Goal: Share content: Share content

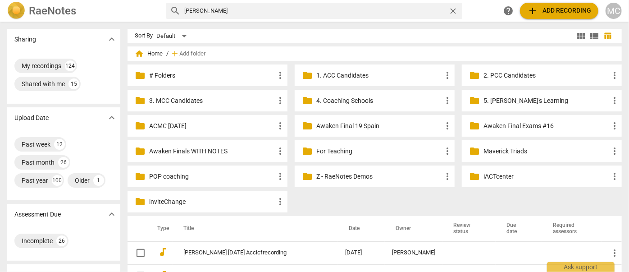
type input "susan"
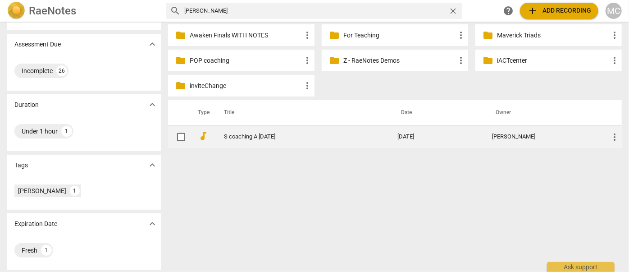
scroll to position [118, 0]
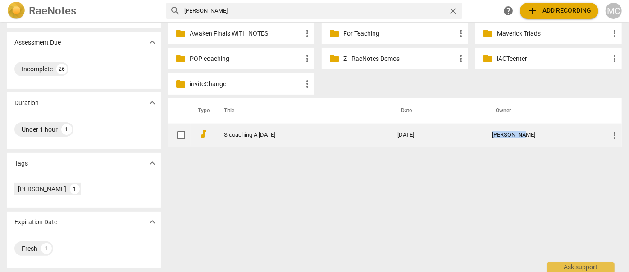
drag, startPoint x: 533, startPoint y: 137, endPoint x: 498, endPoint y: 132, distance: 36.0
click at [498, 132] on td "Susan Ochs" at bounding box center [544, 135] width 117 height 23
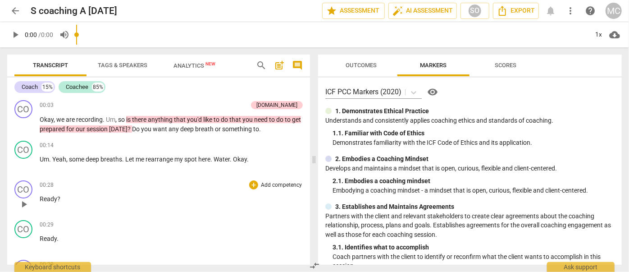
click at [147, 185] on div "00:28 + Add competency keyboard_arrow_right" at bounding box center [171, 184] width 263 height 9
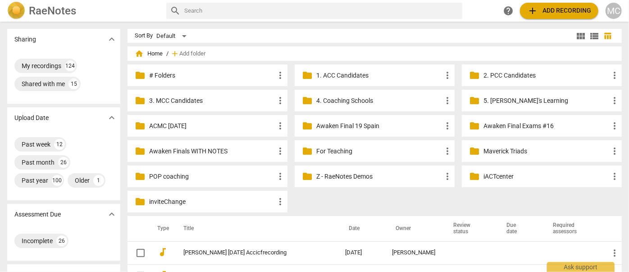
click at [235, 13] on input "text" at bounding box center [321, 11] width 275 height 14
type input "[PERSON_NAME]"
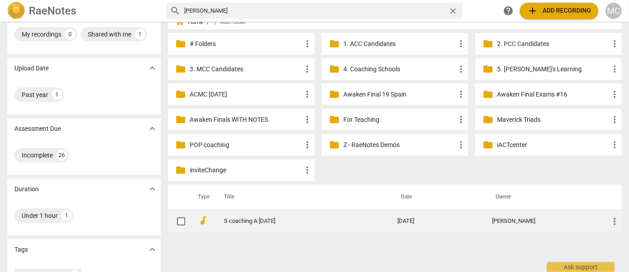
scroll to position [82, 0]
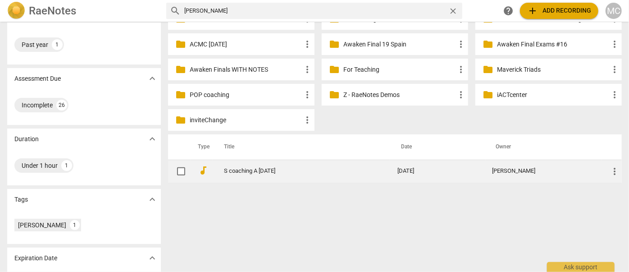
click at [238, 168] on link "S coaching A [DATE]" at bounding box center [294, 171] width 141 height 7
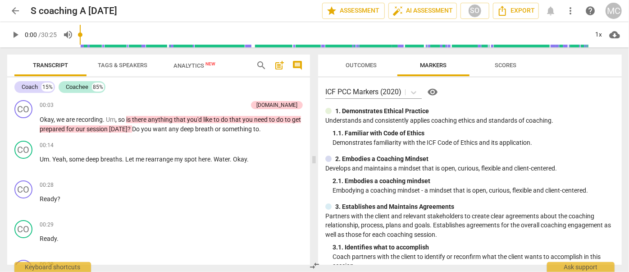
click at [259, 67] on span "search" at bounding box center [261, 65] width 11 height 11
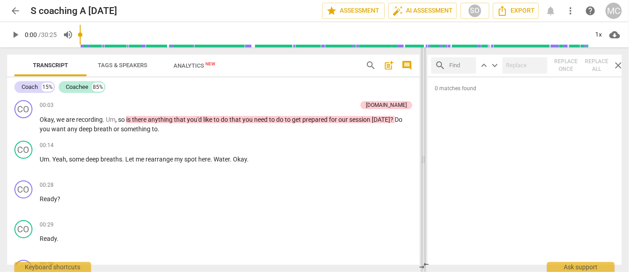
click at [422, 164] on span at bounding box center [423, 159] width 5 height 225
click at [406, 60] on button "comment" at bounding box center [407, 65] width 14 height 14
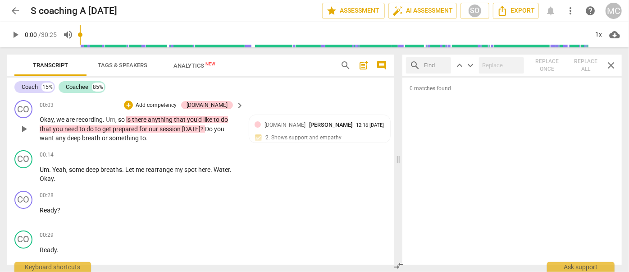
click at [89, 119] on span "recording" at bounding box center [89, 119] width 27 height 7
click at [134, 68] on span "Tags & Speakers" at bounding box center [123, 65] width 50 height 7
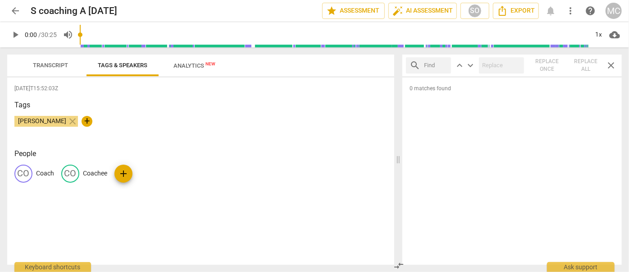
click at [179, 64] on span "Analytics New" at bounding box center [195, 65] width 42 height 7
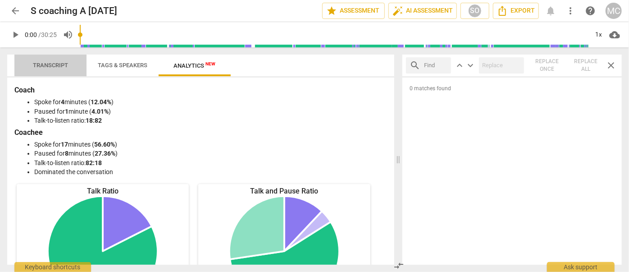
click at [48, 68] on span "Transcript" at bounding box center [50, 65] width 35 height 7
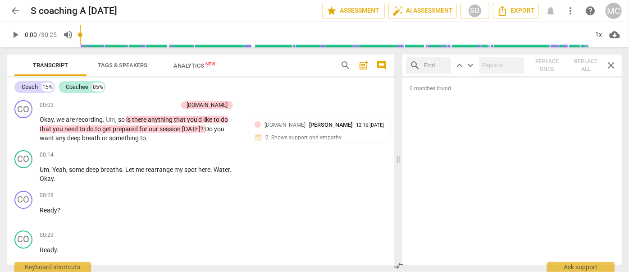
click at [112, 64] on span "Tags & Speakers" at bounding box center [123, 65] width 50 height 7
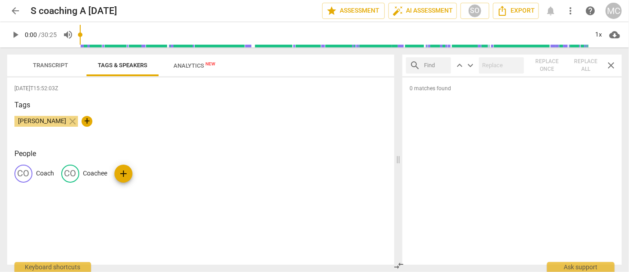
click at [202, 61] on span "Analytics New" at bounding box center [195, 66] width 64 height 14
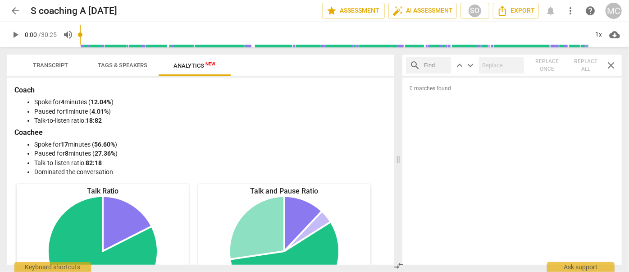
click at [37, 65] on span "Transcript" at bounding box center [50, 65] width 35 height 7
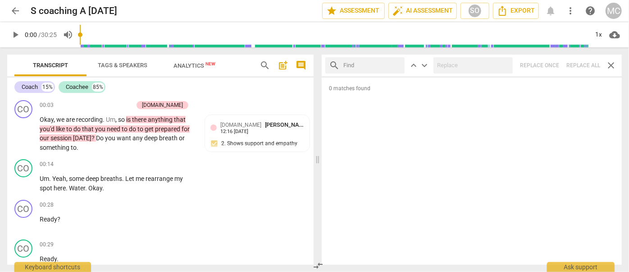
drag, startPoint x: 317, startPoint y: 159, endPoint x: 209, endPoint y: 70, distance: 139.9
click at [316, 159] on span at bounding box center [317, 159] width 5 height 225
click at [198, 63] on span "Analytics New" at bounding box center [195, 65] width 42 height 7
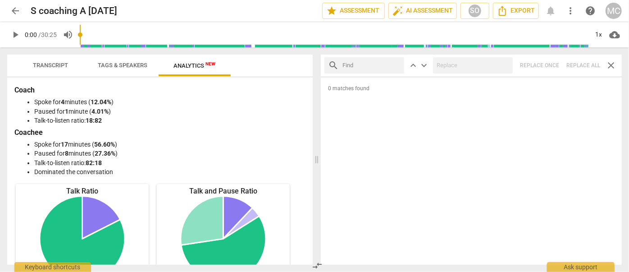
click at [117, 64] on span "Tags & Speakers" at bounding box center [123, 65] width 50 height 7
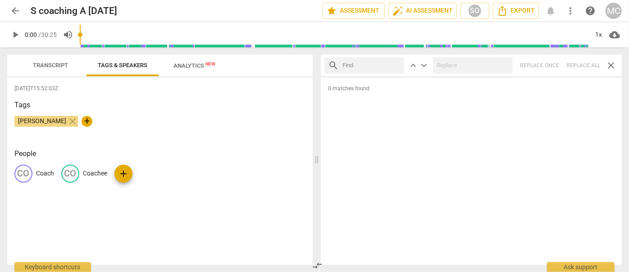
click at [40, 63] on span "Transcript" at bounding box center [50, 65] width 35 height 7
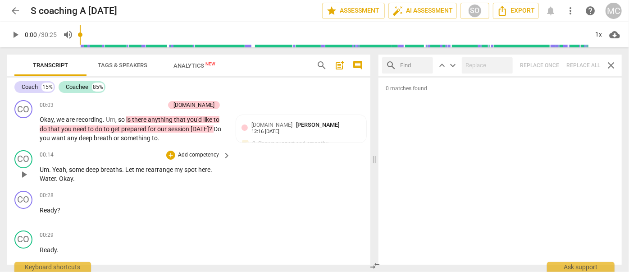
drag, startPoint x: 315, startPoint y: 157, endPoint x: 359, endPoint y: 146, distance: 46.0
click at [374, 158] on span at bounding box center [374, 159] width 5 height 225
click at [608, 65] on span "close" at bounding box center [611, 65] width 11 height 11
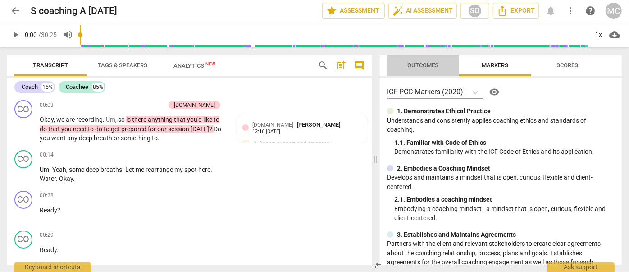
click at [418, 72] on button "Outcomes" at bounding box center [423, 66] width 72 height 22
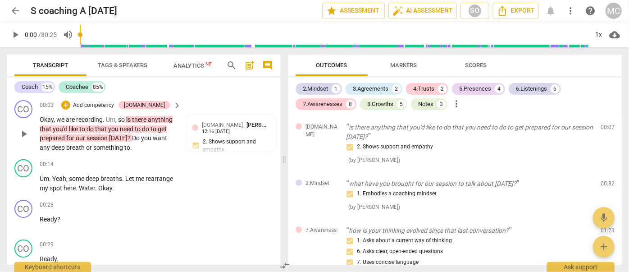
drag, startPoint x: 374, startPoint y: 163, endPoint x: 8, endPoint y: 107, distance: 369.9
click at [282, 158] on span at bounding box center [284, 159] width 5 height 225
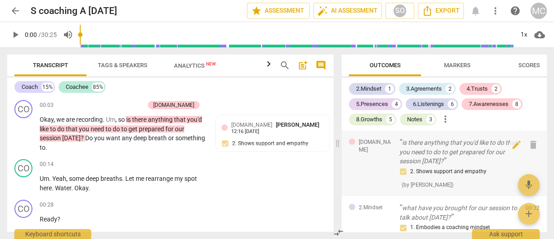
drag, startPoint x: 207, startPoint y: 140, endPoint x: 336, endPoint y: 150, distance: 129.3
click at [336, 150] on span at bounding box center [337, 143] width 5 height 192
click at [301, 66] on span "post_add" at bounding box center [303, 65] width 11 height 11
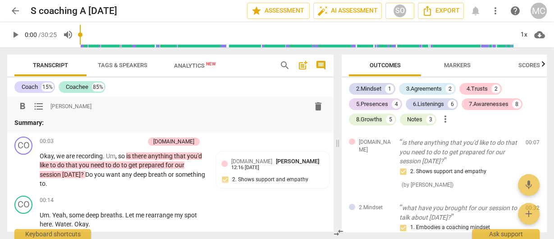
click at [60, 122] on p "Summary:" at bounding box center [170, 122] width 312 height 9
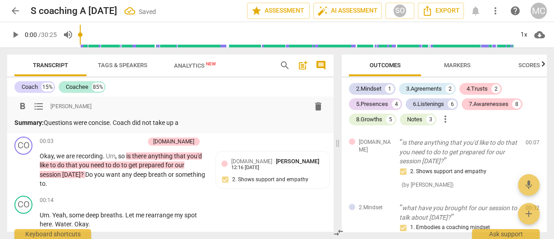
click at [206, 125] on p "Summary: Questions were concise. Coach did not take up a" at bounding box center [170, 122] width 312 height 9
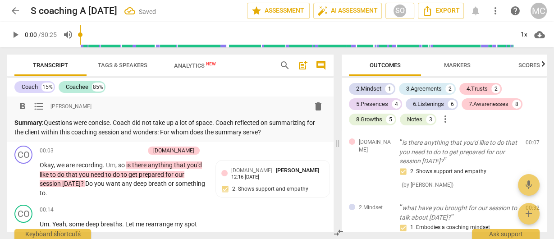
click at [285, 69] on span "search" at bounding box center [285, 65] width 11 height 11
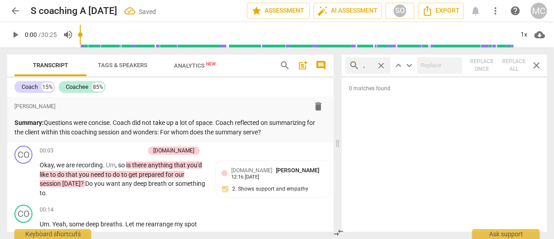
type input ","
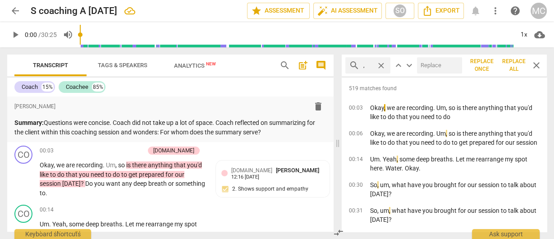
click at [509, 62] on span "Replace all" at bounding box center [513, 65] width 23 height 15
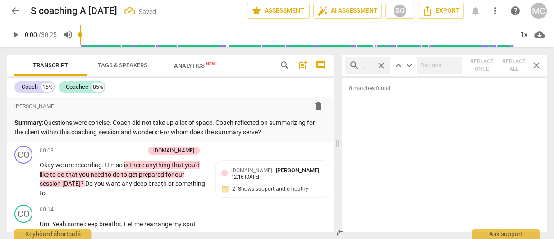
click at [381, 65] on span "close" at bounding box center [380, 65] width 9 height 9
click at [369, 64] on input "text" at bounding box center [374, 65] width 23 height 14
type input "O"
type input "okay"
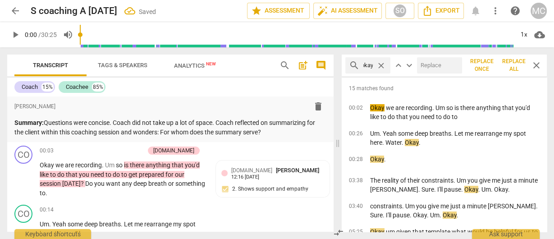
click at [444, 63] on input "text" at bounding box center [437, 65] width 41 height 14
type input "OK"
click at [512, 64] on span "Replace all" at bounding box center [513, 65] width 23 height 15
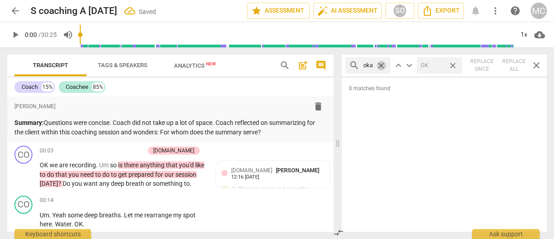
click at [380, 64] on span "close" at bounding box center [380, 65] width 9 height 9
click at [454, 66] on span "close" at bounding box center [452, 65] width 9 height 9
click at [368, 65] on input "text" at bounding box center [374, 65] width 23 height 14
type input "um"
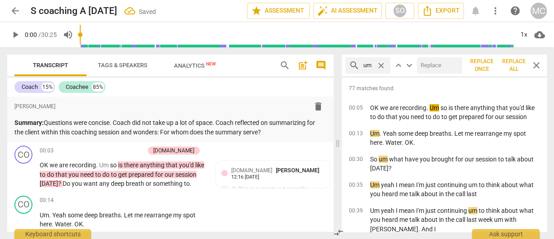
click at [435, 70] on input "text" at bounding box center [437, 65] width 41 height 14
type input "(umm)"
click at [512, 65] on span "Replace all" at bounding box center [513, 65] width 23 height 15
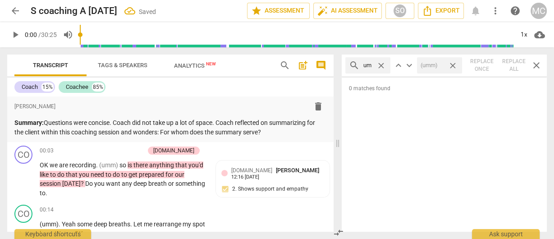
click at [453, 63] on span "close" at bounding box center [452, 65] width 9 height 9
click at [380, 64] on span "close" at bounding box center [380, 65] width 9 height 9
click at [367, 64] on input "text" at bounding box center [374, 65] width 23 height 14
type input "uh"
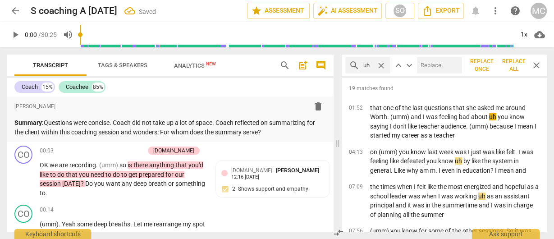
click at [426, 58] on input "text" at bounding box center [437, 65] width 41 height 14
type input "(uh)"
click at [522, 69] on span "Replace all" at bounding box center [513, 65] width 23 height 15
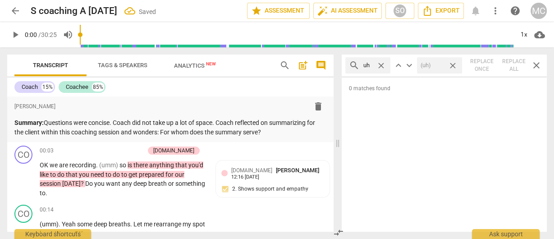
click at [450, 65] on span "close" at bounding box center [452, 65] width 9 height 9
click at [380, 64] on span "close" at bounding box center [380, 65] width 9 height 9
click at [377, 65] on input "text" at bounding box center [374, 65] width 23 height 14
click at [371, 65] on input "you know" at bounding box center [367, 65] width 9 height 14
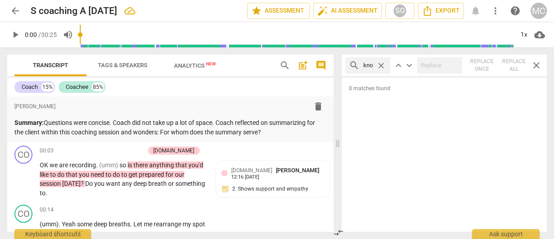
scroll to position [0, 15]
type input "you know"
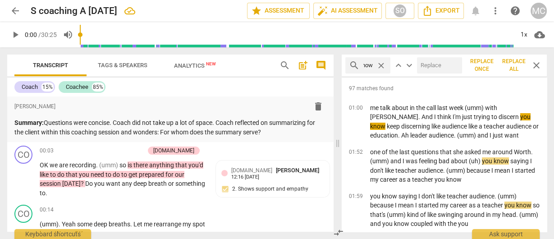
click at [436, 68] on input "text" at bounding box center [437, 65] width 41 height 14
type input "(you know)"
click at [512, 60] on span "Replace all" at bounding box center [513, 65] width 23 height 15
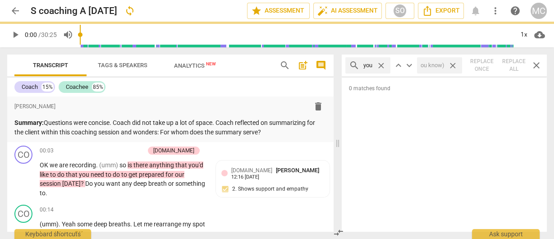
scroll to position [0, 0]
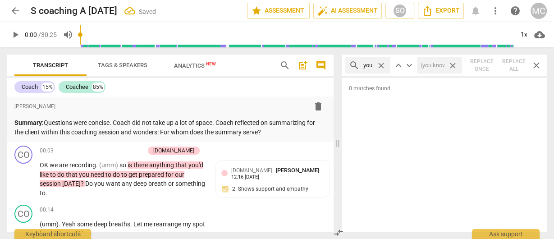
click at [452, 65] on span "close" at bounding box center [452, 65] width 9 height 9
click at [379, 64] on span "close" at bounding box center [380, 65] width 9 height 9
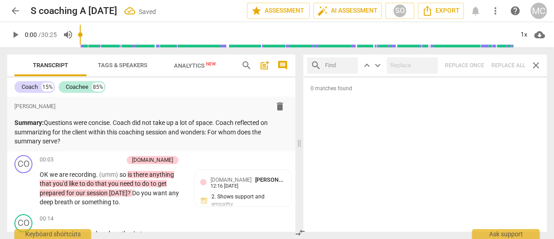
drag, startPoint x: 337, startPoint y: 140, endPoint x: 286, endPoint y: 135, distance: 50.7
click at [297, 145] on span at bounding box center [299, 143] width 5 height 192
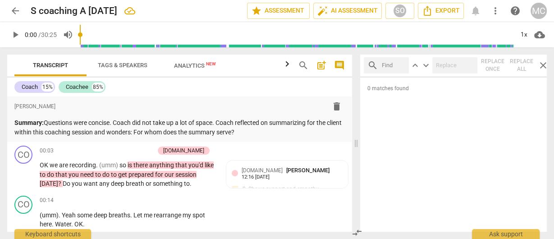
drag, startPoint x: 296, startPoint y: 144, endPoint x: 357, endPoint y: 144, distance: 61.3
click at [357, 144] on span at bounding box center [355, 143] width 5 height 192
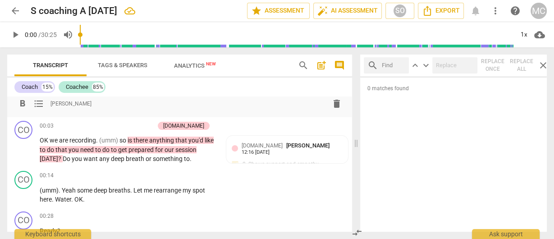
scroll to position [36, 0]
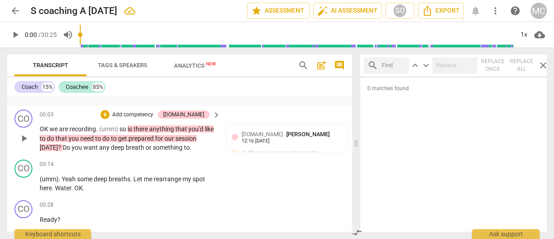
click at [96, 129] on span "." at bounding box center [97, 128] width 3 height 7
drag, startPoint x: 60, startPoint y: 146, endPoint x: 132, endPoint y: 146, distance: 72.1
click at [132, 146] on p "OK we are recording . (umm) so is there anything that you'd like to do that you…" at bounding box center [128, 138] width 176 height 28
click at [147, 146] on span "or" at bounding box center [149, 147] width 7 height 7
click at [25, 140] on span "play_arrow" at bounding box center [23, 138] width 11 height 11
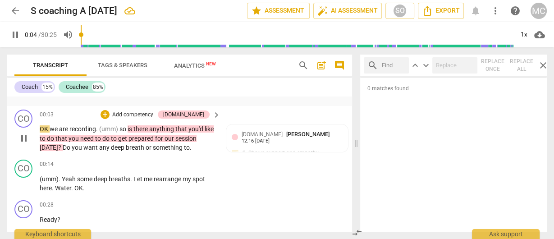
click at [25, 140] on span "pause" at bounding box center [23, 138] width 11 height 11
click at [22, 139] on span "play_arrow" at bounding box center [23, 138] width 11 height 11
click at [25, 137] on span "pause" at bounding box center [23, 138] width 11 height 11
type input "15"
click at [154, 115] on p "Add competency" at bounding box center [132, 115] width 43 height 8
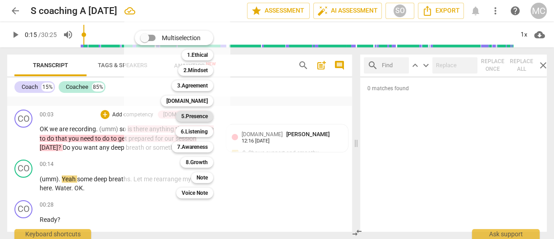
click at [190, 115] on b "5.Presence" at bounding box center [194, 116] width 27 height 11
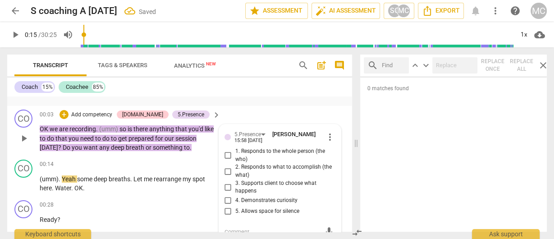
scroll to position [39, 0]
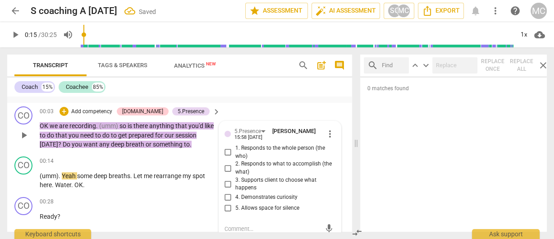
click at [238, 183] on span "3. Supports client to choose what happens" at bounding box center [283, 184] width 96 height 16
click at [235, 183] on input "3. Supports client to choose what happens" at bounding box center [228, 184] width 14 height 11
checkbox input "true"
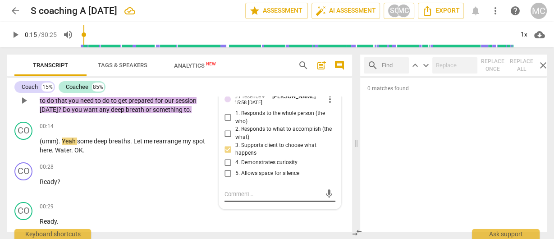
scroll to position [75, 0]
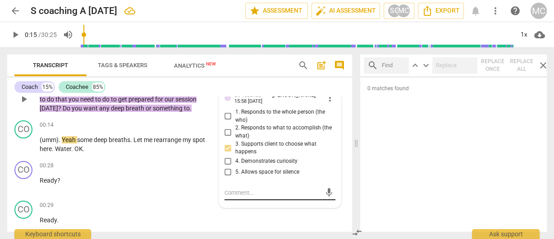
drag, startPoint x: 264, startPoint y: 187, endPoint x: 262, endPoint y: 191, distance: 4.6
click at [263, 189] on div "mic" at bounding box center [280, 193] width 111 height 14
click at [261, 191] on textarea at bounding box center [273, 192] width 96 height 9
type textarea "R"
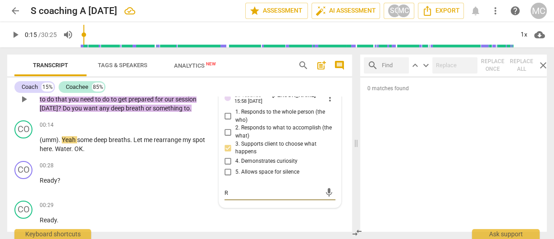
type textarea "Re"
type textarea "Ref"
type textarea "Refr"
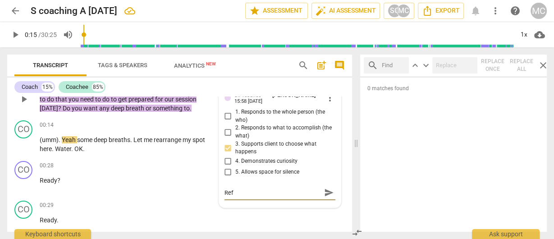
type textarea "Refr"
type textarea "Refra"
type textarea "Refrai"
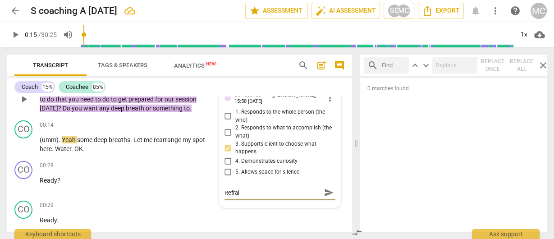
type textarea "Refrain"
type textarea "Refrain f"
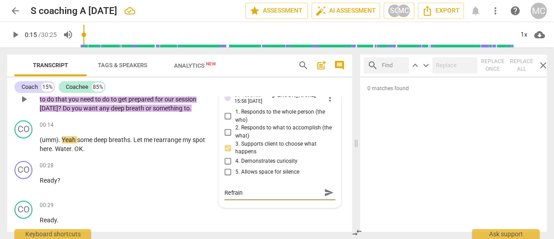
type textarea "Refrain f"
type textarea "Refrain fr"
type textarea "Refrain fro"
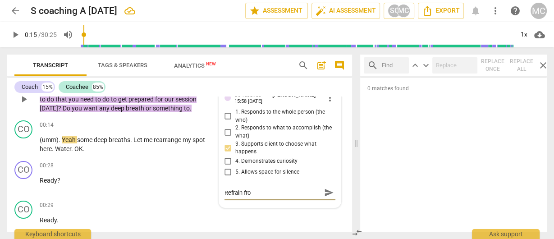
type textarea "Refrain from"
type textarea "Refrain from s"
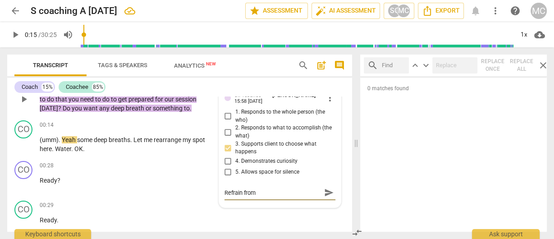
type textarea "Refrain from s"
type textarea "Refrain from su"
type textarea "Refrain from sug"
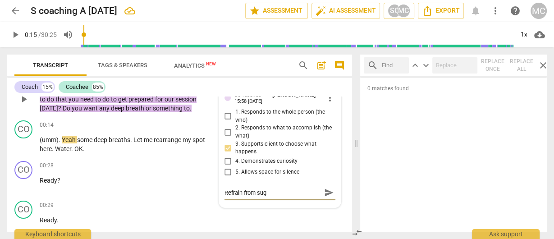
type textarea "Refrain from sugg"
type textarea "Refrain from sugge"
type textarea "Refrain from sugges"
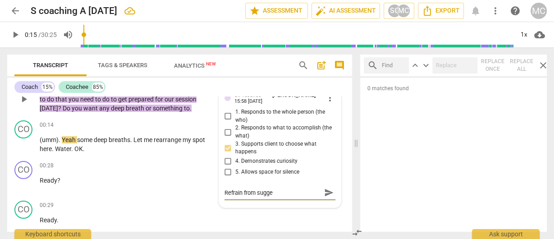
type textarea "Refrain from sugges"
type textarea "Refrain from suggest"
type textarea "Refrain from suggesti"
type textarea "Refrain from suggestin"
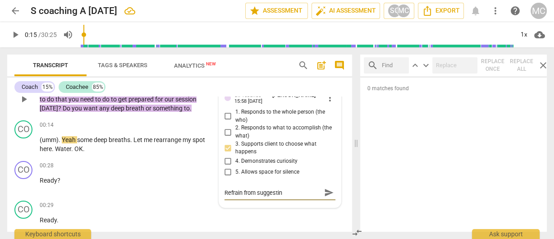
type textarea "Refrain from suggesting"
type textarea "Refrain from suggesting a"
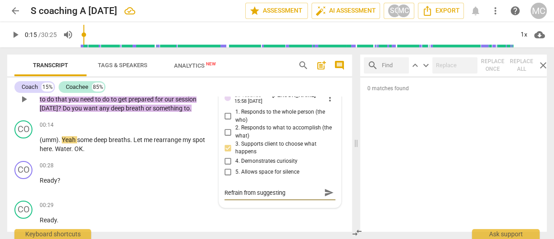
type textarea "Refrain from suggesting a"
type textarea "Refrain from suggesting a s"
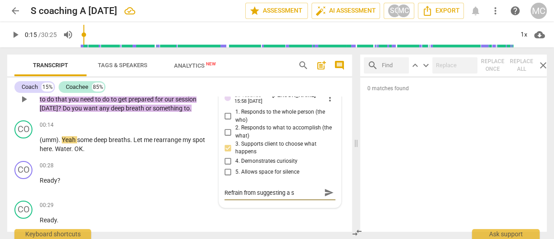
type textarea "Refrain from suggesting a sp"
type textarea "Refrain from suggesting a spe"
type textarea "Refrain from suggesting a spec"
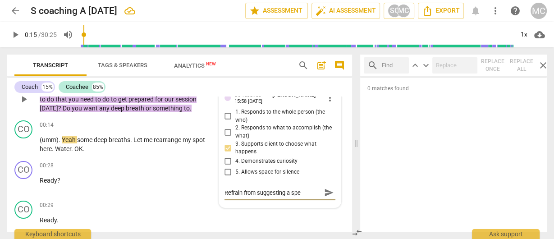
type textarea "Refrain from suggesting a spec"
type textarea "Refrain from suggesting a speci"
type textarea "Refrain from suggesting a specif"
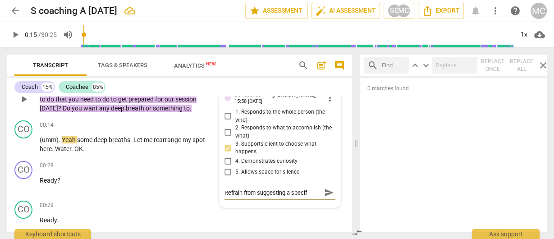
type textarea "Refrain from suggesting a specifi"
type textarea "Refrain from suggesting a specific"
type textarea "Refrain from suggesting a specific e"
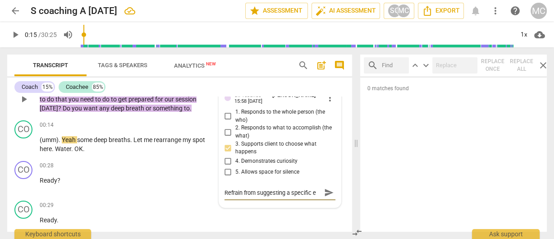
type textarea "Refrain from suggesting a specific et"
type textarea "Refrain from suggesting a specific eth"
type textarea "Refrain from suggesting a specific etho"
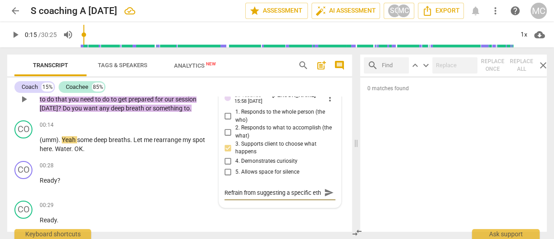
type textarea "Refrain from suggesting a specific etho"
type textarea "Refrain from suggesting a specific ethod"
type textarea "Refrain from suggesting a specific ethod t"
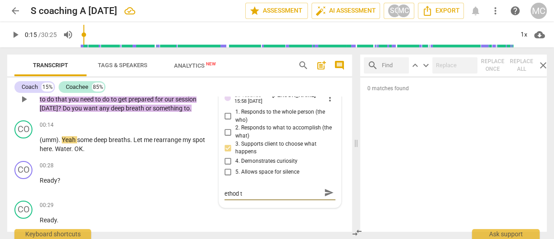
type textarea "Refrain from suggesting a specific ethod to"
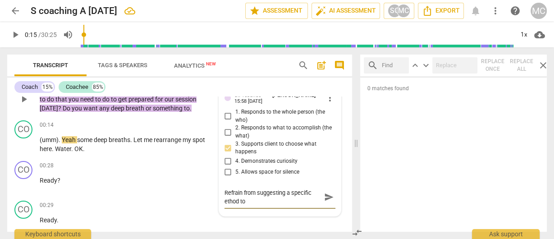
scroll to position [0, 0]
type textarea "Refrain from suggesting a specific ethod to"
type textarea "Refrain from suggesting a specific ethod to b"
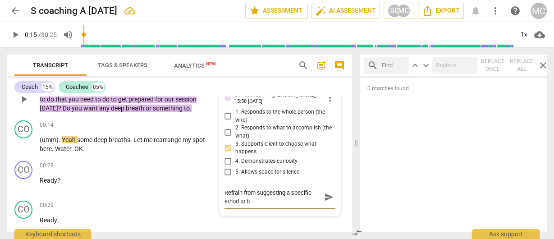
type textarea "Refrain from suggesting a specific ethod to be"
type textarea "Refrain from suggesting a specific ethod to b"
type textarea "Refrain from suggesting a specific ethod to"
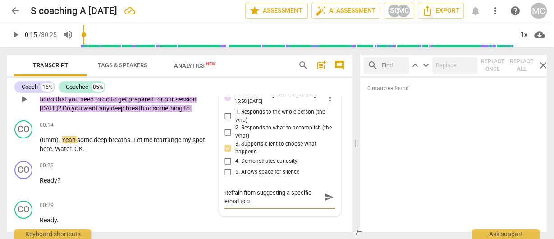
type textarea "Refrain from suggesting a specific ethod to"
type textarea "Refrain from suggesting a specific ethod t"
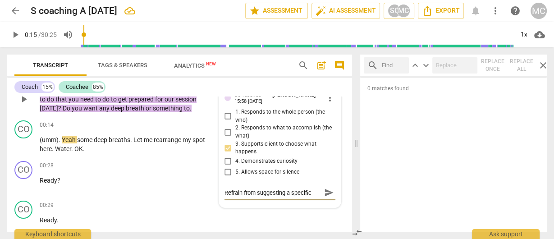
type textarea "Refrain from suggesting a specific ethod"
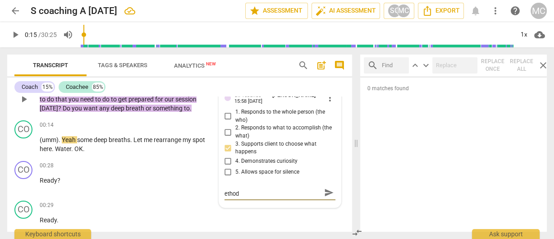
type textarea "Refrain from suggesting a specific etho"
type textarea "Refrain from suggesting a specific eth"
type textarea "Refrain from suggesting a specific et"
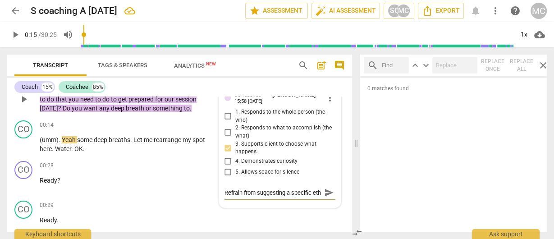
type textarea "Refrain from suggesting a specific et"
type textarea "Refrain from suggesting a specific e"
type textarea "Refrain from suggesting a specific"
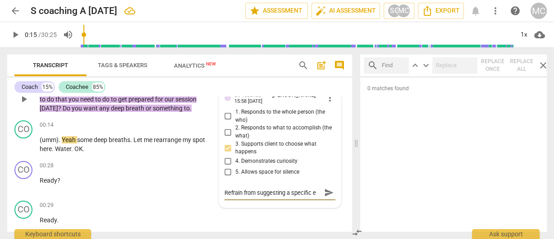
type textarea "Refrain from suggesting a specific"
type textarea "Refrain from suggesting a specific m"
type textarea "Refrain from suggesting a specific me"
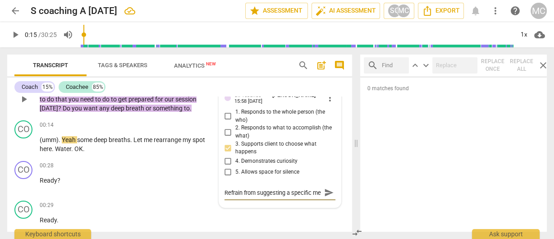
scroll to position [8, 0]
type textarea "Refrain from suggesting a specific met"
type textarea "Refrain from suggesting a specific meth"
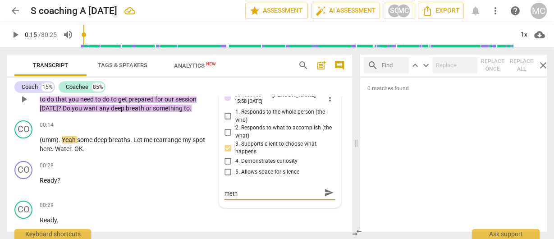
type textarea "Refrain from suggesting a specific metho"
type textarea "Refrain from suggesting a specific method"
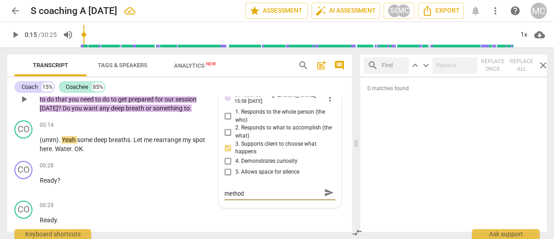
type textarea "Refrain from suggesting a specific method"
type textarea "Refrain from suggesting a specific method t"
type textarea "Refrain from suggesting a specific method to"
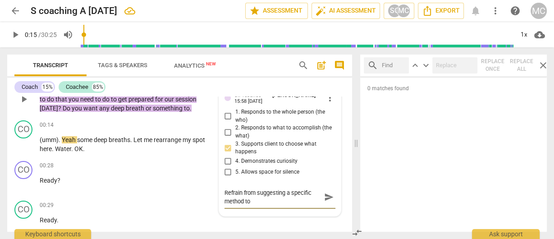
scroll to position [0, 0]
type textarea "Refrain from suggesting a specific method to"
type textarea "Refrain from suggesting a specific method to b"
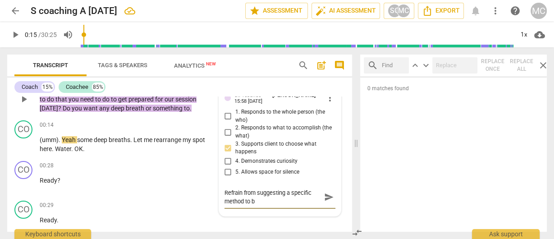
type textarea "Refrain from suggesting a specific method to be"
type textarea "Refrain from suggesting a specific method to beg"
type textarea "Refrain from suggesting a specific method to begi"
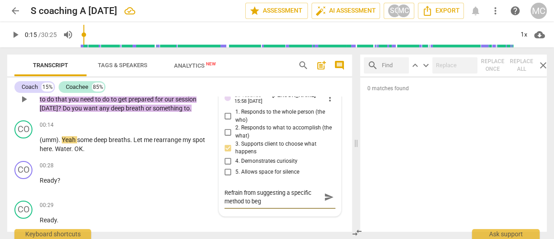
type textarea "Refrain from suggesting a specific method to begi"
type textarea "Refrain from suggesting a specific method to begin"
type textarea "Refrain from suggesting a specific method to begin t"
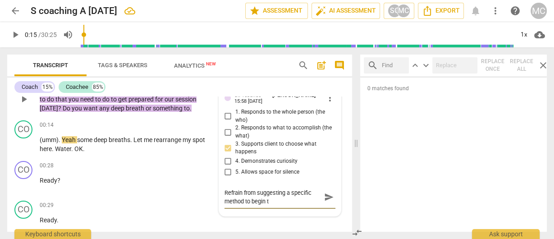
type textarea "Refrain from suggesting a specific method to begin t"
type textarea "Refrain from suggesting a specific method to begin th"
type textarea "Refrain from suggesting a specific method to begin the"
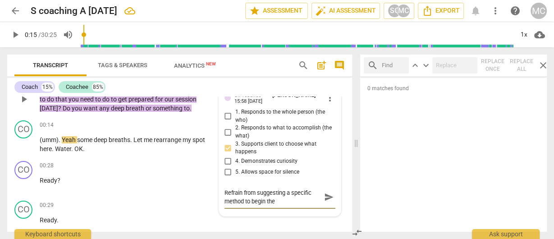
type textarea "Refrain from suggesting a specific method to begin the"
type textarea "Refrain from suggesting a specific method to begin the s"
type textarea "Refrain from suggesting a specific method to begin the se"
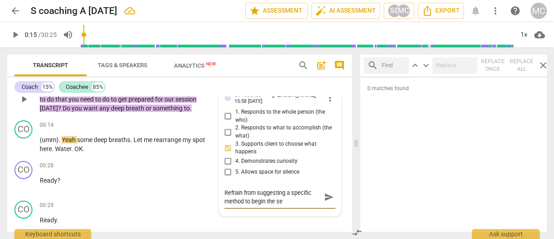
type textarea "Refrain from suggesting a specific method to begin the ses"
type textarea "Refrain from suggesting a specific method to begin the sess"
type textarea "Refrain from suggesting a specific method to begin the sessi"
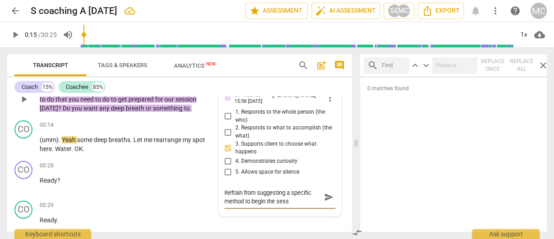
type textarea "Refrain from suggesting a specific method to begin the sessi"
type textarea "Refrain from suggesting a specific method to begin the sessio"
type textarea "Refrain from suggesting a specific method to begin the session"
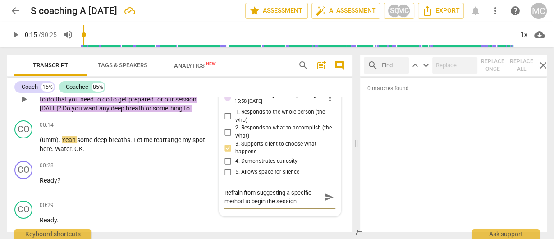
type textarea "Refrain from suggesting a specific method to begin the session"
type textarea "Refrain from suggesting a specific method to begin the session w"
type textarea "Refrain from suggesting a specific method to begin the session wi"
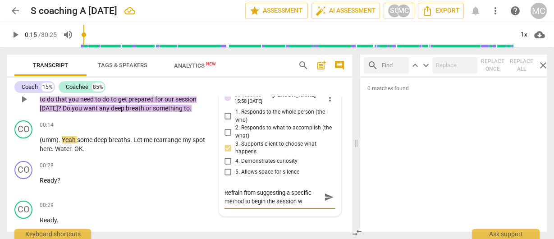
type textarea "Refrain from suggesting a specific method to begin the session wi"
type textarea "Refrain from suggesting a specific method to begin the session wit"
type textarea "Refrain from suggesting a specific method to begin the session with"
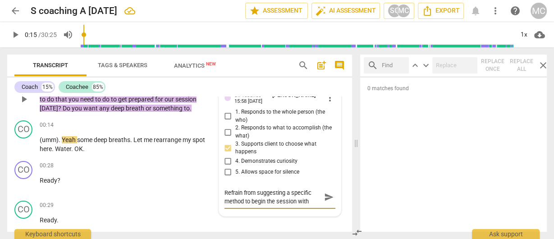
type textarea "Refrain from suggesting a specific method to begin the session with."
type textarea "Refrain from suggesting a specific method to begin the session with. C"
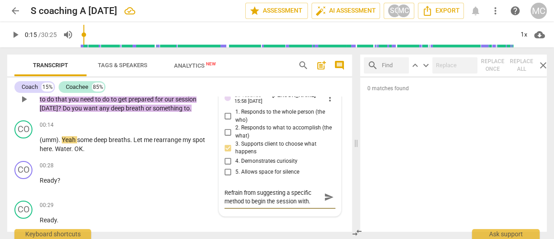
type textarea "Refrain from suggesting a specific method to begin the session with. C"
type textarea "Refrain from suggesting a specific method to begin the session with. Co"
type textarea "Refrain from suggesting a specific method to begin the session with. Con"
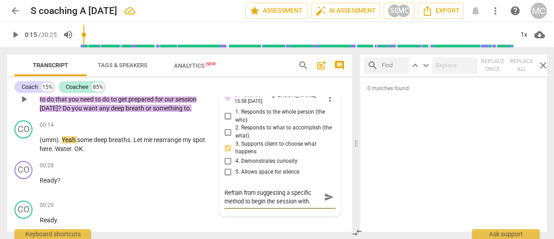
type textarea "Refrain from suggesting a specific method to begin the session with. Cons"
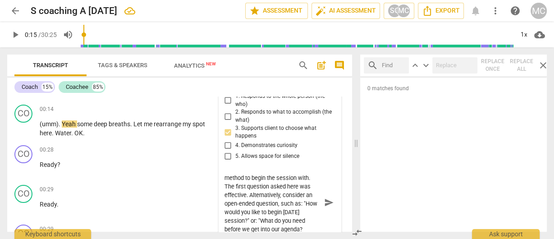
scroll to position [16, 0]
click at [325, 205] on span "send" at bounding box center [329, 202] width 10 height 10
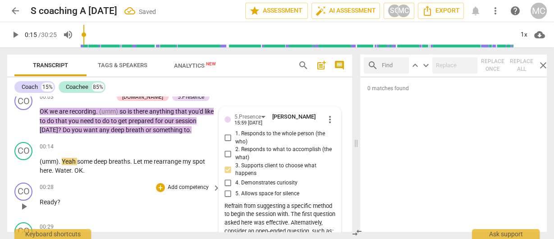
scroll to position [91, 0]
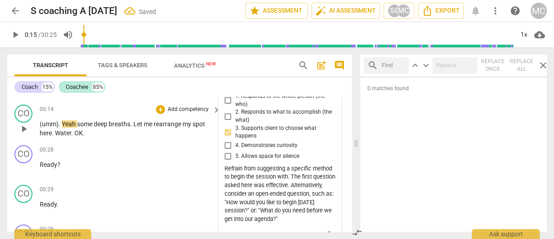
click at [66, 124] on span "Yeah" at bounding box center [69, 123] width 15 height 7
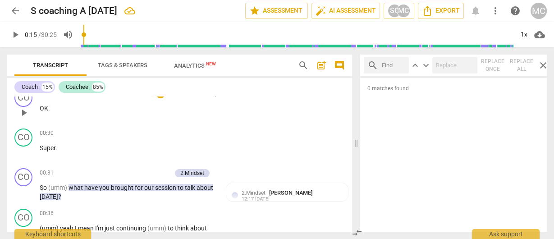
scroll to position [235, 0]
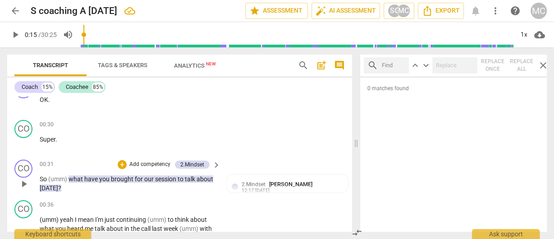
click at [163, 164] on p "Add competency" at bounding box center [149, 164] width 43 height 8
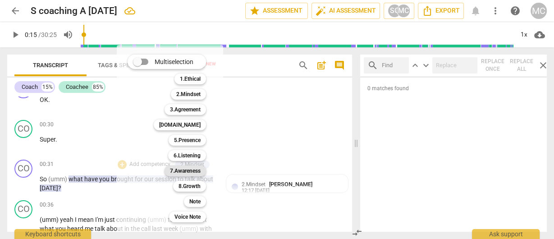
click at [188, 168] on b "7.Awareness" at bounding box center [185, 170] width 31 height 11
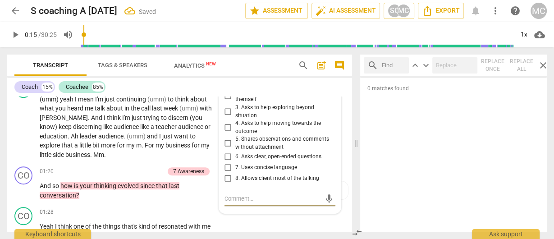
scroll to position [353, 0]
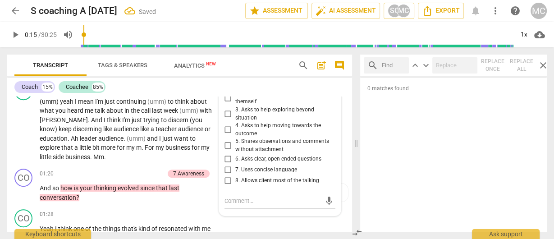
click at [251, 168] on span "7. Uses concise language" at bounding box center [266, 170] width 62 height 8
click at [235, 168] on input "7. Uses concise language" at bounding box center [228, 169] width 14 height 11
click at [249, 157] on span "6. Asks clear, open-ended questions" at bounding box center [278, 159] width 86 height 8
click at [235, 157] on input "6. Asks clear, open-ended questions" at bounding box center [228, 158] width 14 height 11
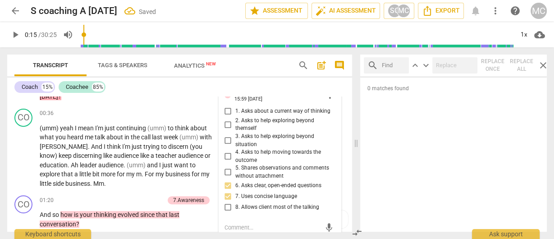
scroll to position [317, 0]
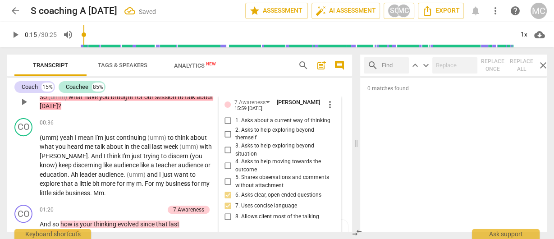
click at [238, 113] on div "7.Awareness Matthew Cintron-Quinones 15:59 08-18-2025 more_vert 1. Asks about a…" at bounding box center [280, 162] width 111 height 129
click at [243, 121] on span "1. Asks about a current way of thinking" at bounding box center [282, 121] width 95 height 8
click at [235, 121] on input "1. Asks about a current way of thinking" at bounding box center [228, 120] width 14 height 11
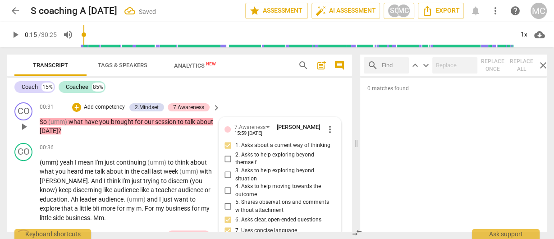
scroll to position [281, 0]
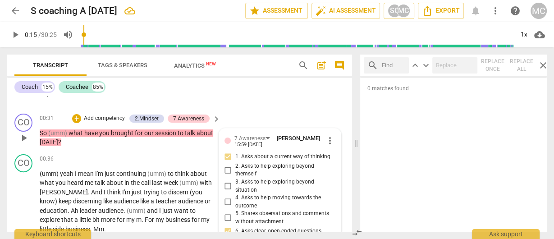
click at [94, 118] on p "Add competency" at bounding box center [104, 119] width 43 height 8
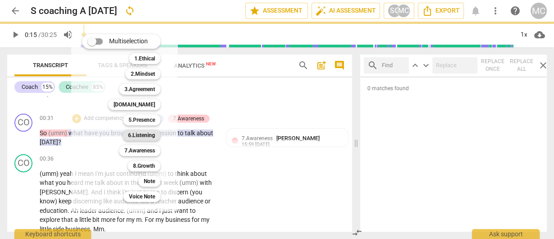
click at [137, 134] on b "6.Listening" at bounding box center [141, 135] width 27 height 11
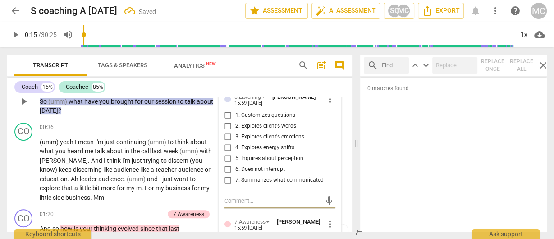
scroll to position [287, 0]
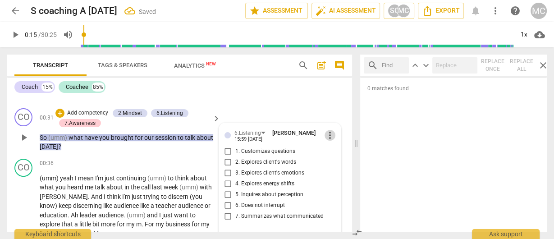
click at [325, 133] on span "more_vert" at bounding box center [330, 135] width 11 height 11
click at [335, 154] on li "Delete" at bounding box center [337, 151] width 31 height 17
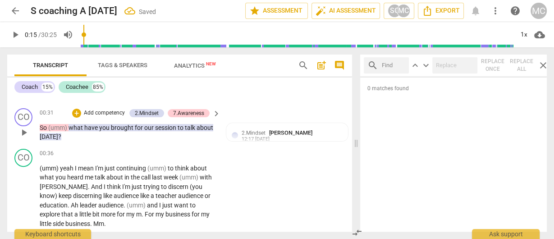
click at [112, 114] on p "Add competency" at bounding box center [104, 113] width 43 height 8
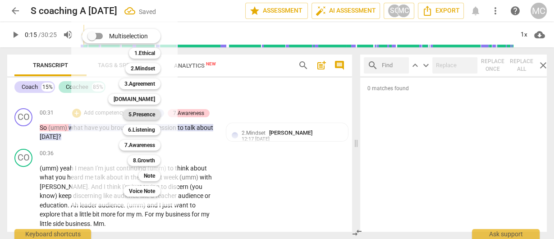
click at [138, 114] on b "5.Presence" at bounding box center [141, 114] width 27 height 11
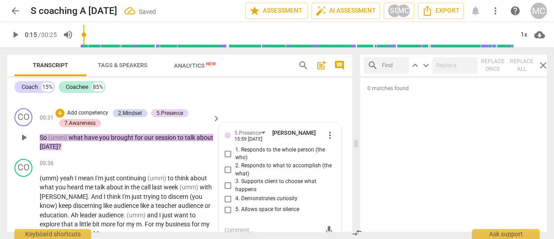
scroll to position [288, 0]
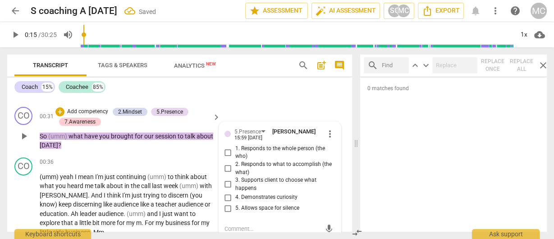
click at [242, 193] on span "4. Demonstrates curiosity" at bounding box center [266, 197] width 62 height 8
click at [235, 193] on input "4. Demonstrates curiosity" at bounding box center [228, 197] width 14 height 11
click at [88, 109] on p "Add competency" at bounding box center [87, 112] width 43 height 8
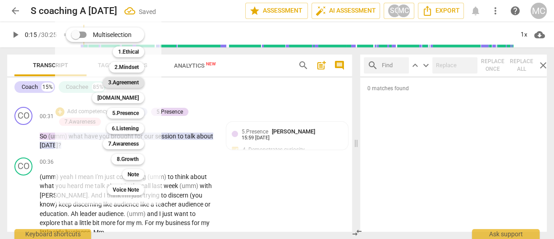
click at [130, 83] on b "3.Agreement" at bounding box center [123, 82] width 31 height 11
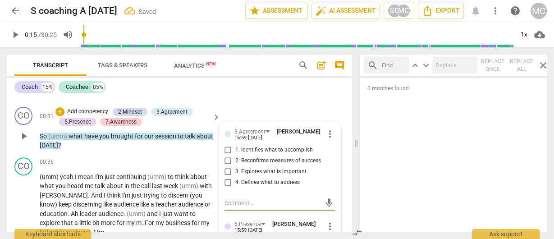
click at [239, 147] on span "1. Identifies what to accomplish" at bounding box center [274, 150] width 78 height 8
click at [224, 147] on input "1. Identifies what to accomplish" at bounding box center [228, 150] width 14 height 11
click at [246, 206] on textarea at bounding box center [273, 203] width 96 height 9
click at [327, 202] on span "send" at bounding box center [329, 203] width 10 height 10
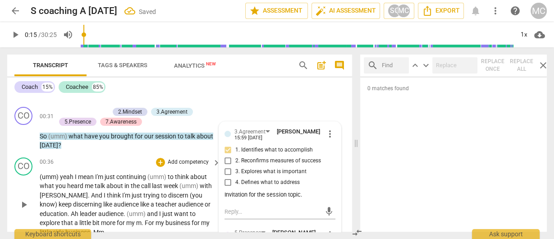
scroll to position [324, 0]
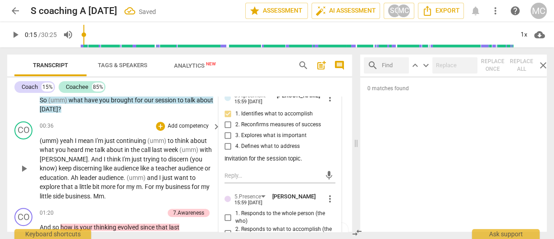
click at [132, 162] on p "(umm) yeah I mean I'm just continuing (umm) to think about what you heard me ta…" at bounding box center [128, 168] width 176 height 65
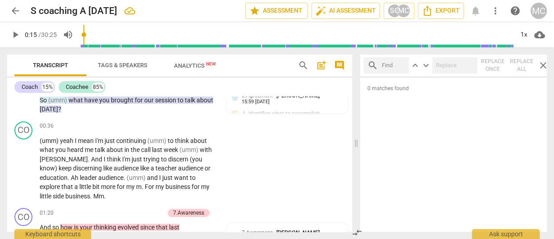
click at [395, 68] on input "text" at bounding box center [393, 65] width 23 height 14
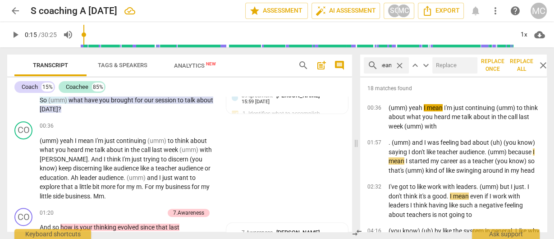
click at [457, 69] on input "text" at bounding box center [452, 65] width 41 height 14
click at [521, 66] on span "Replace all" at bounding box center [522, 65] width 22 height 15
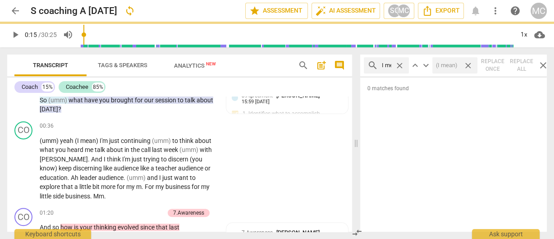
click at [467, 65] on span "close" at bounding box center [467, 65] width 9 height 9
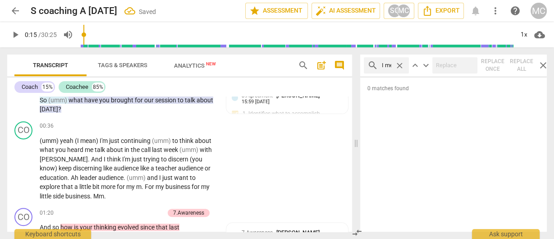
click at [400, 64] on span "close" at bounding box center [399, 65] width 9 height 9
click at [389, 65] on input "text" at bounding box center [393, 65] width 23 height 14
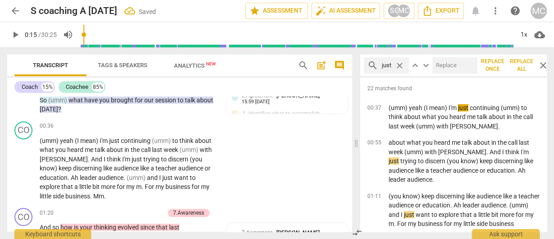
click at [460, 63] on input "text" at bounding box center [452, 65] width 41 height 14
click at [518, 64] on span "Replace all" at bounding box center [522, 65] width 22 height 15
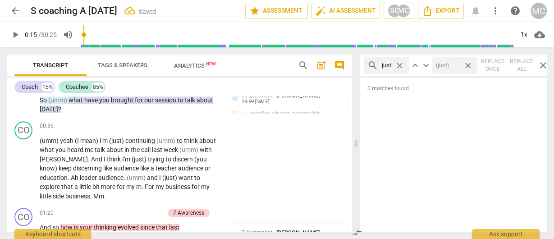
click at [467, 64] on span "close" at bounding box center [467, 65] width 9 height 9
click at [400, 64] on span "close" at bounding box center [399, 65] width 9 height 9
click at [384, 69] on input "text" at bounding box center [393, 65] width 23 height 14
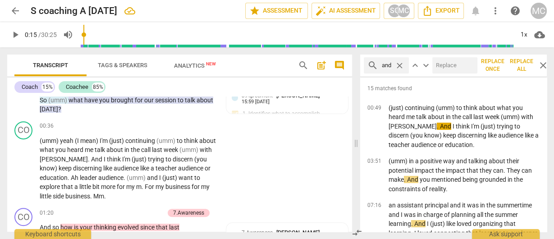
click at [453, 63] on input "text" at bounding box center [452, 65] width 41 height 14
click at [521, 65] on span "Replace all" at bounding box center [522, 65] width 22 height 15
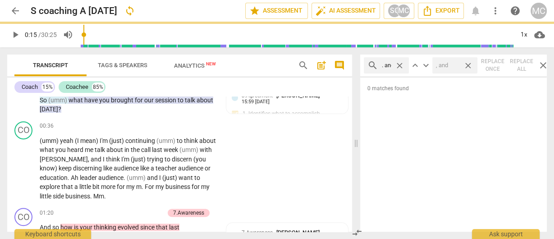
click at [467, 64] on span "close" at bounding box center [467, 65] width 9 height 9
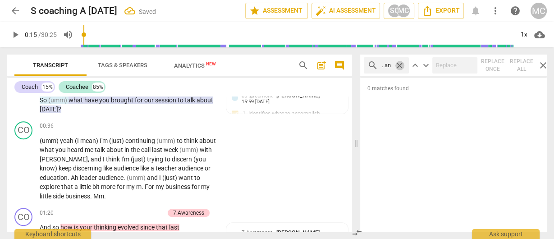
click at [399, 65] on span "close" at bounding box center [399, 65] width 9 height 9
click at [374, 62] on span "search" at bounding box center [372, 65] width 11 height 11
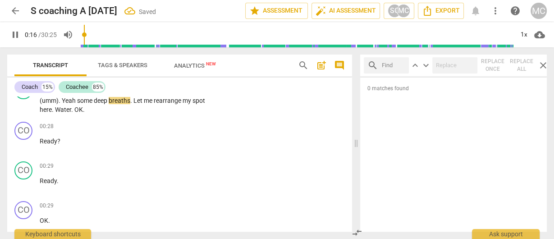
click at [16, 32] on span "pause" at bounding box center [15, 34] width 11 height 11
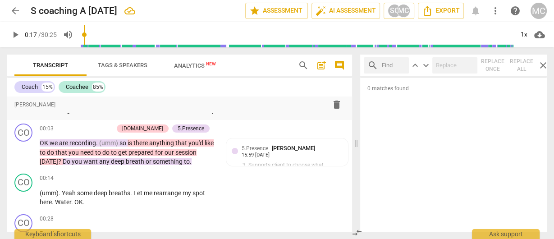
scroll to position [0, 0]
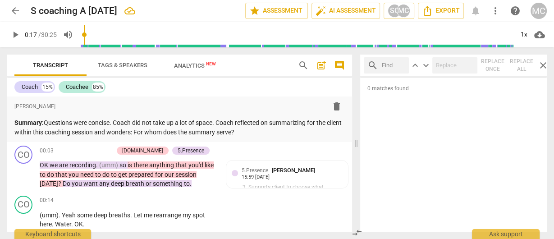
click at [388, 64] on input "text" at bounding box center [393, 65] width 23 height 14
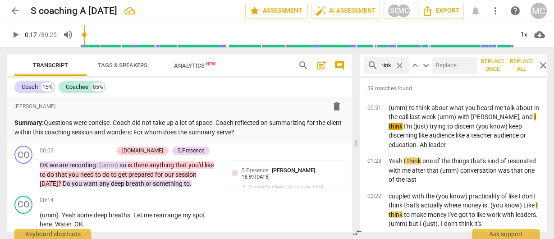
click at [445, 64] on input "text" at bounding box center [452, 65] width 41 height 14
click at [530, 58] on span "Replace all" at bounding box center [522, 65] width 22 height 15
click at [469, 62] on span "close" at bounding box center [467, 65] width 9 height 9
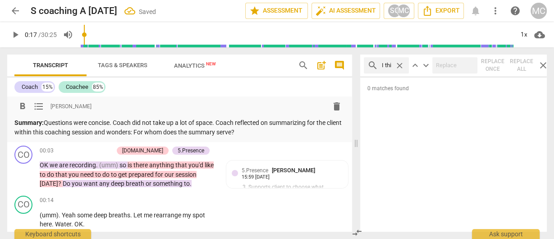
drag, startPoint x: 399, startPoint y: 63, endPoint x: 231, endPoint y: 112, distance: 174.3
click at [399, 63] on span "close" at bounding box center [399, 65] width 9 height 9
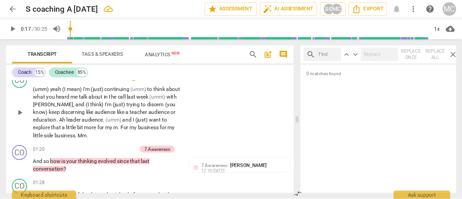
scroll to position [361, 0]
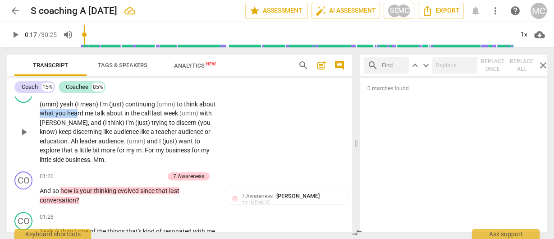
drag, startPoint x: 64, startPoint y: 111, endPoint x: 94, endPoint y: 115, distance: 30.0
click at [94, 115] on p "(umm) yeah (I mean) I'm (just) continuing (umm) to think about what you heard m…" at bounding box center [128, 132] width 176 height 65
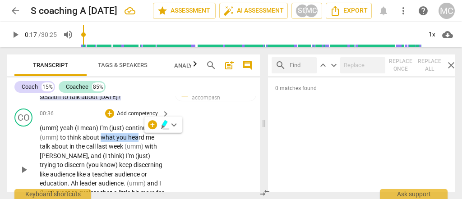
scroll to position [390, 0]
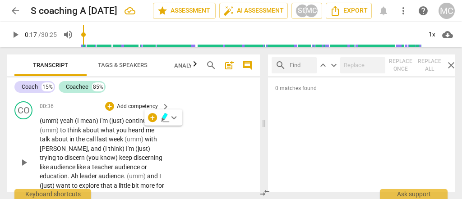
click at [108, 145] on span "think)" at bounding box center [117, 148] width 18 height 7
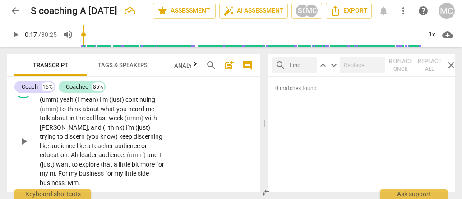
scroll to position [421, 0]
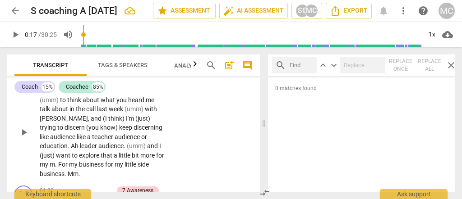
click at [58, 165] on span "." at bounding box center [56, 164] width 3 height 7
click at [68, 164] on span "For" at bounding box center [63, 164] width 11 height 7
click at [88, 148] on span "leader" at bounding box center [89, 145] width 18 height 7
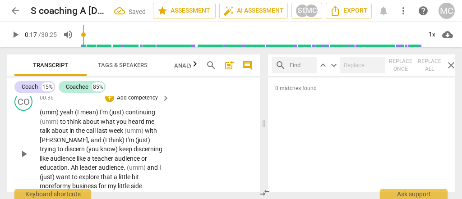
scroll to position [390, 0]
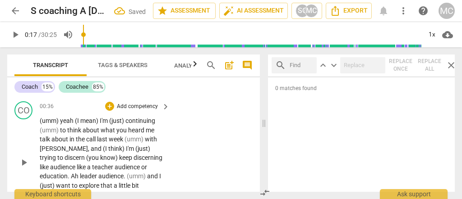
click at [50, 164] on span "audience" at bounding box center [63, 167] width 27 height 7
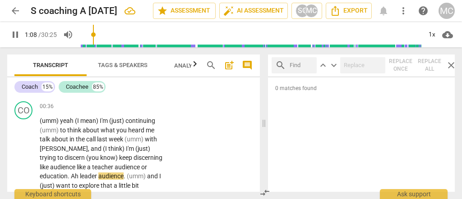
click at [16, 40] on span "pause" at bounding box center [15, 34] width 11 height 11
click at [80, 174] on span "leader" at bounding box center [89, 176] width 18 height 7
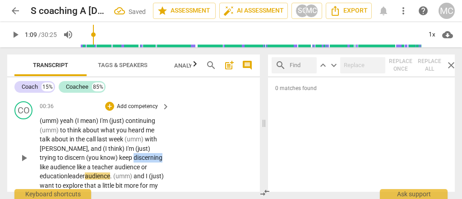
drag, startPoint x: 109, startPoint y: 157, endPoint x: 137, endPoint y: 157, distance: 28.4
click at [137, 157] on span "discerning" at bounding box center [147, 157] width 29 height 7
click at [171, 144] on span "keyboard_arrow_down" at bounding box center [169, 145] width 11 height 11
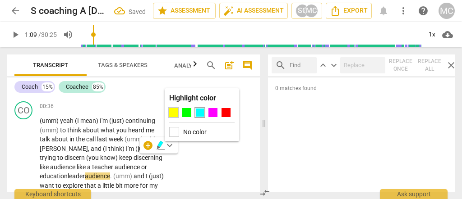
click at [173, 114] on div at bounding box center [173, 112] width 9 height 9
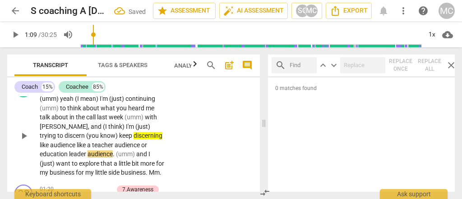
scroll to position [421, 0]
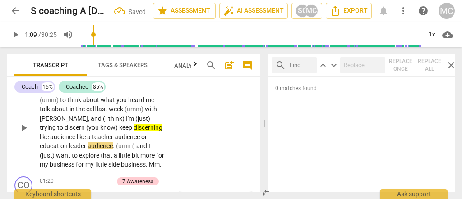
click at [77, 150] on p "(umm) yeah (I mean) I'm (just) continuing (umm) to think about what you heard m…" at bounding box center [102, 127] width 125 height 83
drag, startPoint x: 77, startPoint y: 137, endPoint x: 129, endPoint y: 136, distance: 51.9
click at [129, 136] on p "(umm) yeah (I mean) I'm (just) continuing (umm) to think about what you heard m…" at bounding box center [102, 127] width 125 height 83
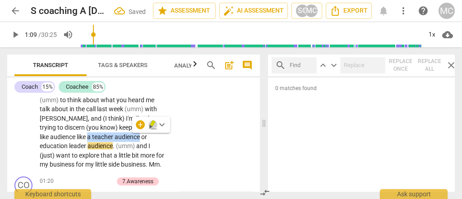
click at [149, 124] on icon "button" at bounding box center [152, 124] width 9 height 11
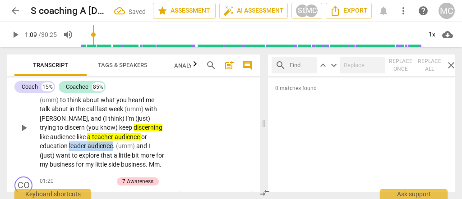
drag, startPoint x: 73, startPoint y: 146, endPoint x: 113, endPoint y: 146, distance: 40.6
click at [113, 146] on p "(umm) yeah (I mean) I'm (just) continuing (umm) to think about what you heard m…" at bounding box center [102, 127] width 125 height 83
drag, startPoint x: 42, startPoint y: 145, endPoint x: 113, endPoint y: 145, distance: 70.8
click at [113, 145] on p "(umm) yeah (I mean) I'm (just) continuing (umm) to think about what you heard m…" at bounding box center [102, 127] width 125 height 83
click at [72, 155] on span "to" at bounding box center [75, 155] width 7 height 7
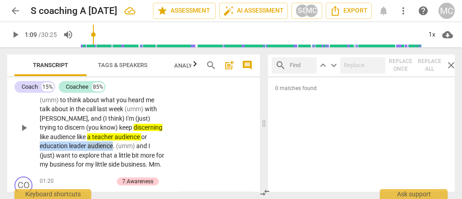
drag, startPoint x: 113, startPoint y: 147, endPoint x: 40, endPoint y: 147, distance: 73.0
click at [40, 147] on p "(umm) yeah (I mean) I'm (just) continuing (umm) to think about what you heard m…" at bounding box center [102, 127] width 125 height 83
click at [132, 133] on icon "button" at bounding box center [133, 132] width 5 height 6
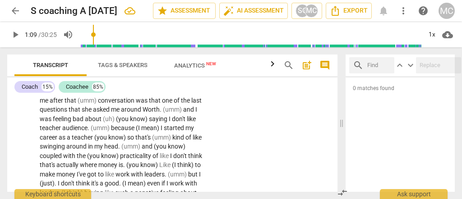
scroll to position [444, 0]
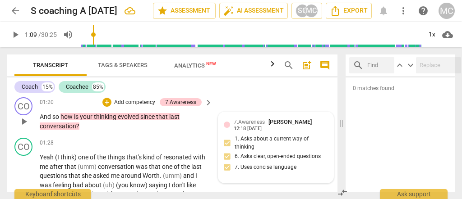
drag, startPoint x: 263, startPoint y: 121, endPoint x: 225, endPoint y: 115, distance: 39.2
click at [343, 126] on span at bounding box center [341, 123] width 5 height 152
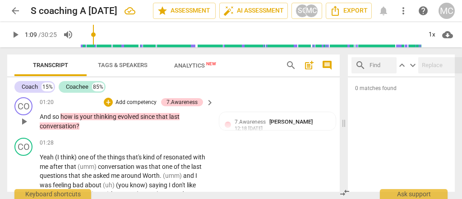
click at [128, 99] on p "Add competency" at bounding box center [136, 103] width 43 height 8
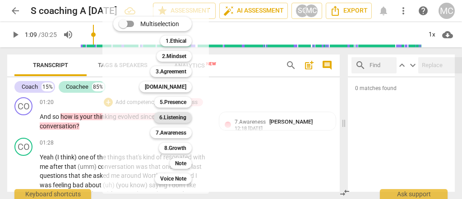
click at [168, 118] on b "6.Listening" at bounding box center [172, 117] width 27 height 11
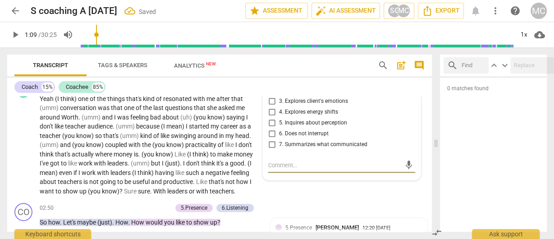
scroll to position [464, 0]
click at [286, 125] on span "5. Inquires about perception" at bounding box center [313, 123] width 68 height 8
click at [279, 125] on input "5. Inquires about perception" at bounding box center [272, 123] width 14 height 11
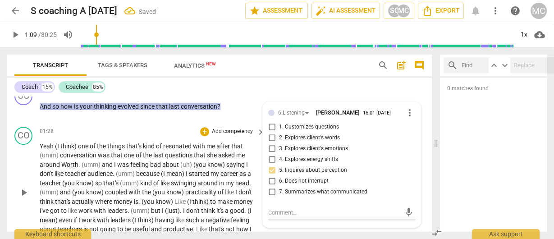
scroll to position [392, 0]
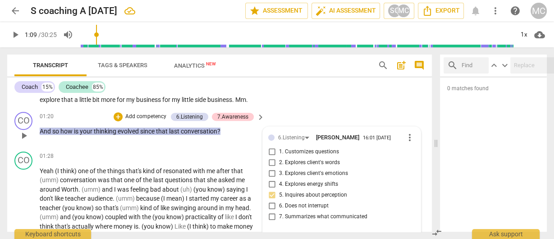
click at [152, 115] on p "Add competency" at bounding box center [145, 117] width 43 height 8
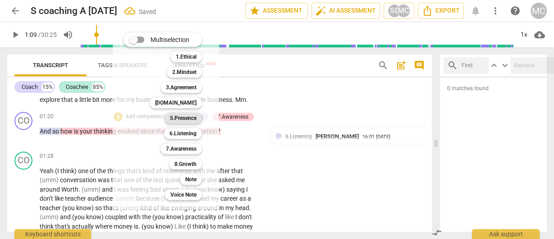
click at [187, 119] on b "5.Presence" at bounding box center [183, 118] width 27 height 11
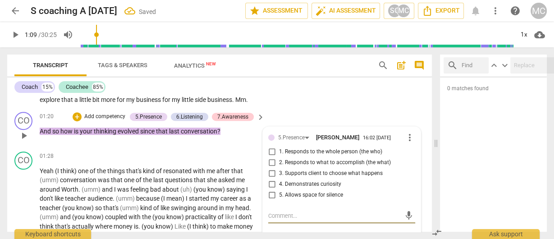
click at [289, 154] on span "1. Responds to the whole person (the who)" at bounding box center [330, 152] width 103 height 8
click at [279, 154] on input "1. Responds to the whole person (the who)" at bounding box center [272, 152] width 14 height 11
click at [295, 185] on span "4. Demonstrates curiosity" at bounding box center [310, 184] width 62 height 8
click at [279, 185] on input "4. Demonstrates curiosity" at bounding box center [272, 184] width 14 height 11
click at [95, 115] on p "Add competency" at bounding box center [104, 117] width 43 height 8
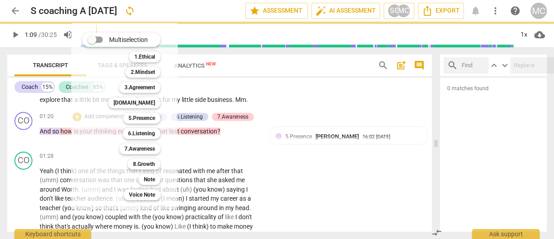
click at [150, 105] on b "4.Trust" at bounding box center [134, 102] width 41 height 11
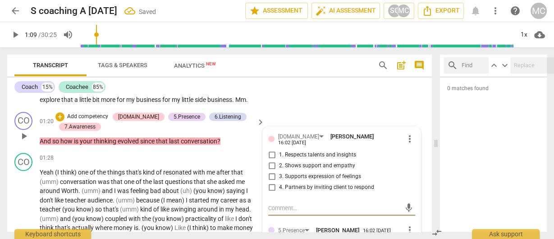
click at [303, 176] on span "3. Supports expression of feelings" at bounding box center [320, 177] width 82 height 8
click at [279, 176] on input "3. Supports expression of feelings" at bounding box center [272, 176] width 14 height 11
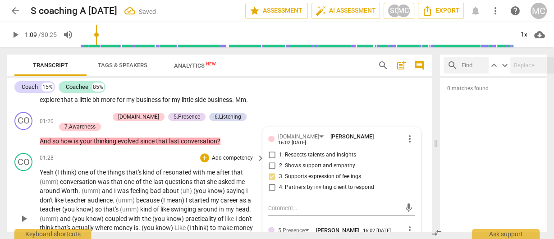
click at [142, 161] on div "01:28 + Add competency keyboard_arrow_right" at bounding box center [153, 158] width 226 height 10
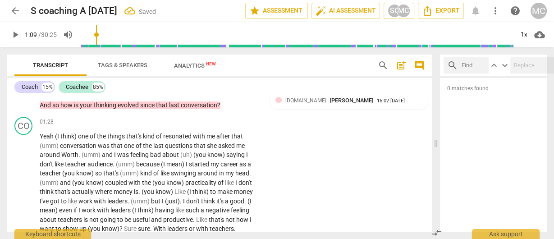
scroll to position [464, 0]
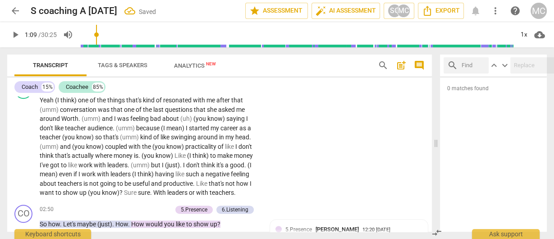
click at [472, 68] on input "text" at bounding box center [473, 65] width 23 height 14
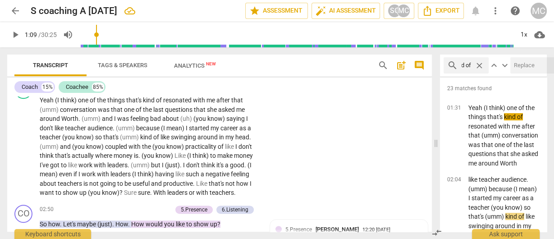
scroll to position [0, 0]
click at [524, 64] on input "text" at bounding box center [530, 65] width 41 height 14
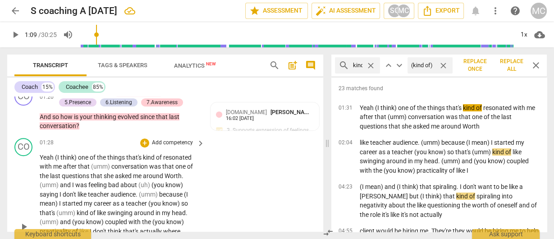
scroll to position [511, 0]
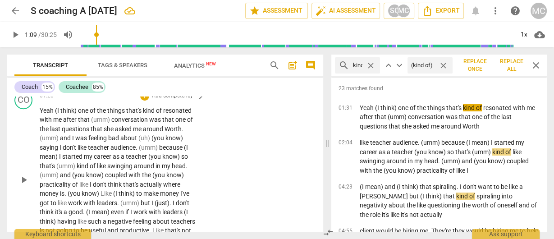
drag, startPoint x: 434, startPoint y: 133, endPoint x: 325, endPoint y: 136, distance: 108.7
click at [325, 136] on span at bounding box center [327, 143] width 5 height 192
click at [510, 65] on span "Replace all" at bounding box center [511, 65] width 27 height 15
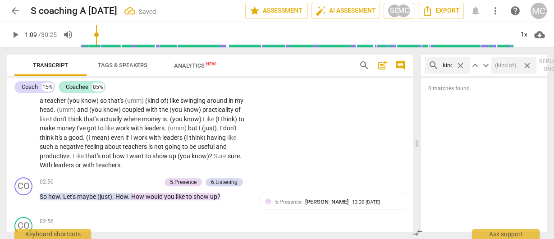
drag, startPoint x: 401, startPoint y: 142, endPoint x: 415, endPoint y: 141, distance: 14.0
click at [415, 141] on span at bounding box center [416, 143] width 5 height 192
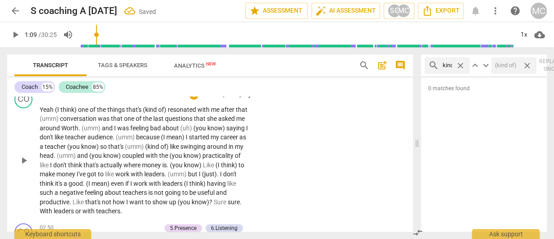
scroll to position [474, 0]
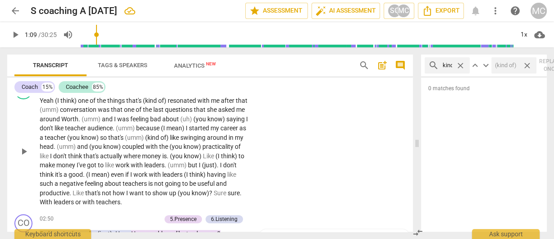
click at [78, 119] on span "Worth" at bounding box center [69, 118] width 17 height 7
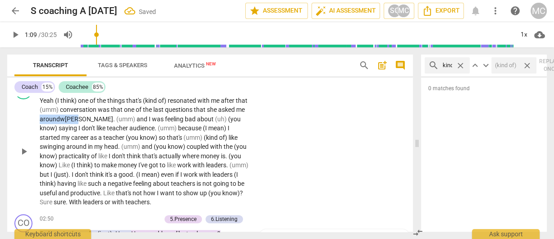
drag, startPoint x: 69, startPoint y: 119, endPoint x: 105, endPoint y: 119, distance: 36.1
click at [105, 119] on p "Yeah (I think) one of the things that's (kind of) resonated with me after that …" at bounding box center [145, 151] width 210 height 111
click at [136, 106] on span "keyboard_arrow_down" at bounding box center [135, 106] width 11 height 11
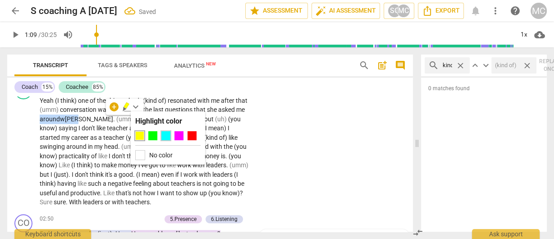
click at [166, 137] on div at bounding box center [165, 135] width 9 height 9
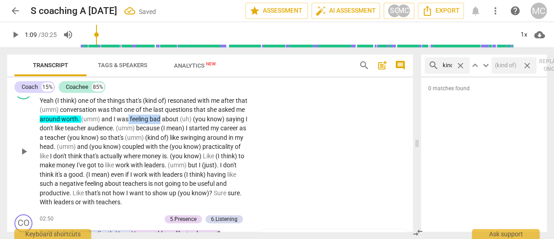
drag, startPoint x: 156, startPoint y: 120, endPoint x: 188, endPoint y: 119, distance: 32.5
click at [188, 119] on p "Yeah (I think) one of the things that's (kind of) resonated with me after that …" at bounding box center [145, 151] width 210 height 111
click at [211, 106] on icon "button" at bounding box center [210, 105] width 5 height 6
drag, startPoint x: 78, startPoint y: 128, endPoint x: 156, endPoint y: 128, distance: 77.1
click at [156, 128] on p "Yeah (I think) one of the things that's (kind of) resonated with me after that …" at bounding box center [145, 151] width 210 height 111
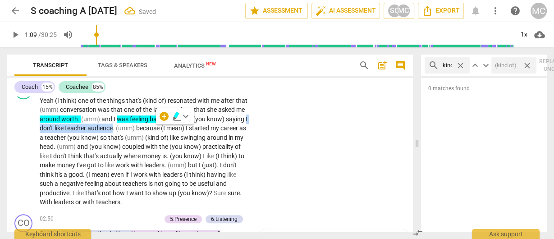
click at [176, 116] on icon "button" at bounding box center [176, 115] width 5 height 6
drag, startPoint x: 38, startPoint y: 146, endPoint x: 115, endPoint y: 146, distance: 77.1
click at [115, 146] on div "CO play_arrow pause 01:28 + Add competency keyboard_arrow_right Yeah (I think) …" at bounding box center [210, 144] width 406 height 133
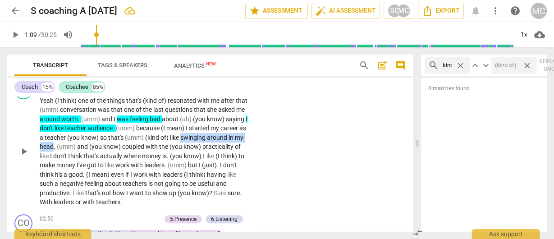
drag, startPoint x: 118, startPoint y: 146, endPoint x: 36, endPoint y: 147, distance: 82.1
click at [36, 147] on div "CO play_arrow pause 01:28 + Add competency keyboard_arrow_right Yeah (I think) …" at bounding box center [210, 144] width 406 height 133
click at [138, 133] on icon "button" at bounding box center [138, 133] width 5 height 6
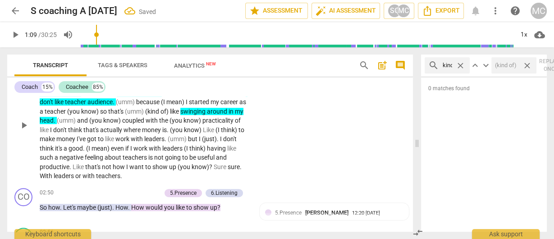
scroll to position [510, 0]
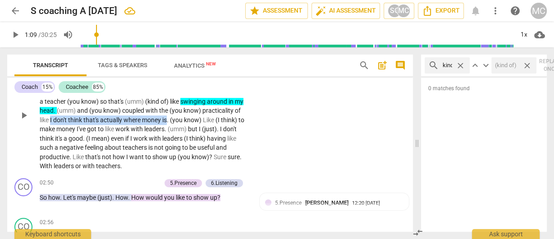
drag, startPoint x: 110, startPoint y: 121, endPoint x: 226, endPoint y: 119, distance: 116.3
click at [226, 119] on p "Yeah (I think) one of the things that's (kind of) resonated with me after that …" at bounding box center [145, 115] width 210 height 111
click at [244, 106] on icon "button" at bounding box center [247, 107] width 9 height 11
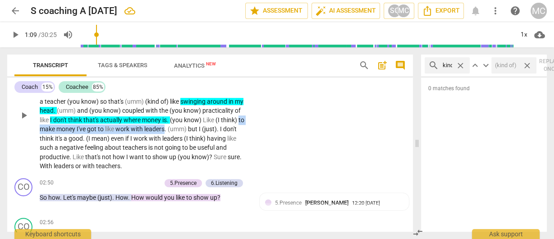
drag, startPoint x: 96, startPoint y: 128, endPoint x: 226, endPoint y: 127, distance: 130.3
click at [226, 127] on p "Yeah (I think) one of the things that's (kind of) resonated with me after that …" at bounding box center [145, 115] width 210 height 111
click at [256, 115] on span "keyboard_arrow_down" at bounding box center [257, 117] width 11 height 11
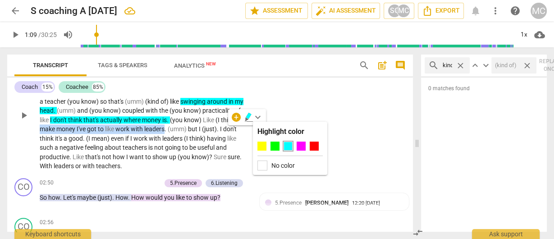
click at [261, 146] on div at bounding box center [261, 146] width 9 height 9
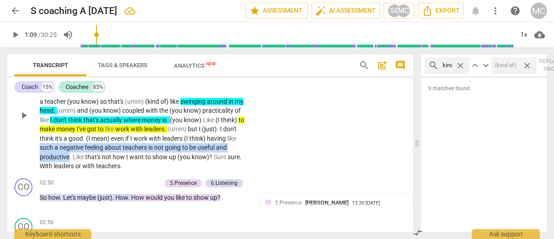
drag, startPoint x: 115, startPoint y: 148, endPoint x: 132, endPoint y: 158, distance: 20.0
click at [132, 158] on p "Yeah (I think) one of the things that's (kind of) resonated with me after that …" at bounding box center [145, 115] width 210 height 111
click at [162, 144] on span "keyboard_arrow_down" at bounding box center [162, 144] width 11 height 11
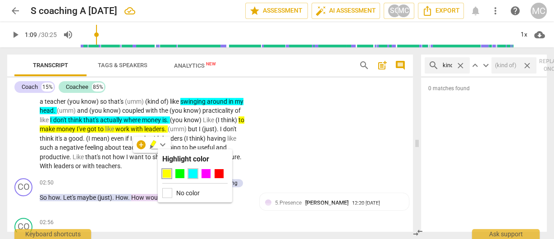
click at [195, 174] on div at bounding box center [192, 173] width 9 height 9
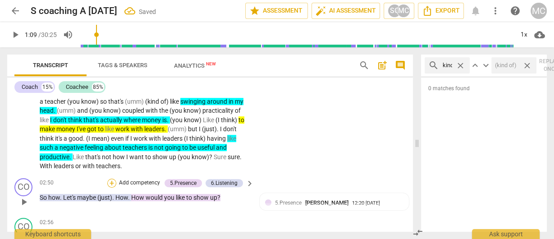
scroll to position [546, 0]
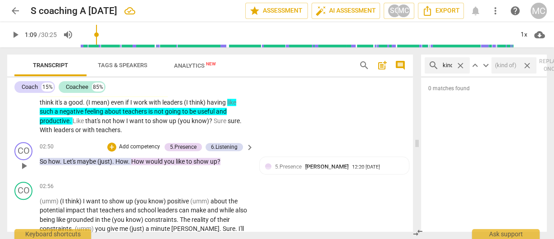
click at [135, 145] on p "Add competency" at bounding box center [139, 147] width 43 height 8
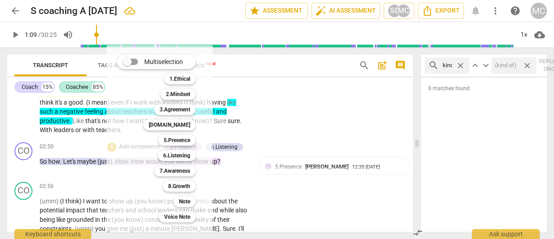
click at [57, 181] on div at bounding box center [277, 119] width 554 height 239
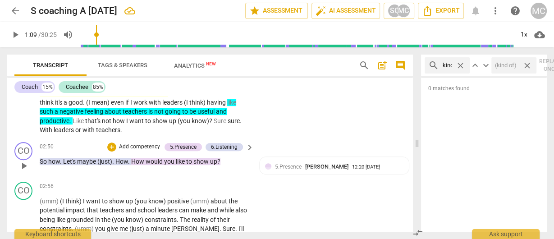
click at [133, 144] on p "Add competency" at bounding box center [139, 147] width 43 height 8
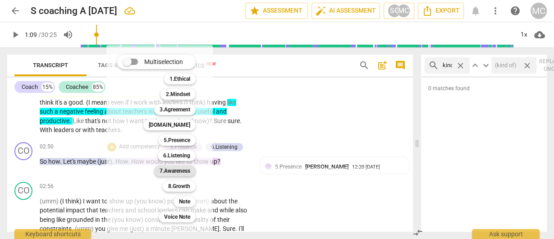
click at [176, 169] on b "7.Awareness" at bounding box center [175, 170] width 31 height 11
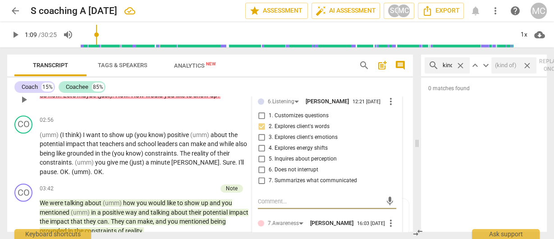
scroll to position [648, 0]
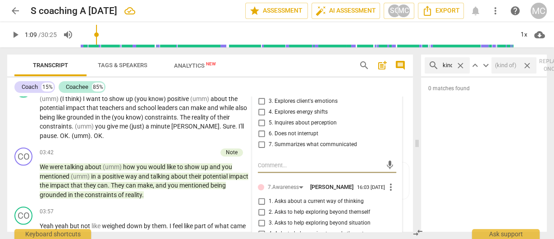
click at [389, 188] on span "more_vert" at bounding box center [390, 187] width 11 height 11
click at [398, 205] on li "Delete" at bounding box center [398, 204] width 31 height 17
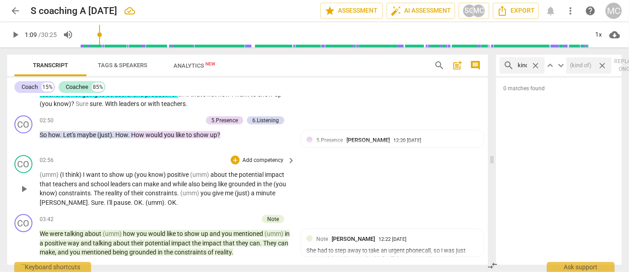
scroll to position [522, 0]
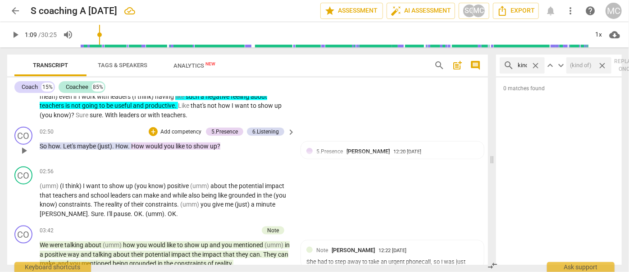
click at [110, 142] on span "(just)" at bounding box center [104, 145] width 15 height 7
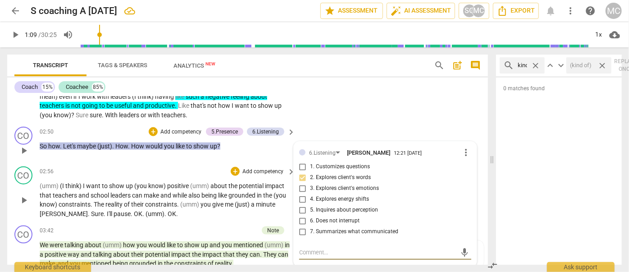
click at [206, 193] on p "(umm) (I think) I want to show up (you know) positive (umm) about the potential…" at bounding box center [165, 199] width 251 height 37
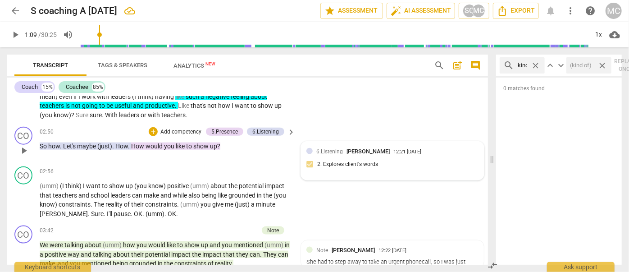
click at [341, 148] on span "6.Listening" at bounding box center [329, 151] width 27 height 6
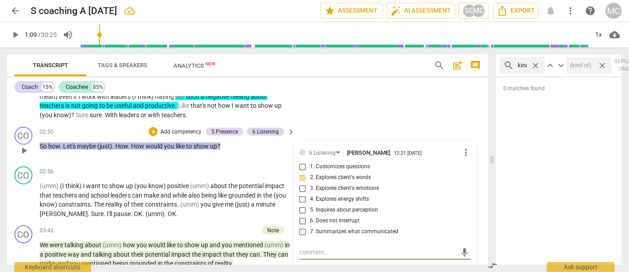
click at [101, 142] on span "(just)" at bounding box center [104, 145] width 15 height 7
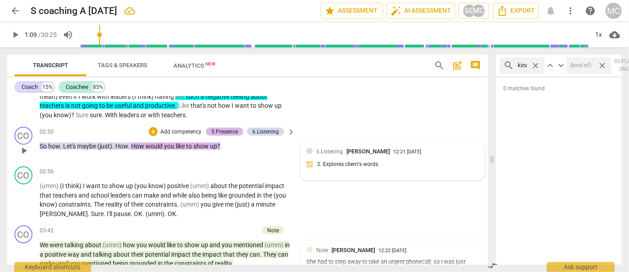
click at [216, 128] on div "5.Presence" at bounding box center [224, 132] width 27 height 8
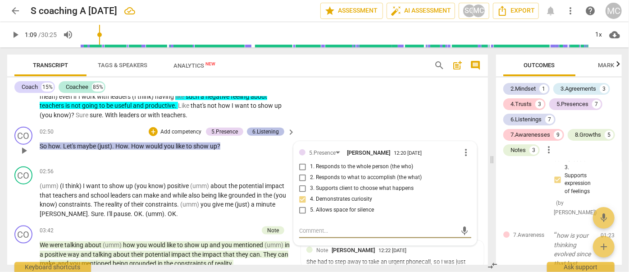
click at [266, 128] on div "6.Listening" at bounding box center [265, 132] width 27 height 8
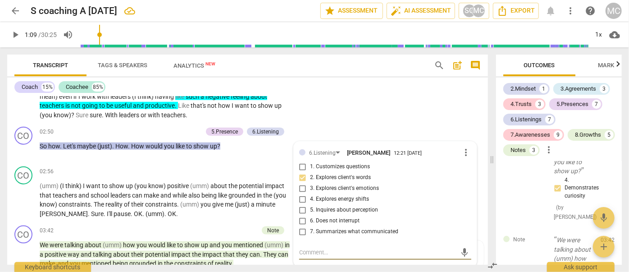
scroll to position [1922, 0]
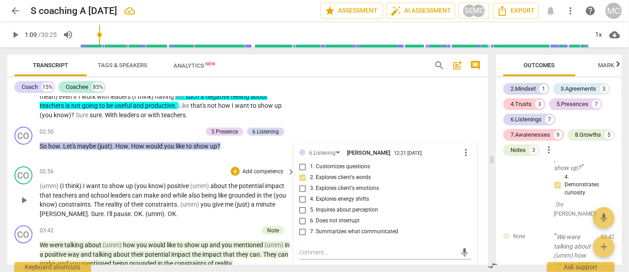
click at [182, 193] on p "(umm) (I think) I want to show up (you know) positive (umm) about the potential…" at bounding box center [165, 199] width 251 height 37
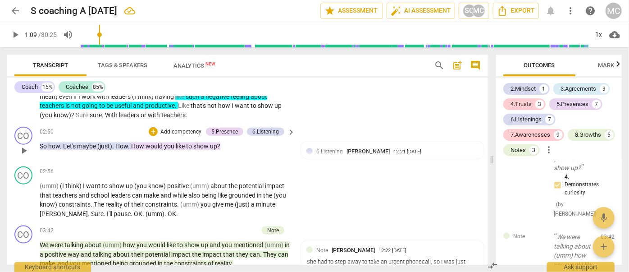
click at [176, 128] on p "Add competency" at bounding box center [181, 132] width 43 height 8
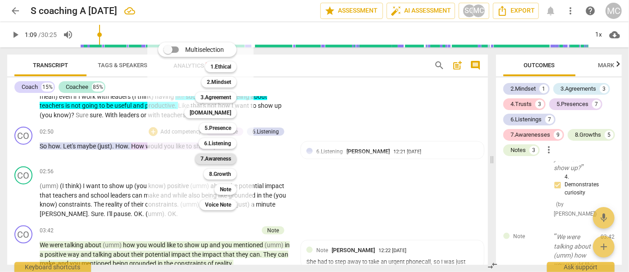
click at [225, 159] on b "7.Awareness" at bounding box center [216, 158] width 31 height 11
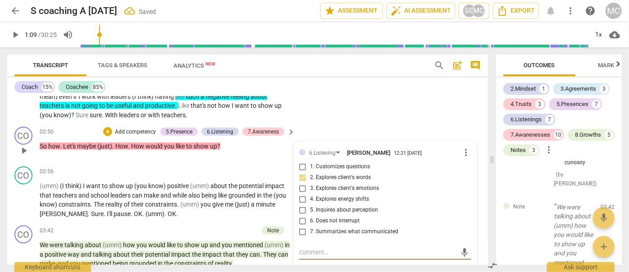
scroll to position [645, 0]
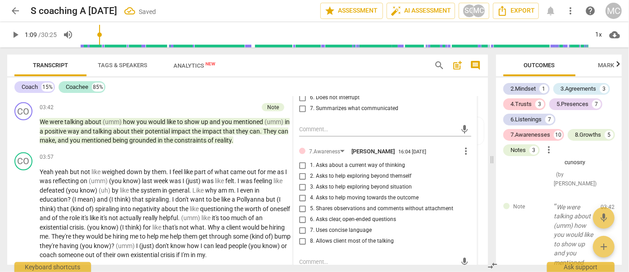
click at [316, 172] on span "2. Asks to help exploring beyond themself" at bounding box center [360, 176] width 101 height 8
click at [310, 171] on input "2. Asks to help exploring beyond themself" at bounding box center [303, 176] width 14 height 11
click at [325, 217] on span "6. Asks clear, open-ended questions" at bounding box center [353, 219] width 86 height 8
click at [310, 217] on input "6. Asks clear, open-ended questions" at bounding box center [303, 219] width 14 height 11
click at [323, 228] on span "7. Uses concise language" at bounding box center [341, 230] width 62 height 8
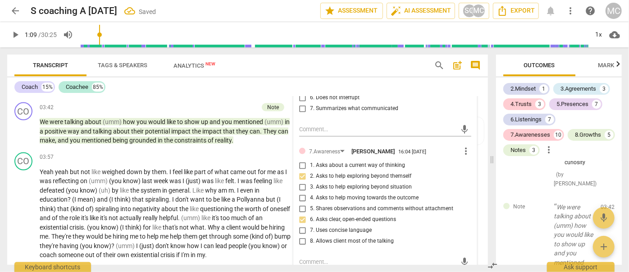
click at [310, 228] on input "7. Uses concise language" at bounding box center [303, 230] width 14 height 11
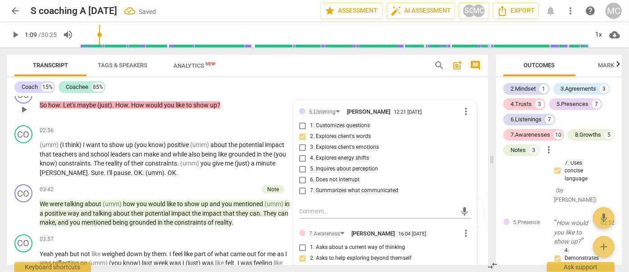
scroll to position [522, 0]
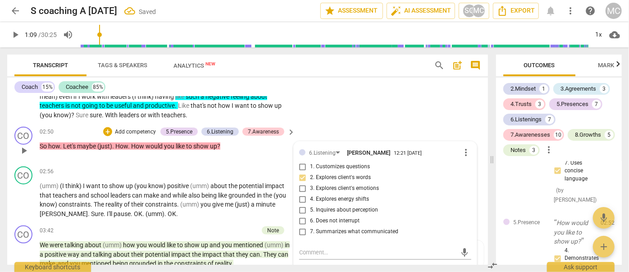
click at [135, 128] on p "Add competency" at bounding box center [135, 132] width 43 height 8
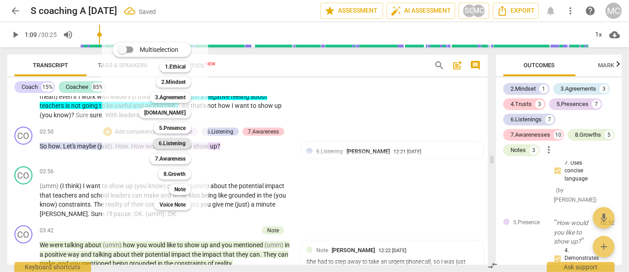
click at [168, 142] on b "6.Listening" at bounding box center [172, 143] width 27 height 11
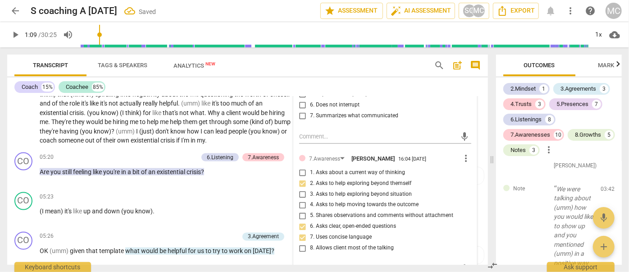
scroll to position [686, 0]
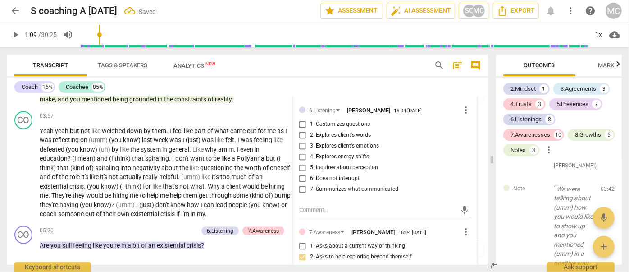
click at [320, 120] on span "1. Customizes questions" at bounding box center [340, 124] width 60 height 8
click at [310, 119] on input "1. Customizes questions" at bounding box center [303, 124] width 14 height 11
click at [325, 164] on span "5. Inquires about perception" at bounding box center [344, 168] width 68 height 8
click at [310, 164] on input "5. Inquires about perception" at bounding box center [303, 167] width 14 height 11
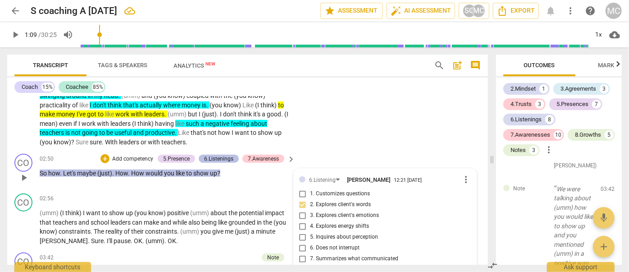
scroll to position [481, 0]
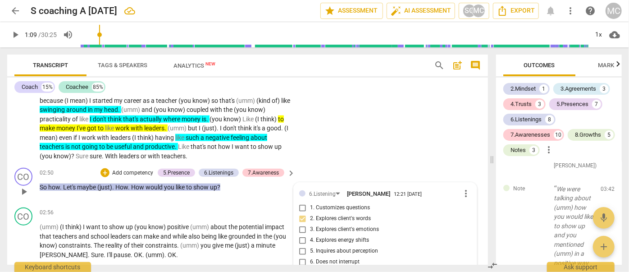
click at [130, 169] on p "Add competency" at bounding box center [132, 173] width 43 height 8
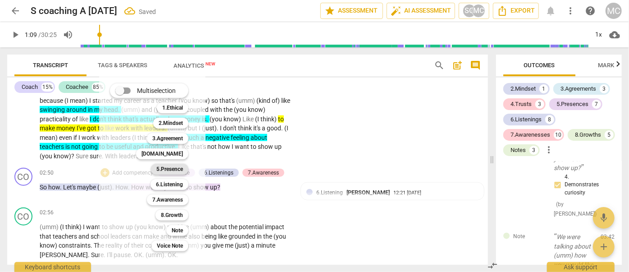
click at [167, 167] on b "5.Presence" at bounding box center [169, 169] width 27 height 11
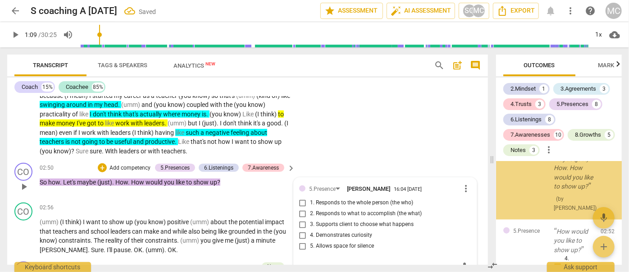
scroll to position [2385, 0]
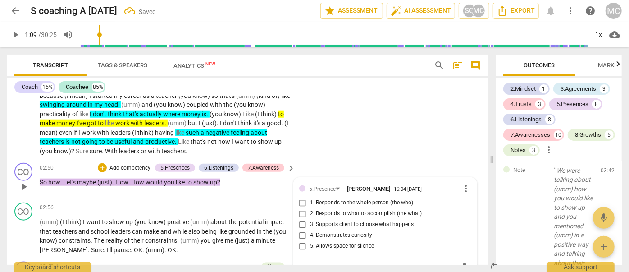
click at [320, 199] on span "1. Responds to the whole person (the who)" at bounding box center [361, 203] width 103 height 8
click at [310, 199] on input "1. Responds to the whole person (the who)" at bounding box center [303, 202] width 14 height 11
click at [321, 231] on span "4. Demonstrates curiosity" at bounding box center [341, 235] width 62 height 8
click at [310, 230] on input "4. Demonstrates curiosity" at bounding box center [303, 235] width 14 height 11
click at [127, 164] on p "Add competency" at bounding box center [130, 168] width 43 height 8
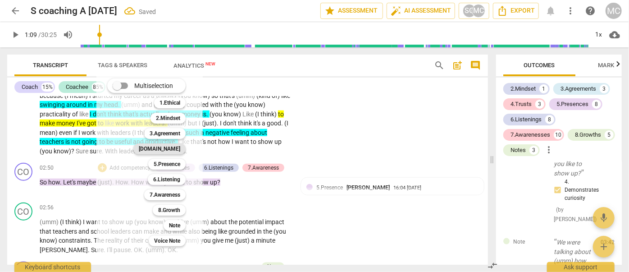
click at [178, 147] on b "4.Trust" at bounding box center [159, 148] width 41 height 11
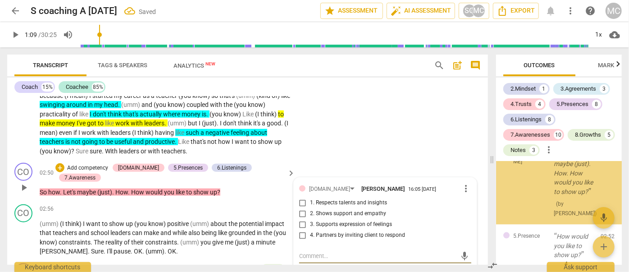
scroll to position [2557, 0]
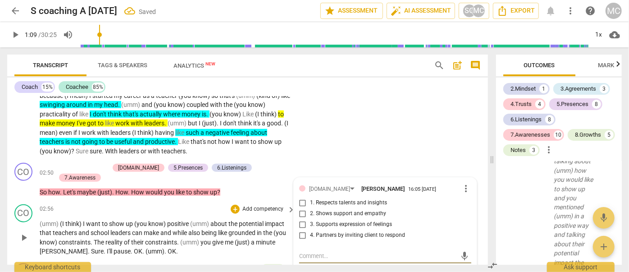
click at [336, 220] on span "3. Supports expression of feelings" at bounding box center [351, 224] width 82 height 8
click at [310, 219] on input "3. Supports expression of feelings" at bounding box center [303, 224] width 14 height 11
click at [212, 229] on span "being" at bounding box center [210, 232] width 17 height 7
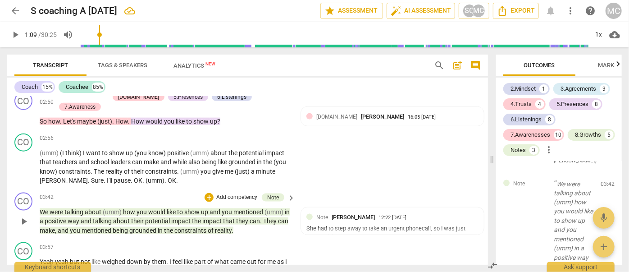
scroll to position [568, 0]
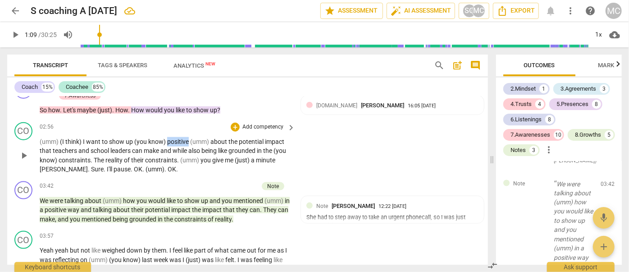
drag, startPoint x: 165, startPoint y: 133, endPoint x: 188, endPoint y: 134, distance: 22.1
click at [188, 137] on p "(umm) (I think) I want to show up (you know) positive (umm) about the potential…" at bounding box center [165, 155] width 251 height 37
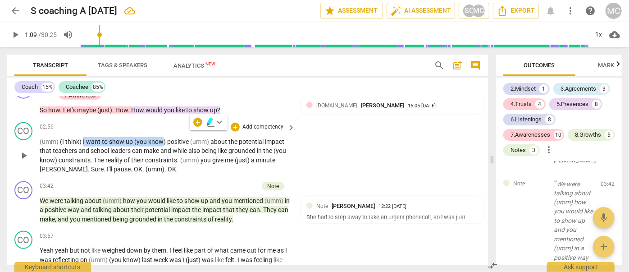
drag, startPoint x: 82, startPoint y: 135, endPoint x: 162, endPoint y: 138, distance: 79.8
click at [162, 138] on p "(umm) (I think) I want to show up (you know) positive (umm) about the potential…" at bounding box center [165, 155] width 251 height 37
click at [167, 138] on span "positive" at bounding box center [178, 141] width 23 height 7
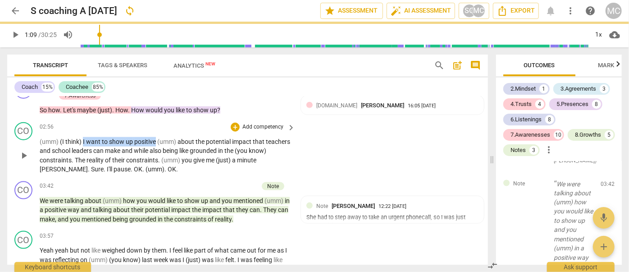
drag, startPoint x: 155, startPoint y: 132, endPoint x: 83, endPoint y: 133, distance: 72.1
click at [83, 137] on p "(umm) (I think) I want to show up positive (umm) about the potential impact tha…" at bounding box center [165, 155] width 251 height 37
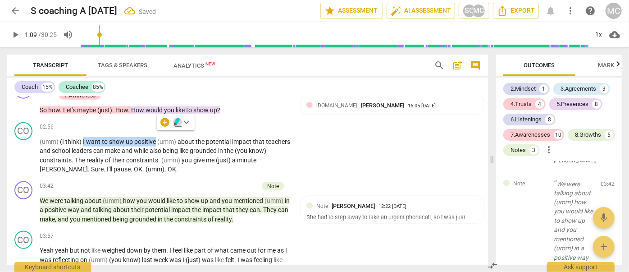
click at [177, 121] on icon "button" at bounding box center [176, 121] width 5 height 6
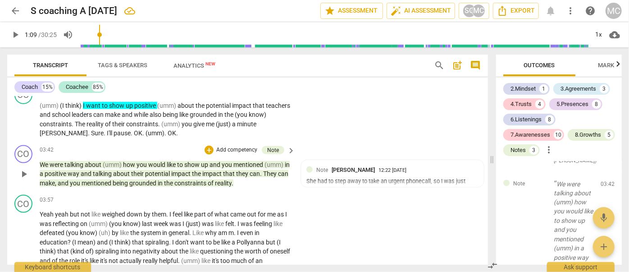
scroll to position [609, 0]
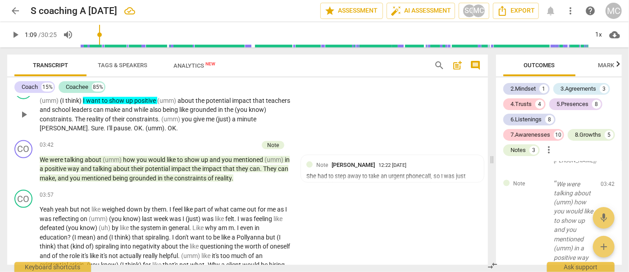
click at [48, 124] on span "Susan" at bounding box center [64, 127] width 48 height 7
click at [134, 124] on span "OK" at bounding box center [138, 127] width 9 height 7
click at [168, 124] on span "OK" at bounding box center [172, 127] width 9 height 7
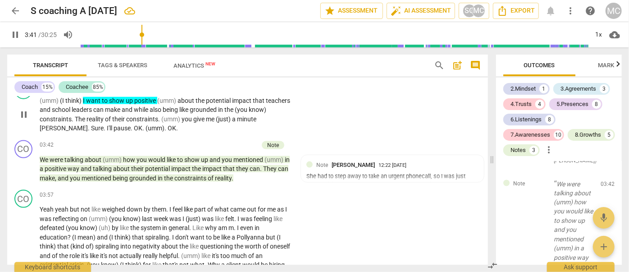
click at [168, 124] on span "OK" at bounding box center [172, 127] width 9 height 7
click at [17, 33] on span "pause" at bounding box center [15, 34] width 11 height 11
click at [236, 141] on p "Add competency" at bounding box center [236, 145] width 43 height 8
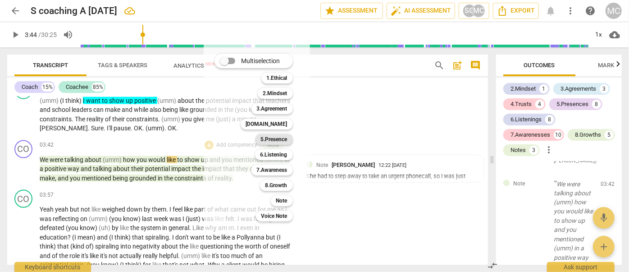
click at [269, 140] on b "5.Presence" at bounding box center [274, 139] width 27 height 11
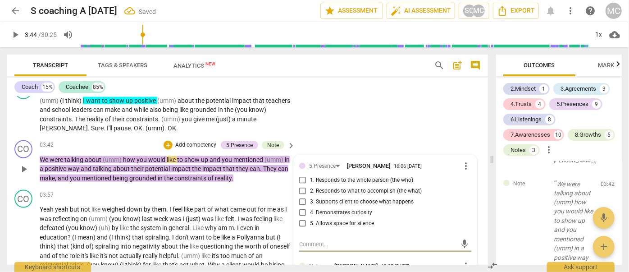
scroll to position [3217, 0]
click at [321, 198] on span "3. Supports client to choose what happens" at bounding box center [362, 202] width 104 height 8
click at [310, 197] on input "3. Supports client to choose what happens" at bounding box center [303, 202] width 14 height 11
click at [321, 198] on span "3. Supports client to choose what happens" at bounding box center [362, 202] width 104 height 8
click at [310, 197] on input "3. Supports client to choose what happens" at bounding box center [303, 202] width 14 height 11
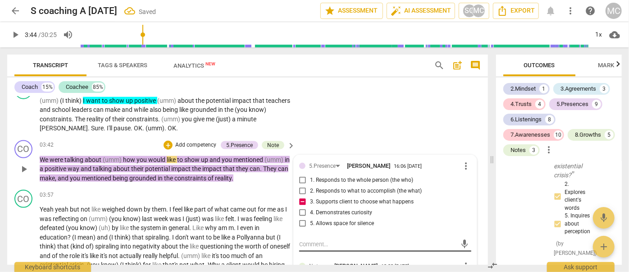
click at [320, 240] on textarea at bounding box center [378, 244] width 158 height 9
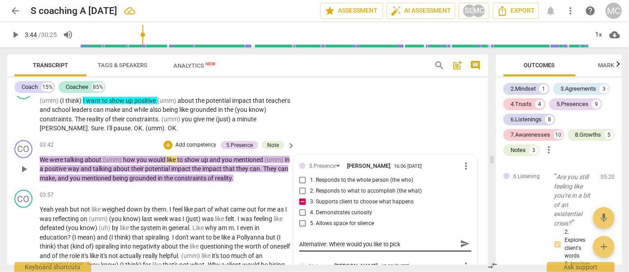
click at [413, 240] on textarea "Alternative: Where would you like to pick" at bounding box center [378, 244] width 158 height 9
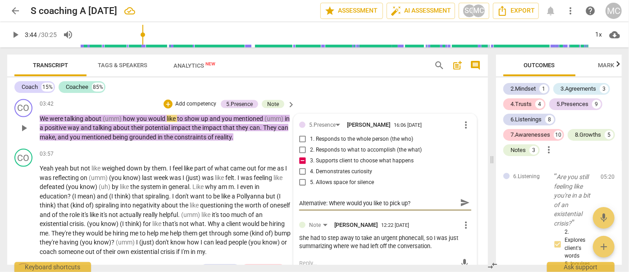
click at [460, 198] on span "send" at bounding box center [465, 203] width 10 height 10
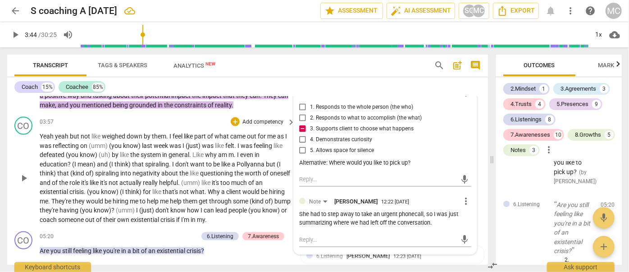
scroll to position [691, 0]
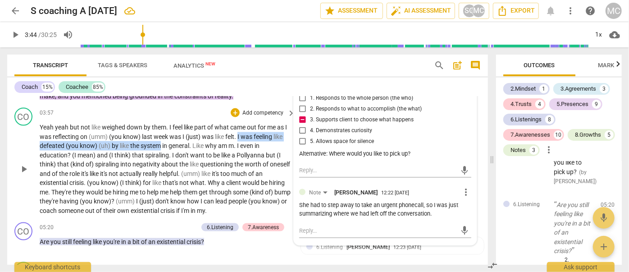
drag, startPoint x: 242, startPoint y: 128, endPoint x: 160, endPoint y: 140, distance: 82.9
click at [160, 140] on p "Yeah yeah but not like weighed down by them . I feel like part of what came out…" at bounding box center [165, 169] width 251 height 92
click at [181, 128] on icon "button" at bounding box center [181, 129] width 3 height 4
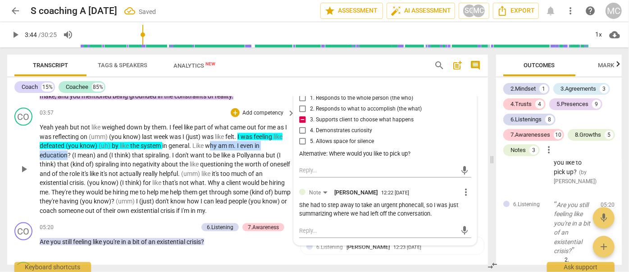
drag, startPoint x: 209, startPoint y: 137, endPoint x: 66, endPoint y: 148, distance: 143.3
click at [66, 148] on p "Yeah yeah but not like weighed down by them . I feel like part of what came out…" at bounding box center [165, 169] width 251 height 92
click at [85, 134] on icon "button" at bounding box center [87, 135] width 5 height 6
drag, startPoint x: 144, startPoint y: 147, endPoint x: 168, endPoint y: 149, distance: 24.0
click at [168, 149] on p "Yeah yeah but not like weighed down by them . I feel like part of what came out…" at bounding box center [165, 169] width 251 height 92
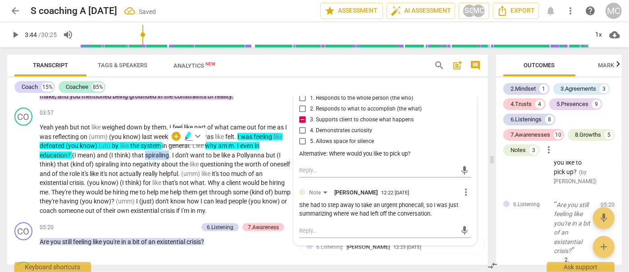
click at [187, 134] on icon "button" at bounding box center [188, 135] width 5 height 6
click at [225, 151] on span "like" at bounding box center [226, 154] width 10 height 7
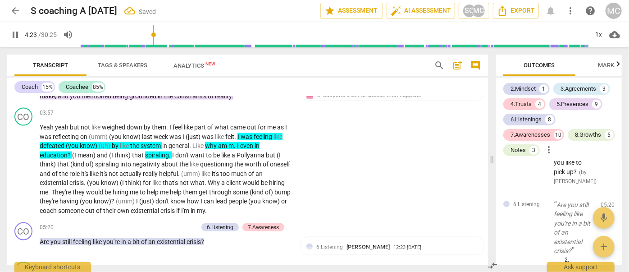
click at [13, 37] on span "pause" at bounding box center [15, 34] width 11 height 11
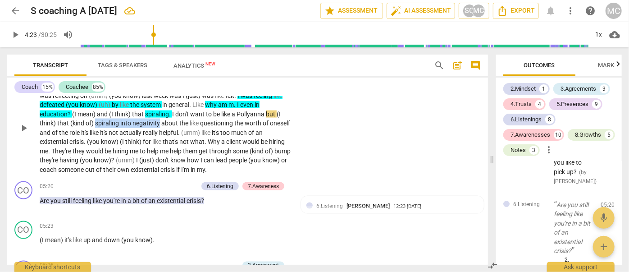
drag, startPoint x: 94, startPoint y: 117, endPoint x: 159, endPoint y: 115, distance: 65.0
click at [159, 115] on p "Yeah yeah but not like weighed down by them . I feel like part of what came out…" at bounding box center [165, 128] width 251 height 92
click at [180, 101] on icon "button" at bounding box center [180, 103] width 5 height 6
drag, startPoint x: 48, startPoint y: 135, endPoint x: 92, endPoint y: 132, distance: 44.3
click at [92, 132] on p "Yeah yeah but not like weighed down by them . I feel like part of what came out…" at bounding box center [165, 128] width 251 height 92
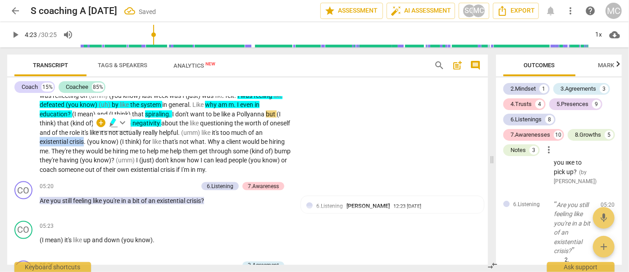
click at [112, 122] on icon "button" at bounding box center [112, 121] width 5 height 6
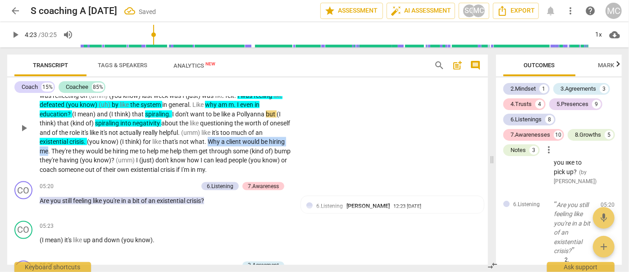
drag, startPoint x: 216, startPoint y: 136, endPoint x: 66, endPoint y: 145, distance: 150.8
click at [66, 145] on p "Yeah yeah but not like weighed down by them . I feel like part of what came out…" at bounding box center [165, 128] width 251 height 92
click at [84, 132] on icon "button" at bounding box center [85, 131] width 5 height 6
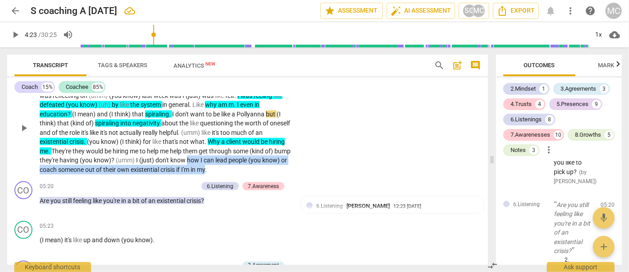
drag, startPoint x: 229, startPoint y: 153, endPoint x: 234, endPoint y: 161, distance: 9.1
click at [234, 161] on p "Yeah yeah but not like weighed down by them . I feel like part of what came out…" at bounding box center [165, 128] width 251 height 92
click at [257, 153] on icon "button" at bounding box center [254, 150] width 9 height 11
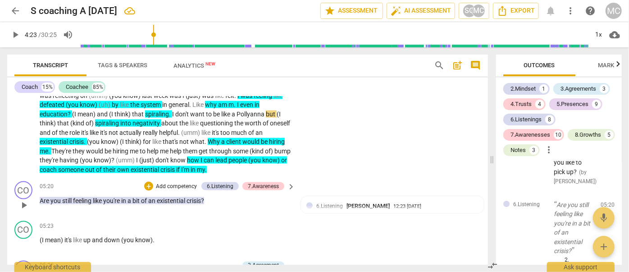
click at [169, 183] on p "Add competency" at bounding box center [176, 187] width 43 height 8
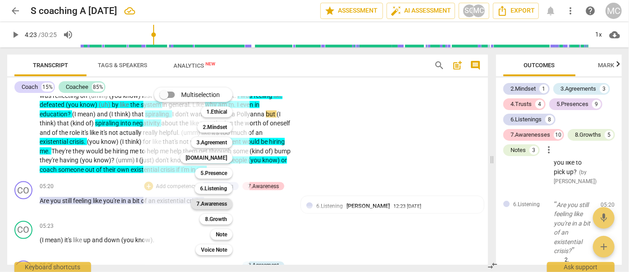
click at [206, 200] on b "7.Awareness" at bounding box center [212, 203] width 31 height 11
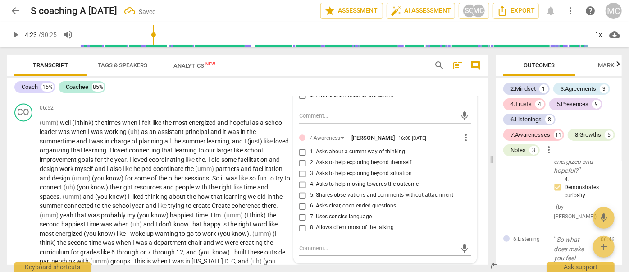
scroll to position [1096, 0]
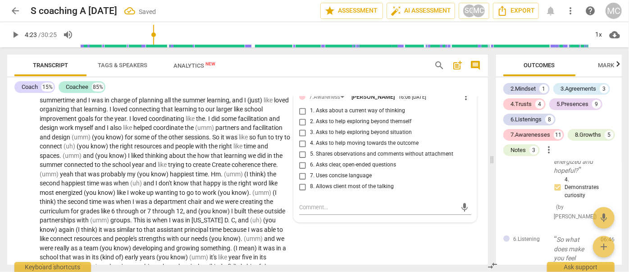
click at [324, 161] on span "6. Asks clear, open-ended questions" at bounding box center [353, 165] width 86 height 8
click at [310, 160] on input "6. Asks clear, open-ended questions" at bounding box center [303, 165] width 14 height 11
click at [324, 161] on span "6. Asks clear, open-ended questions" at bounding box center [353, 165] width 86 height 8
click at [310, 160] on input "6. Asks clear, open-ended questions" at bounding box center [303, 165] width 14 height 11
click at [345, 204] on textarea at bounding box center [378, 207] width 158 height 9
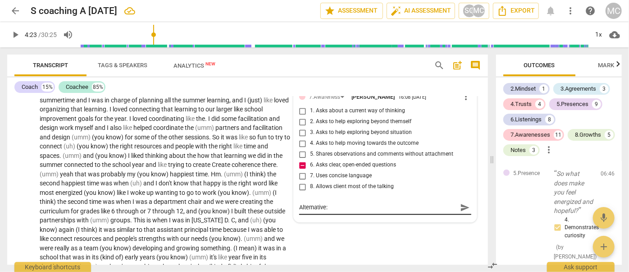
click at [335, 204] on textarea "Alternative:" at bounding box center [378, 207] width 158 height 9
paste textarea "“As you talk about this existential crisis, what are you feeling right now?”"
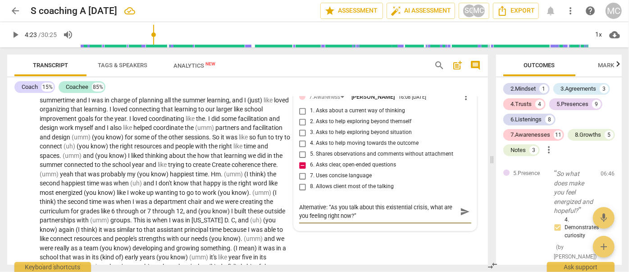
click at [460, 209] on span "send" at bounding box center [465, 211] width 10 height 10
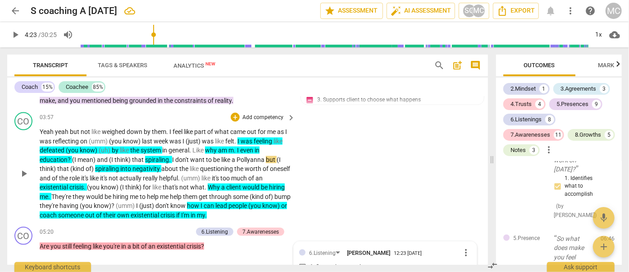
scroll to position [727, 0]
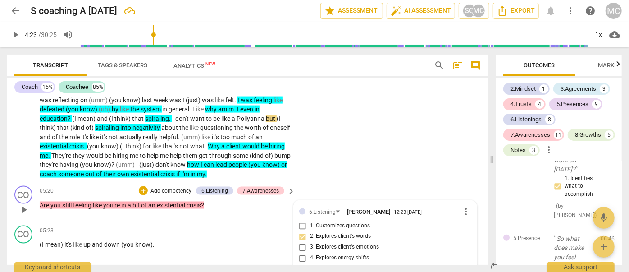
click at [162, 187] on p "Add competency" at bounding box center [171, 191] width 43 height 8
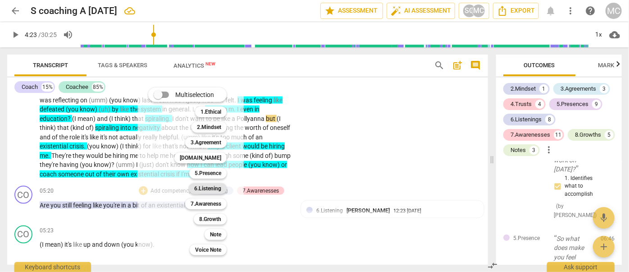
click at [211, 188] on b "6.Listening" at bounding box center [207, 188] width 27 height 11
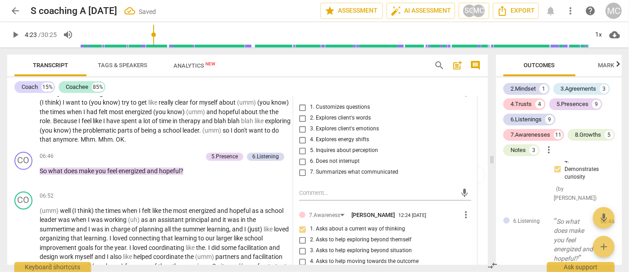
scroll to position [973, 0]
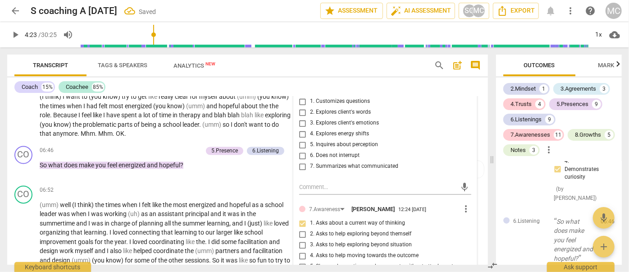
click at [312, 119] on span "3. Explores client's emotions" at bounding box center [344, 123] width 69 height 8
click at [310, 118] on input "3. Explores client's emotions" at bounding box center [303, 123] width 14 height 11
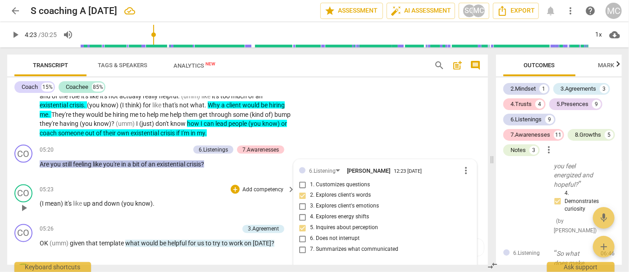
scroll to position [809, 0]
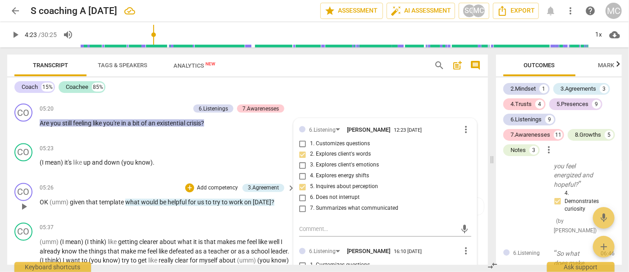
click at [76, 199] on span "given" at bounding box center [78, 202] width 16 height 7
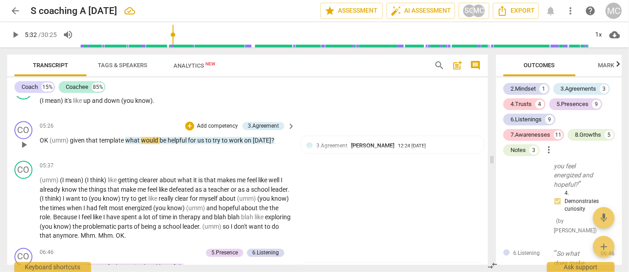
scroll to position [861, 0]
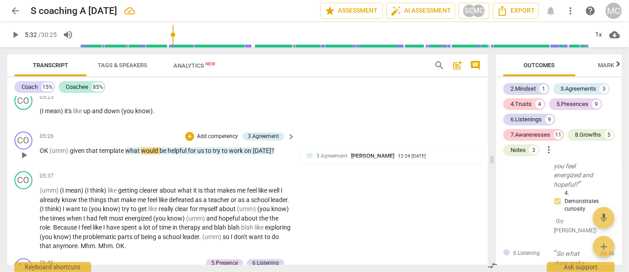
click at [222, 133] on p "Add competency" at bounding box center [217, 137] width 43 height 8
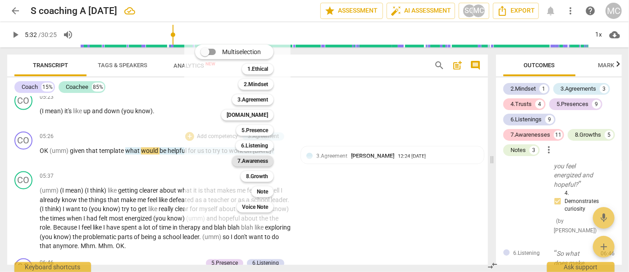
click at [255, 161] on b "7.Awareness" at bounding box center [253, 161] width 31 height 11
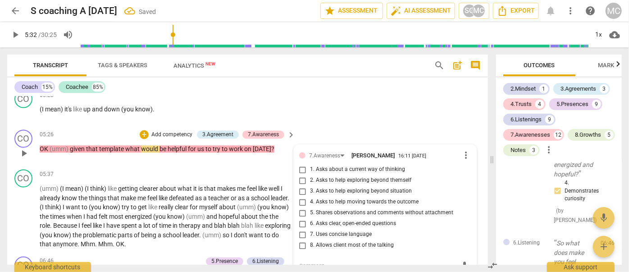
scroll to position [4119, 0]
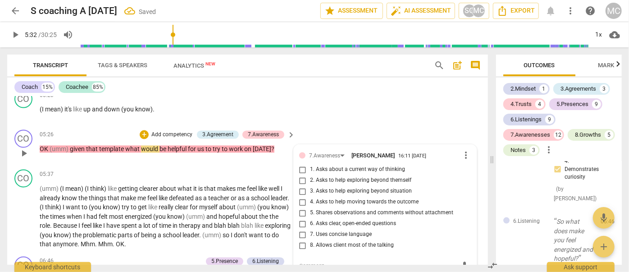
click at [325, 166] on span "1. Asks about a current way of thinking" at bounding box center [357, 170] width 95 height 8
click at [310, 165] on input "1. Asks about a current way of thinking" at bounding box center [303, 170] width 14 height 11
click at [320, 220] on span "6. Asks clear, open-ended questions" at bounding box center [353, 224] width 86 height 8
click at [310, 219] on input "6. Asks clear, open-ended questions" at bounding box center [303, 224] width 14 height 11
click at [322, 231] on span "7. Uses concise language" at bounding box center [341, 235] width 62 height 8
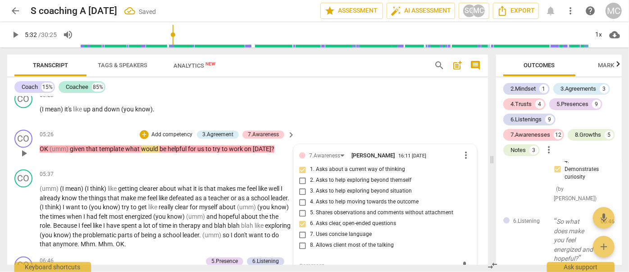
click at [310, 229] on input "7. Uses concise language" at bounding box center [303, 234] width 14 height 11
click at [174, 131] on p "Add competency" at bounding box center [172, 135] width 43 height 8
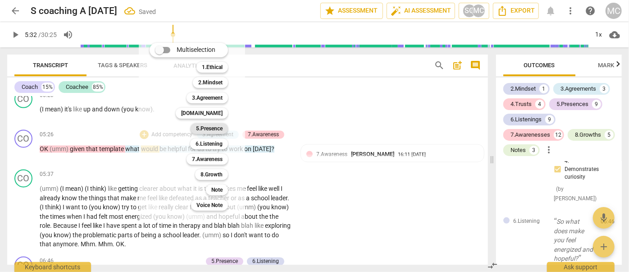
click at [208, 128] on b "5.Presence" at bounding box center [209, 128] width 27 height 11
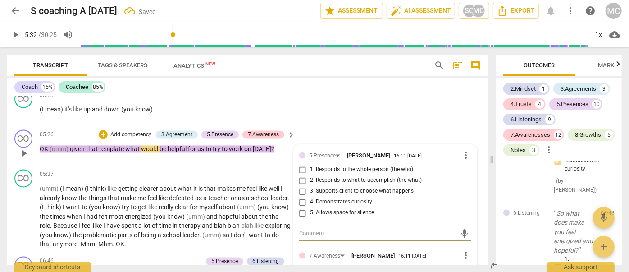
scroll to position [4342, 0]
click at [344, 198] on span "4. Demonstrates curiosity" at bounding box center [341, 202] width 62 height 8
click at [310, 197] on input "4. Demonstrates curiosity" at bounding box center [303, 202] width 14 height 11
click at [123, 131] on p "Add competency" at bounding box center [131, 135] width 43 height 8
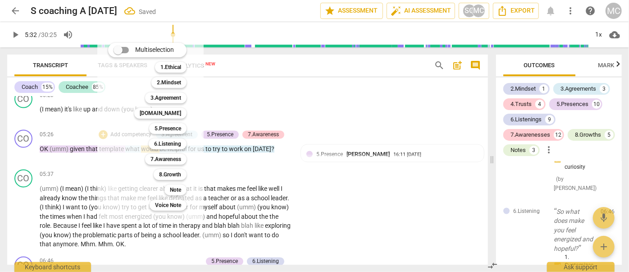
click at [53, 185] on div at bounding box center [314, 136] width 629 height 272
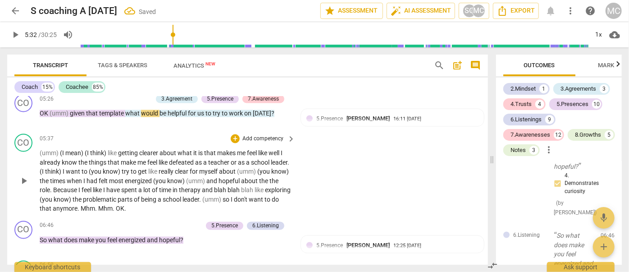
scroll to position [903, 0]
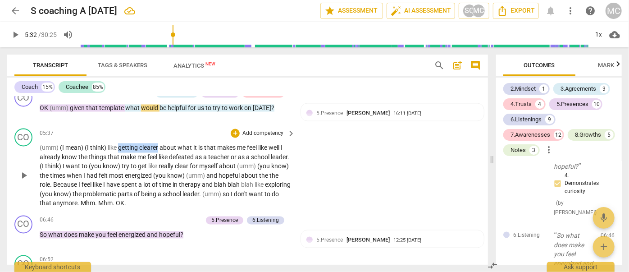
drag, startPoint x: 119, startPoint y: 139, endPoint x: 159, endPoint y: 138, distance: 39.7
click at [159, 143] on p "(umm) (I mean) (I think) like getting clearer about what it is that makes me fe…" at bounding box center [165, 175] width 251 height 65
click at [182, 126] on icon "button" at bounding box center [180, 126] width 5 height 6
drag, startPoint x: 38, startPoint y: 147, endPoint x: 72, endPoint y: 146, distance: 33.8
click at [72, 146] on div "CO play_arrow pause 05:37 + Add competency keyboard_arrow_right (umm) (I mean) …" at bounding box center [247, 168] width 481 height 87
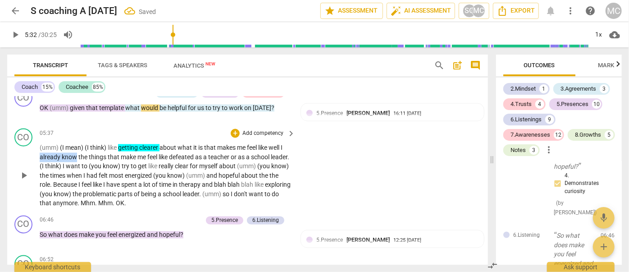
drag, startPoint x: 75, startPoint y: 148, endPoint x: 21, endPoint y: 149, distance: 54.1
click at [21, 149] on div "CO play_arrow pause 05:37 + Add competency keyboard_arrow_right (umm) (I mean) …" at bounding box center [247, 168] width 481 height 87
click at [99, 137] on icon "button" at bounding box center [98, 136] width 9 height 11
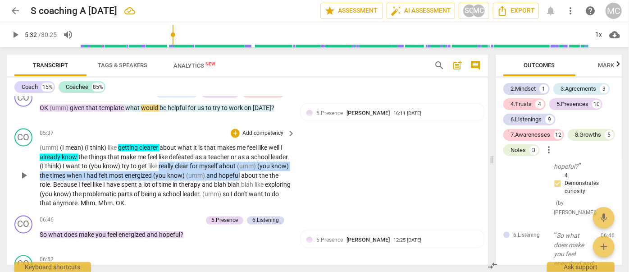
drag, startPoint x: 179, startPoint y: 155, endPoint x: 277, endPoint y: 165, distance: 98.7
click at [277, 165] on p "(umm) (I mean) (I think) like getting clearer about what it is that makes me fe…" at bounding box center [165, 175] width 251 height 65
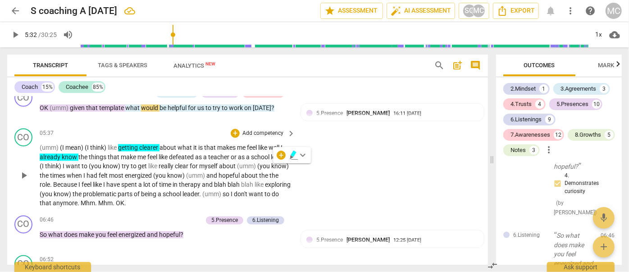
click at [186, 154] on span "defeated" at bounding box center [182, 157] width 26 height 7
drag, startPoint x: 179, startPoint y: 157, endPoint x: 238, endPoint y: 155, distance: 59.5
click at [238, 155] on p "(umm) (I mean) (I think) like getting clearer about what it is that makes me fe…" at bounding box center [165, 175] width 251 height 65
click at [261, 147] on icon "button" at bounding box center [260, 146] width 9 height 11
drag, startPoint x: 76, startPoint y: 168, endPoint x: 71, endPoint y: 168, distance: 5.4
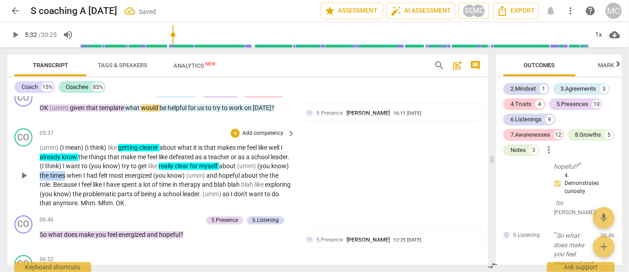
click at [71, 168] on p "(umm) (I mean) (I think) like getting clearer about what it is that makes me fe…" at bounding box center [165, 175] width 251 height 65
click at [119, 154] on icon "button" at bounding box center [119, 154] width 5 height 6
click at [184, 167] on p "(umm) (I mean) (I think) like getting clearer about what it is that makes me fe…" at bounding box center [165, 175] width 251 height 65
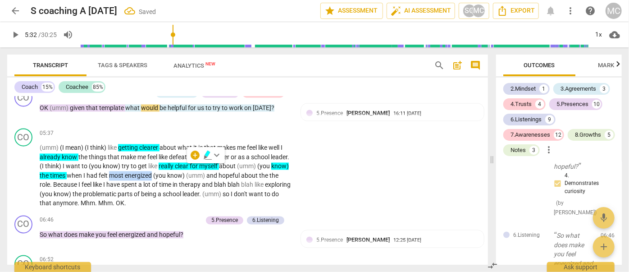
click at [205, 154] on icon "button" at bounding box center [207, 154] width 5 height 6
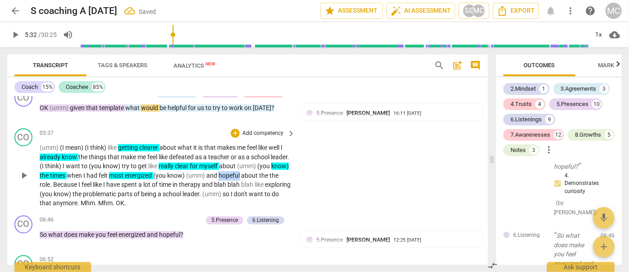
click at [286, 167] on p "(umm) (I mean) (I think) like getting clearer about what it is that makes me fe…" at bounding box center [165, 175] width 251 height 65
click at [288, 155] on div "+ keyboard_arrow_down" at bounding box center [292, 155] width 38 height 16
click at [291, 155] on icon "button" at bounding box center [293, 154] width 5 height 6
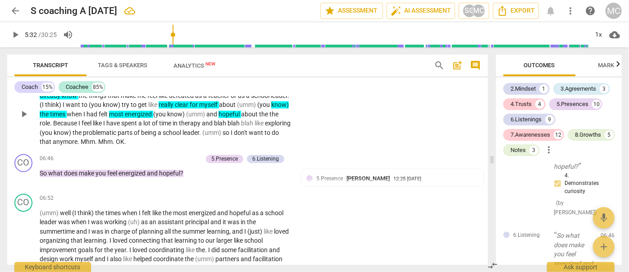
scroll to position [985, 0]
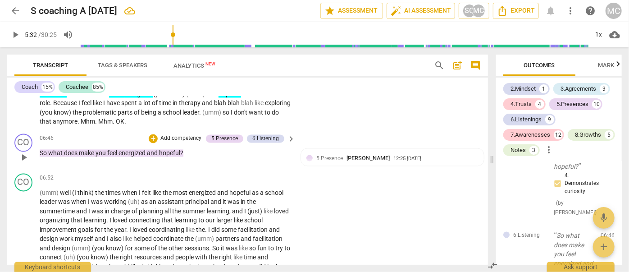
click at [176, 134] on p "Add competency" at bounding box center [181, 138] width 43 height 8
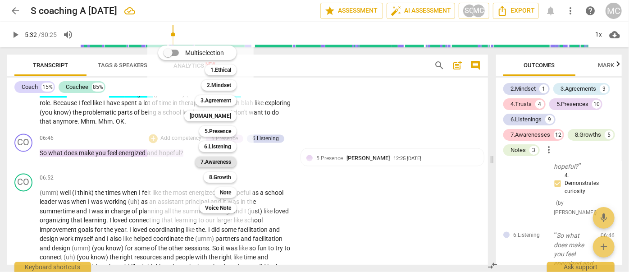
click at [219, 156] on b "7.Awareness" at bounding box center [216, 161] width 31 height 11
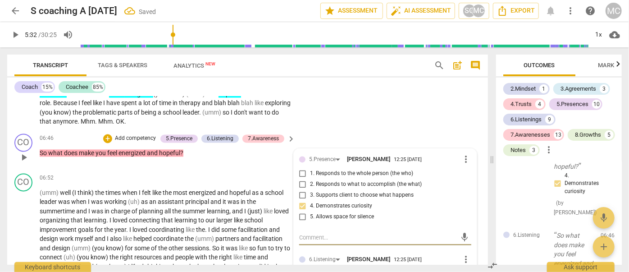
scroll to position [4852, 0]
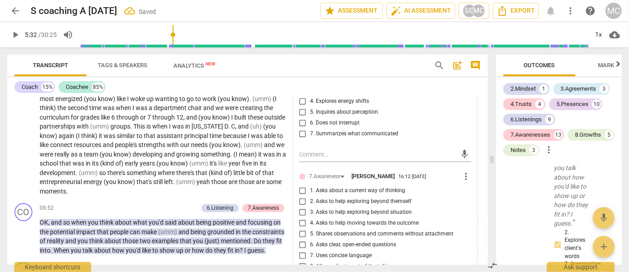
click at [316, 187] on span "1. Asks about a current way of thinking" at bounding box center [357, 191] width 95 height 8
click at [310, 185] on input "1. Asks about a current way of thinking" at bounding box center [303, 190] width 14 height 11
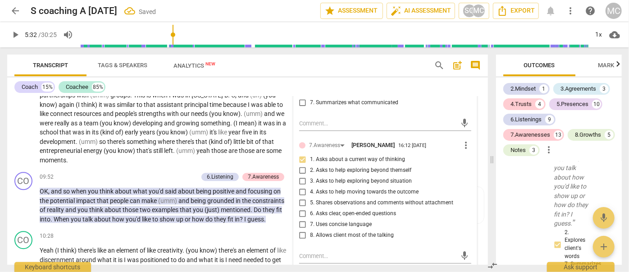
scroll to position [1231, 0]
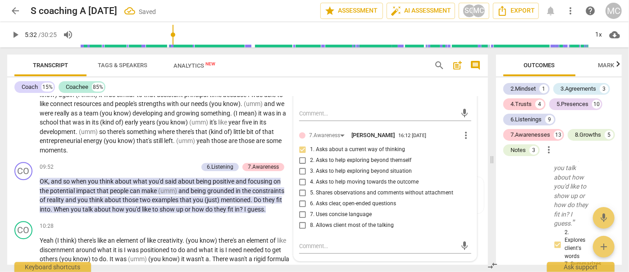
click at [318, 200] on span "6. Asks clear, open-ended questions" at bounding box center [353, 204] width 86 height 8
click at [310, 198] on input "6. Asks clear, open-ended questions" at bounding box center [303, 203] width 14 height 11
click at [316, 211] on span "7. Uses concise language" at bounding box center [341, 215] width 62 height 8
click at [310, 209] on input "7. Uses concise language" at bounding box center [303, 214] width 14 height 11
click at [322, 178] on span "4. Asks to help moving towards the outcome" at bounding box center [364, 182] width 109 height 8
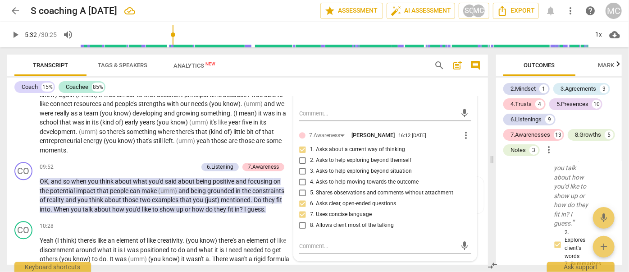
click at [310, 178] on input "4. Asks to help moving towards the outcome" at bounding box center [303, 182] width 14 height 11
click at [315, 180] on label "4. Asks to help moving towards the outcome" at bounding box center [382, 182] width 172 height 11
click at [310, 180] on input "4. Asks to help moving towards the outcome" at bounding box center [303, 182] width 14 height 11
click at [316, 179] on span "4. Asks to help moving towards the outcome" at bounding box center [364, 182] width 109 height 8
click at [310, 179] on input "4. Asks to help moving towards the outcome" at bounding box center [303, 182] width 14 height 11
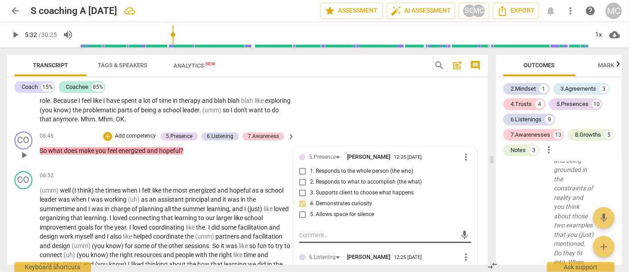
scroll to position [985, 0]
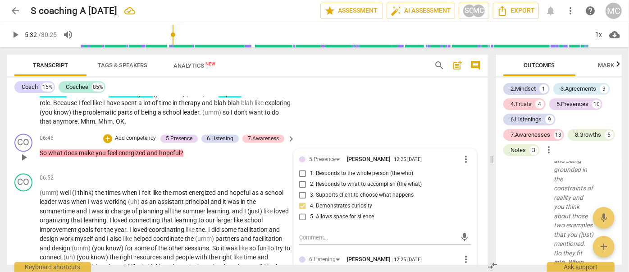
click at [132, 134] on p "Add competency" at bounding box center [135, 138] width 43 height 8
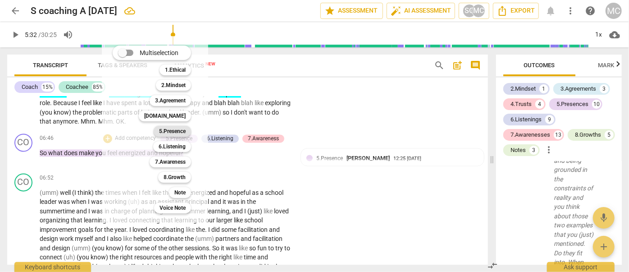
click at [166, 133] on b "5.Presence" at bounding box center [172, 131] width 27 height 11
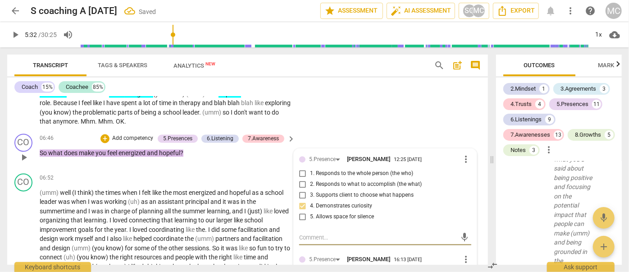
scroll to position [5056, 0]
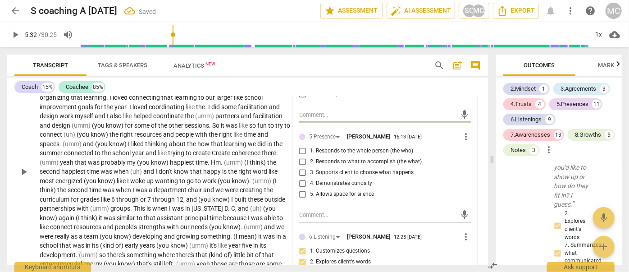
click at [329, 147] on span "1. Responds to the whole person (the who)" at bounding box center [361, 151] width 103 height 8
click at [310, 146] on input "1. Responds to the whole person (the who)" at bounding box center [303, 151] width 14 height 11
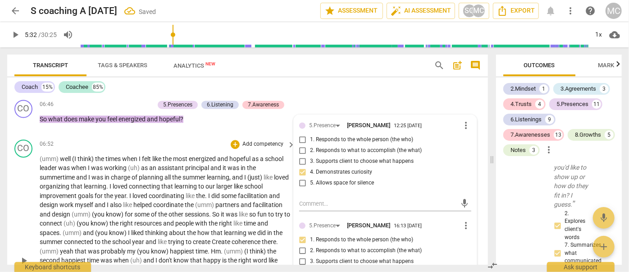
scroll to position [985, 0]
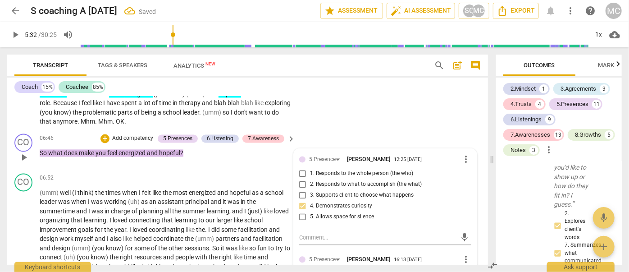
click at [135, 134] on p "Add competency" at bounding box center [132, 138] width 43 height 8
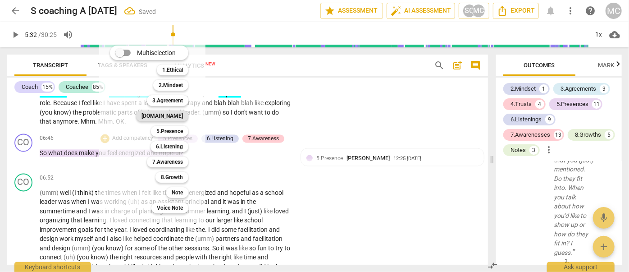
click at [173, 115] on b "4.Trust" at bounding box center [162, 115] width 41 height 11
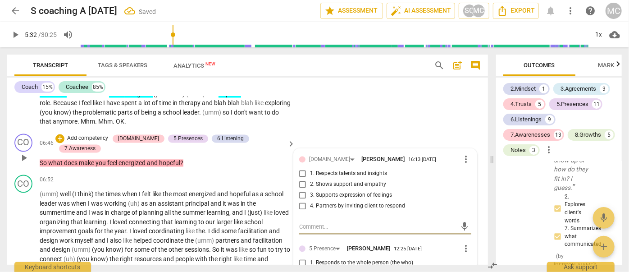
scroll to position [5204, 0]
click at [330, 191] on span "3. Supports expression of feelings" at bounding box center [351, 195] width 82 height 8
click at [310, 190] on input "3. Supports expression of feelings" at bounding box center [303, 195] width 14 height 11
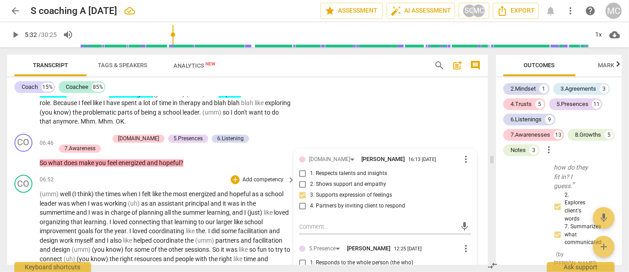
click at [103, 190] on span "the" at bounding box center [100, 193] width 10 height 7
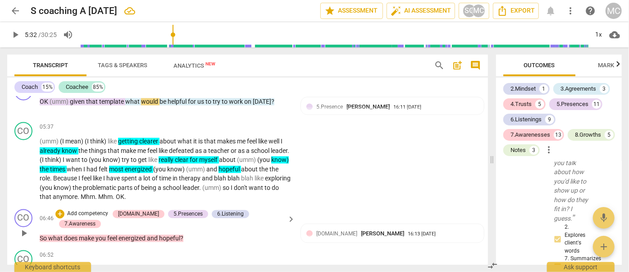
scroll to position [903, 0]
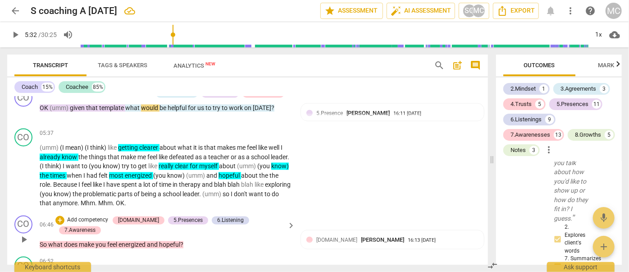
click at [101, 216] on p "Add competency" at bounding box center [87, 220] width 43 height 8
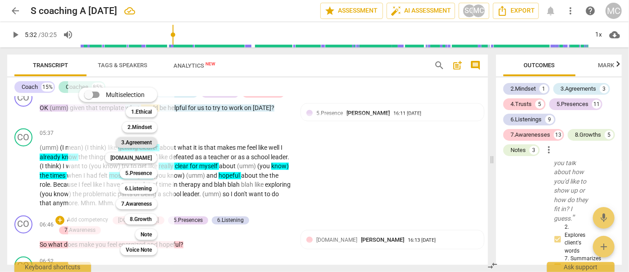
click at [140, 144] on b "3.Agreement" at bounding box center [136, 142] width 31 height 11
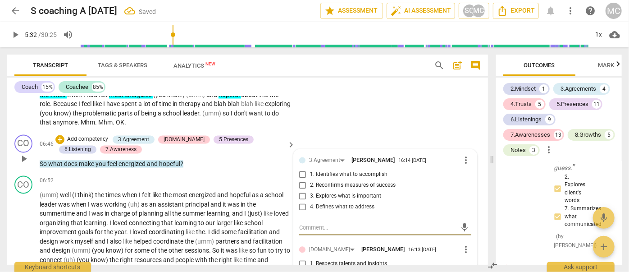
scroll to position [944, 0]
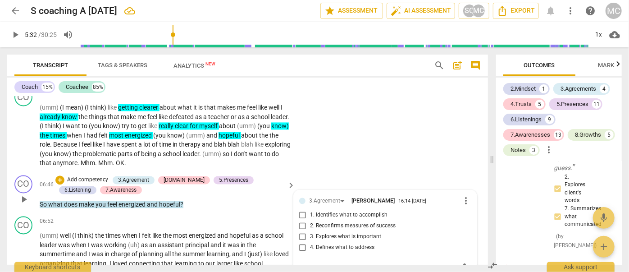
click at [324, 211] on span "1. Identifies what to accomplish" at bounding box center [349, 215] width 78 height 8
click at [310, 210] on input "1. Identifies what to accomplish" at bounding box center [303, 215] width 14 height 11
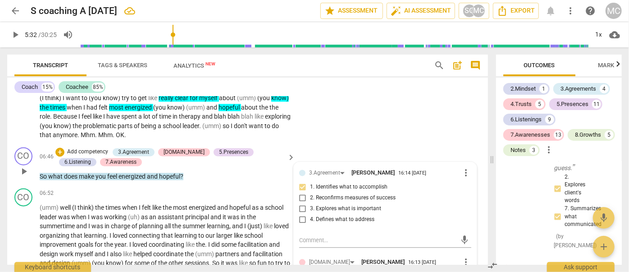
scroll to position [985, 0]
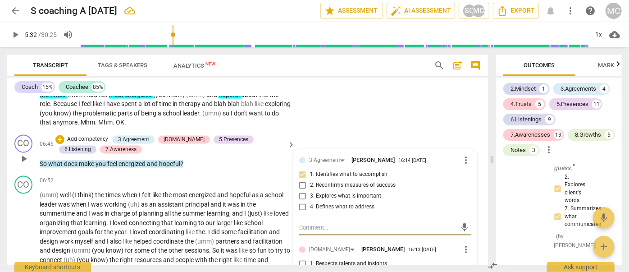
click at [316, 225] on textarea at bounding box center [378, 227] width 158 height 9
click at [311, 170] on span "1. Identifies what to accomplish" at bounding box center [349, 174] width 78 height 8
click at [310, 169] on input "1. Identifies what to accomplish" at bounding box center [303, 174] width 14 height 11
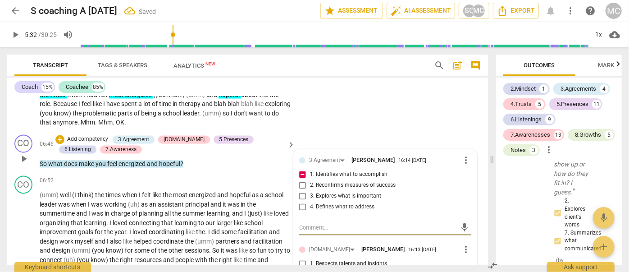
click at [323, 223] on textarea at bounding box center [378, 227] width 158 height 9
click at [315, 223] on textarea at bounding box center [378, 227] width 158 height 9
paste textarea "Opportunity → “”"
click at [338, 223] on textarea "Opportunity → “”" at bounding box center [378, 227] width 158 height 9
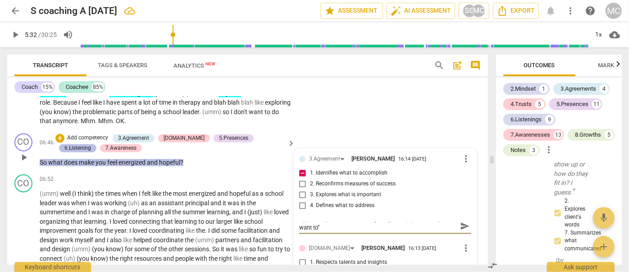
scroll to position [0, 0]
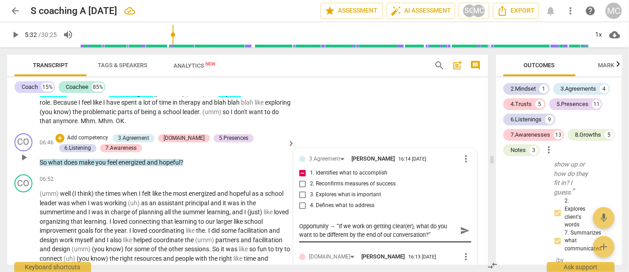
click at [455, 226] on div "Opportunity → “If we work on getting clear(er), what do you want to be differen…" at bounding box center [385, 230] width 172 height 17
click at [462, 227] on span "send" at bounding box center [465, 230] width 10 height 10
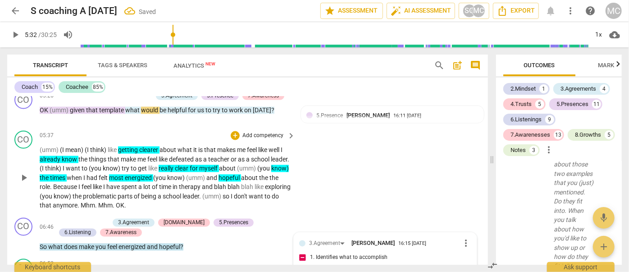
scroll to position [863, 0]
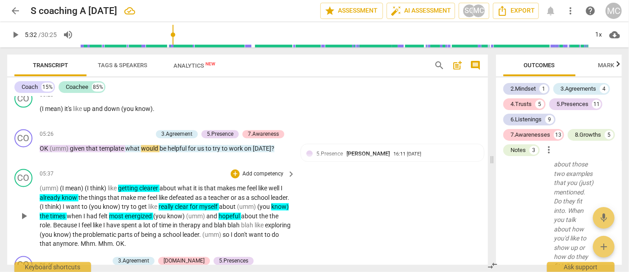
click at [199, 231] on span "leader" at bounding box center [191, 234] width 17 height 7
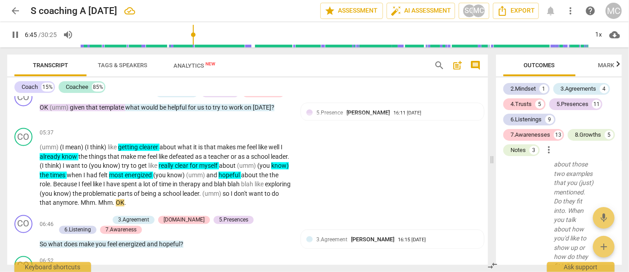
click at [17, 33] on span "pause" at bounding box center [15, 34] width 11 height 11
drag, startPoint x: 172, startPoint y: 197, endPoint x: 123, endPoint y: 197, distance: 49.1
click at [123, 197] on p "(umm) (I mean) (I think) like getting clearer about what it is that makes me fe…" at bounding box center [165, 175] width 251 height 65
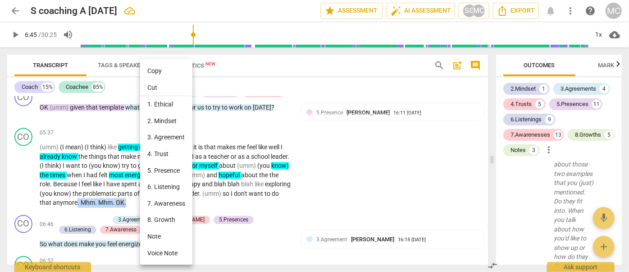
click at [174, 185] on li "6. Listening" at bounding box center [166, 187] width 52 height 17
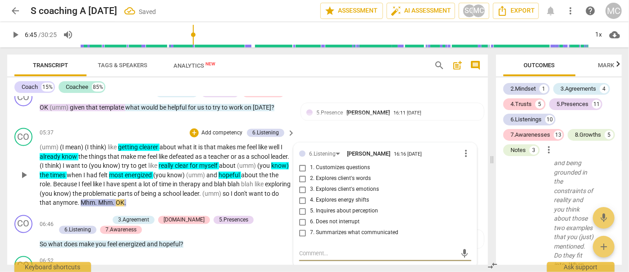
scroll to position [4571, 0]
click at [322, 218] on span "6. Does not interrupt" at bounding box center [335, 222] width 50 height 8
click at [310, 217] on input "6. Does not interrupt" at bounding box center [303, 222] width 14 height 11
click at [322, 218] on span "6. Does not interrupt" at bounding box center [335, 222] width 50 height 8
click at [310, 217] on input "6. Does not interrupt" at bounding box center [303, 222] width 14 height 11
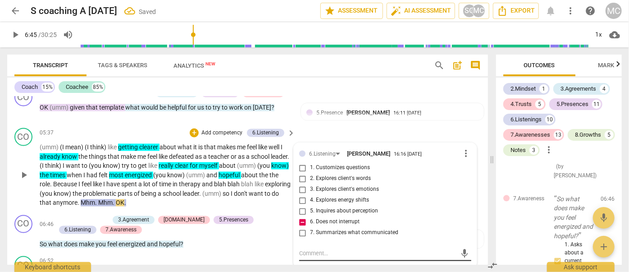
click at [321, 249] on textarea at bounding box center [378, 253] width 158 height 9
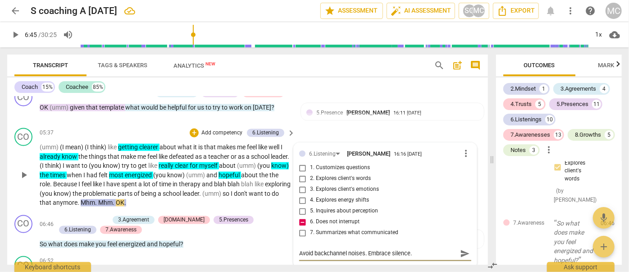
click at [467, 249] on span "send" at bounding box center [465, 254] width 10 height 10
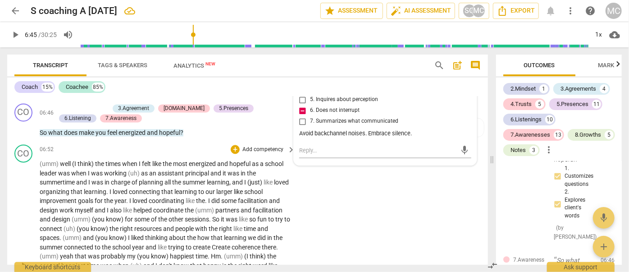
scroll to position [1027, 0]
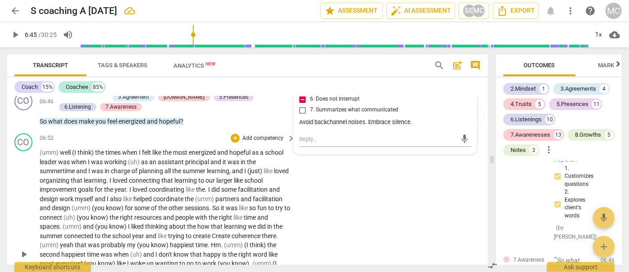
click at [177, 186] on span "coordinating" at bounding box center [167, 189] width 37 height 7
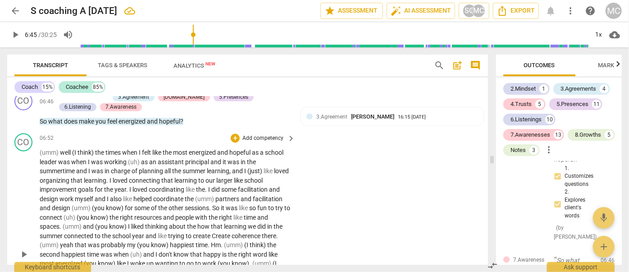
scroll to position [1068, 0]
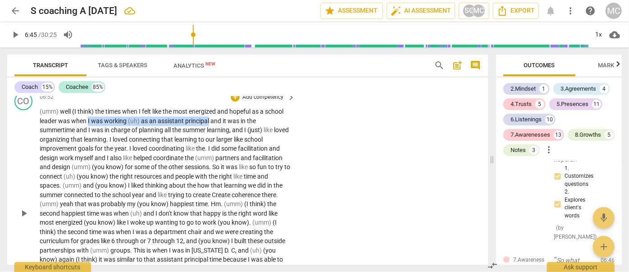
drag, startPoint x: 87, startPoint y: 111, endPoint x: 208, endPoint y: 114, distance: 120.4
click at [208, 114] on p "(umm) well (I think) the times when I felt like the most energized and hopeful …" at bounding box center [165, 213] width 251 height 213
click at [229, 100] on icon "button" at bounding box center [230, 99] width 5 height 6
click at [209, 117] on span "principal" at bounding box center [197, 120] width 25 height 7
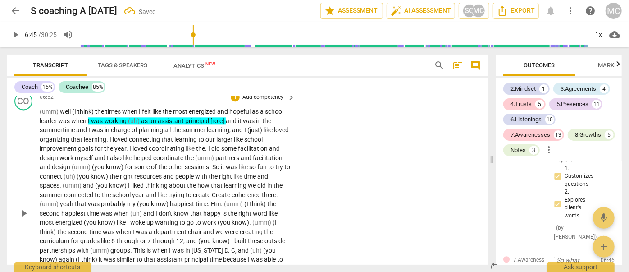
click at [227, 126] on span "learning" at bounding box center [218, 129] width 23 height 7
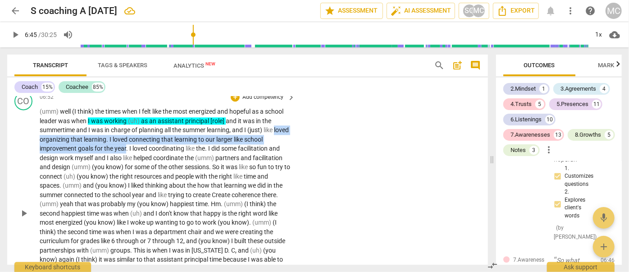
drag, startPoint x: 40, startPoint y: 132, endPoint x: 127, endPoint y: 135, distance: 87.1
click at [127, 135] on p "(umm) well (I think) the times when I felt like the most energized and hopeful …" at bounding box center [165, 213] width 251 height 213
click at [145, 127] on icon "button" at bounding box center [146, 127] width 5 height 6
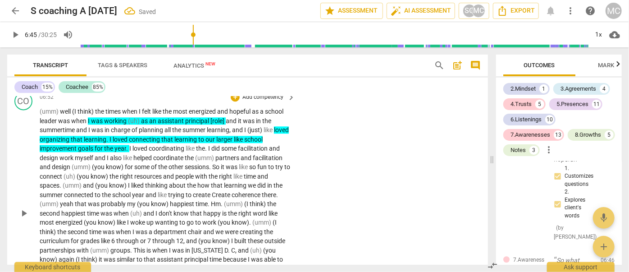
click at [127, 145] on span "." at bounding box center [127, 148] width 3 height 7
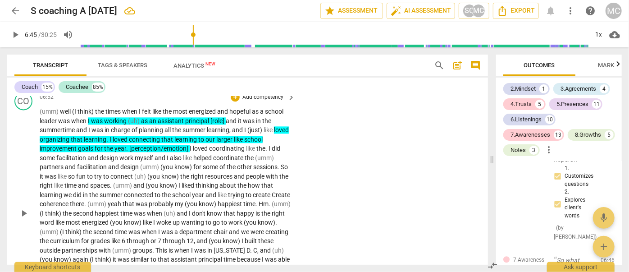
click at [192, 172] on p "(umm) well (I think) the times when I felt like the most energized and hopeful …" at bounding box center [165, 213] width 251 height 213
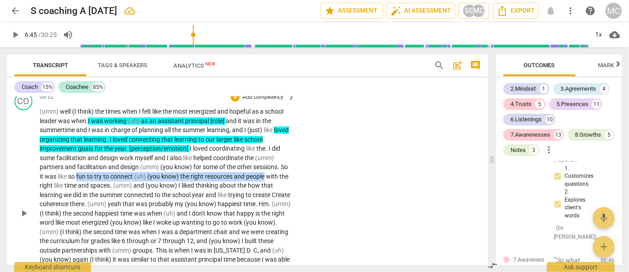
drag, startPoint x: 86, startPoint y: 167, endPoint x: 274, endPoint y: 166, distance: 188.4
click at [274, 166] on p "(umm) well (I think) the times when I felt like the most energized and hopeful …" at bounding box center [165, 213] width 251 height 213
click at [296, 157] on icon "button" at bounding box center [296, 155] width 9 height 11
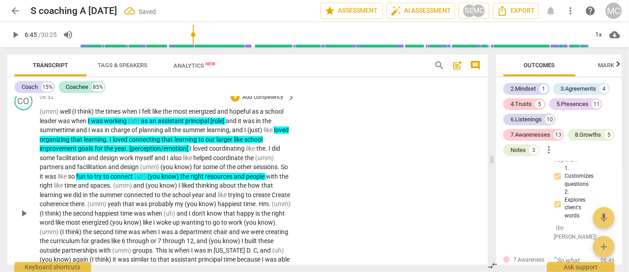
click at [266, 173] on span "people" at bounding box center [256, 176] width 20 height 7
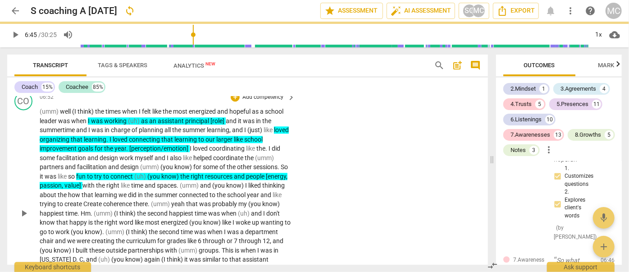
click at [114, 210] on span "(umm)" at bounding box center [104, 213] width 20 height 7
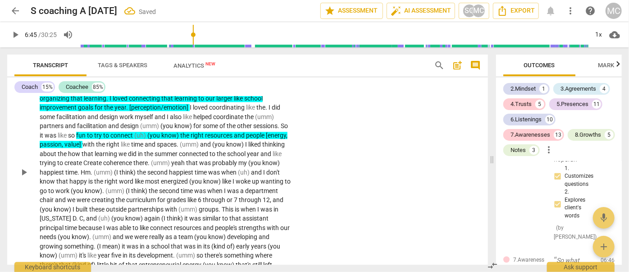
scroll to position [1150, 0]
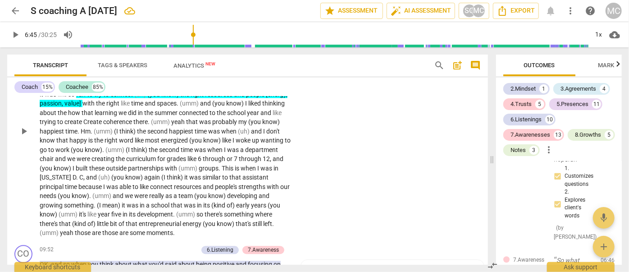
click at [81, 128] on span "." at bounding box center [79, 131] width 3 height 7
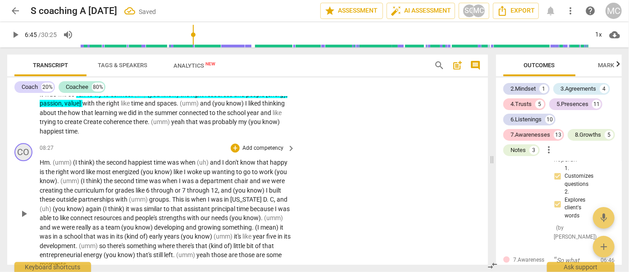
scroll to position [1182, 0]
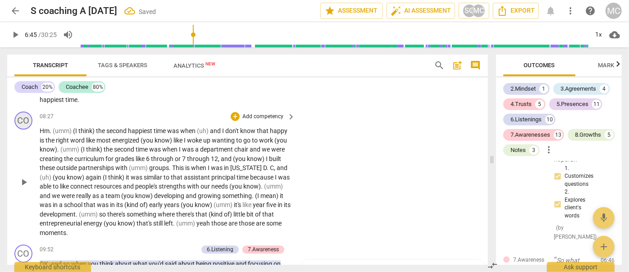
click at [25, 115] on div "CO" at bounding box center [23, 120] width 18 height 18
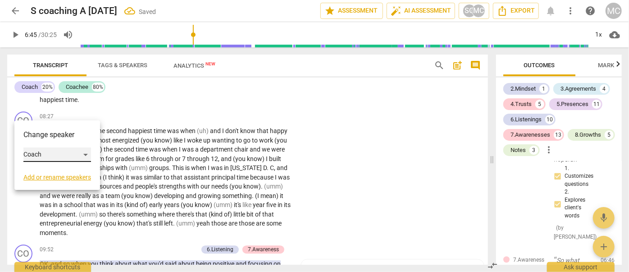
click at [54, 155] on div "Coach" at bounding box center [57, 154] width 68 height 14
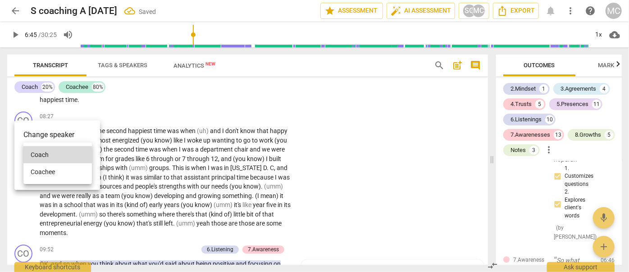
click at [57, 177] on li "Coachee" at bounding box center [57, 171] width 69 height 17
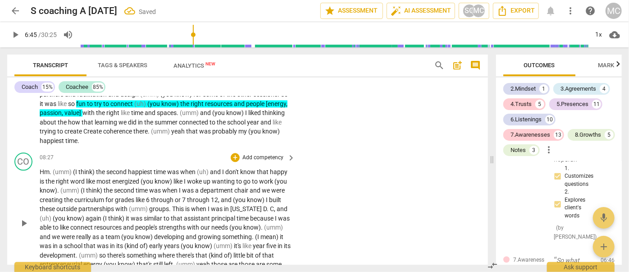
click at [45, 168] on span "Hm" at bounding box center [45, 171] width 10 height 7
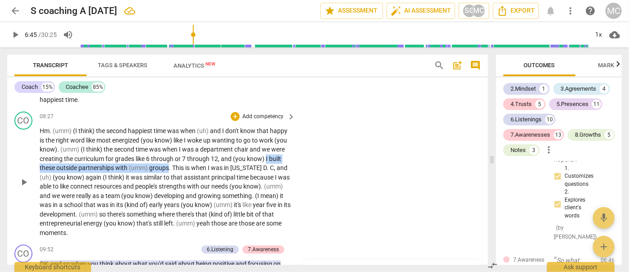
drag, startPoint x: 266, startPoint y: 147, endPoint x: 169, endPoint y: 157, distance: 97.4
click at [169, 157] on p "Hm . (umm) (I think) the second happiest time was when (uh) and I don't know th…" at bounding box center [165, 181] width 251 height 111
click at [188, 146] on icon "button" at bounding box center [189, 146] width 5 height 6
click at [168, 164] on span "groups" at bounding box center [159, 167] width 20 height 7
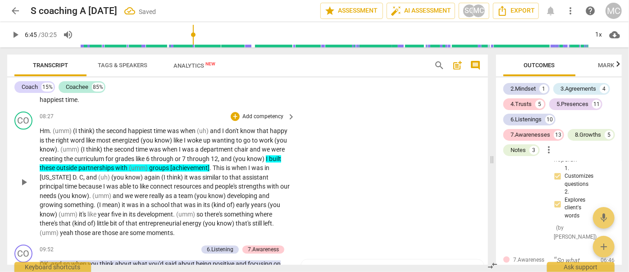
scroll to position [1223, 0]
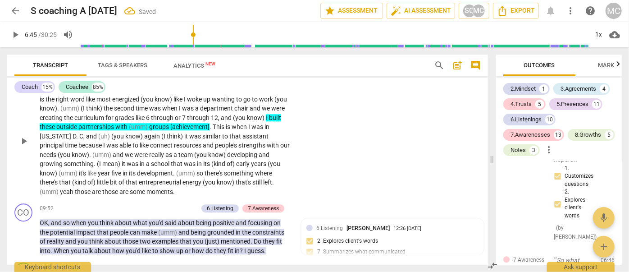
click at [79, 133] on span "." at bounding box center [77, 136] width 3 height 7
click at [147, 160] on span "a" at bounding box center [148, 163] width 5 height 7
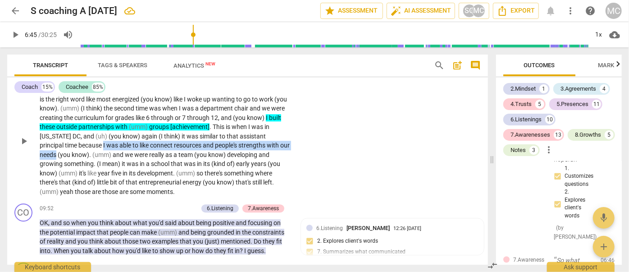
drag, startPoint x: 103, startPoint y: 137, endPoint x: 67, endPoint y: 143, distance: 36.6
click at [67, 143] on p "Hm . (umm) (I think) the second happiest time was when (uh) and I don't know th…" at bounding box center [165, 140] width 251 height 111
click at [89, 133] on icon "button" at bounding box center [88, 133] width 5 height 6
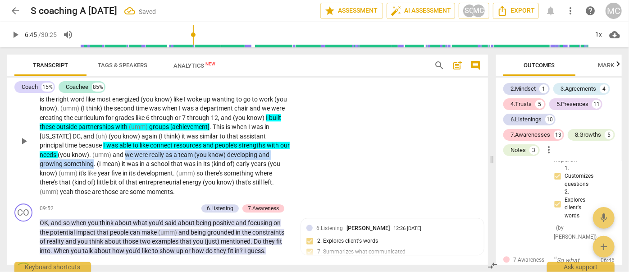
drag, startPoint x: 137, startPoint y: 146, endPoint x: 92, endPoint y: 156, distance: 45.8
click at [92, 156] on p "Hm . (umm) (I think) the second happiest time was when (uh) and I don't know th…" at bounding box center [165, 140] width 251 height 111
click at [113, 144] on icon "button" at bounding box center [113, 142] width 5 height 6
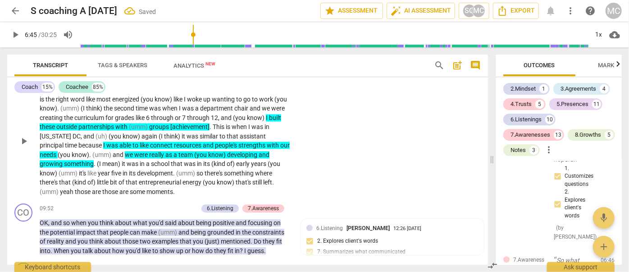
click at [92, 160] on span "something" at bounding box center [79, 163] width 30 height 7
click at [173, 160] on span "a" at bounding box center [171, 163] width 5 height 7
drag, startPoint x: 186, startPoint y: 183, endPoint x: 115, endPoint y: 188, distance: 71.4
click at [115, 188] on div "CO play_arrow pause 08:27 + Add competency keyboard_arrow_right Hm . (umm) (I t…" at bounding box center [247, 133] width 481 height 133
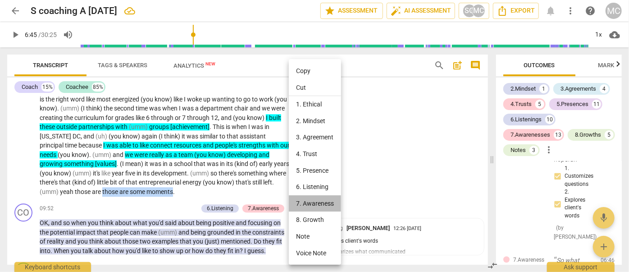
click at [312, 204] on li "7. Awareness" at bounding box center [315, 203] width 52 height 17
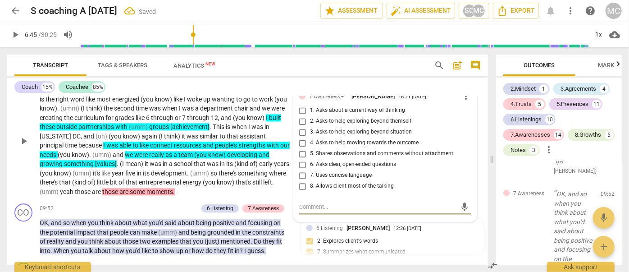
scroll to position [5700, 0]
click at [327, 117] on span "2. Asks to help exploring beyond themself" at bounding box center [360, 121] width 101 height 8
click at [310, 116] on input "2. Asks to help exploring beyond themself" at bounding box center [303, 121] width 14 height 11
click at [327, 117] on span "2. Asks to help exploring beyond themself" at bounding box center [360, 121] width 101 height 8
click at [310, 116] on input "2. Asks to help exploring beyond themself" at bounding box center [303, 121] width 14 height 11
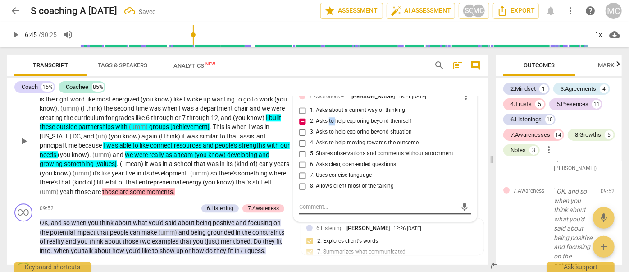
click at [321, 202] on textarea at bounding box center [378, 206] width 158 height 9
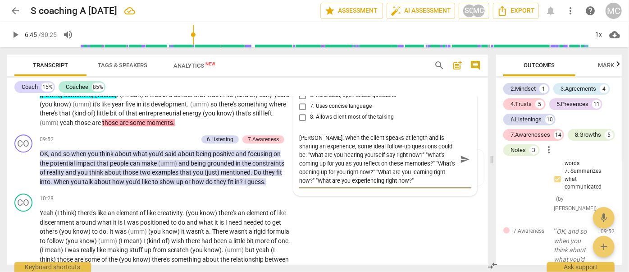
scroll to position [1304, 0]
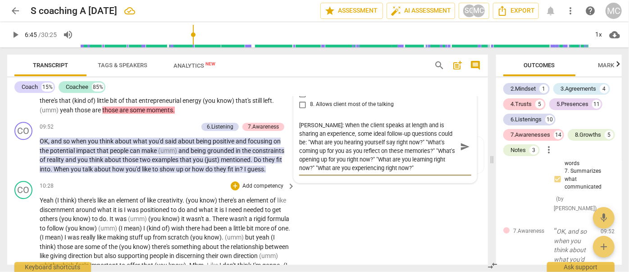
click at [171, 225] on span "of)" at bounding box center [166, 228] width 9 height 7
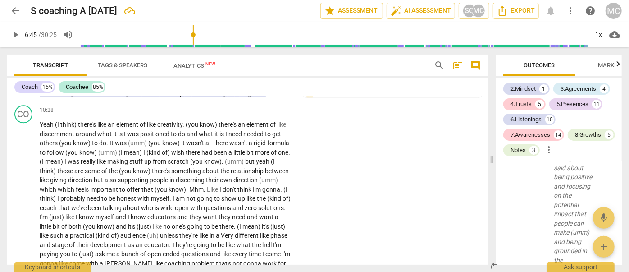
scroll to position [1386, 0]
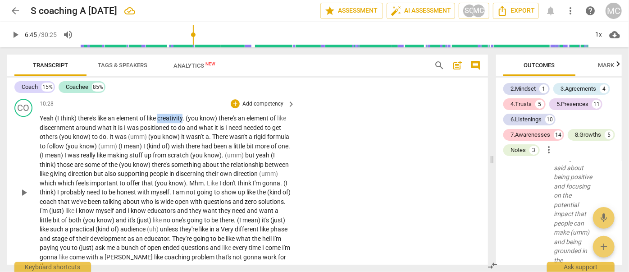
drag, startPoint x: 160, startPoint y: 109, endPoint x: 184, endPoint y: 109, distance: 24.8
click at [183, 115] on span "creativity" at bounding box center [169, 118] width 25 height 7
click at [206, 98] on icon "button" at bounding box center [205, 97] width 9 height 11
drag, startPoint x: 50, startPoint y: 119, endPoint x: 85, endPoint y: 119, distance: 34.7
click at [76, 124] on span "discernment" at bounding box center [58, 127] width 36 height 7
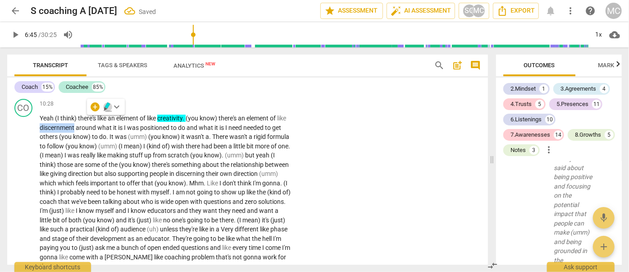
click at [105, 106] on icon "button" at bounding box center [107, 105] width 5 height 6
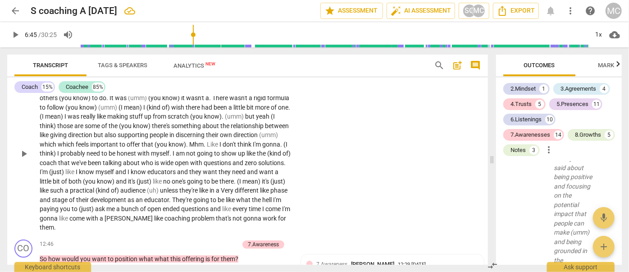
scroll to position [1427, 0]
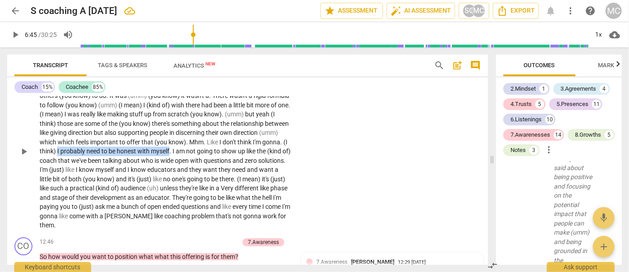
drag, startPoint x: 124, startPoint y: 142, endPoint x: 236, endPoint y: 142, distance: 112.7
click at [236, 142] on p "Yeah (I think) there's like an element of like creativity . (you know) there's …" at bounding box center [165, 151] width 251 height 157
click at [254, 132] on icon "button" at bounding box center [254, 133] width 3 height 4
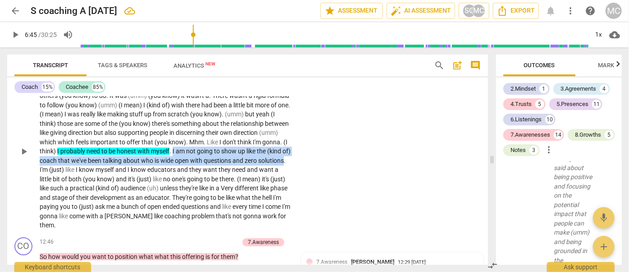
drag, startPoint x: 240, startPoint y: 142, endPoint x: 119, endPoint y: 162, distance: 122.1
click at [119, 162] on p "Yeah (I think) there's like an element of like creativity . (you know) there's …" at bounding box center [165, 151] width 251 height 157
click at [141, 152] on icon "button" at bounding box center [140, 149] width 9 height 11
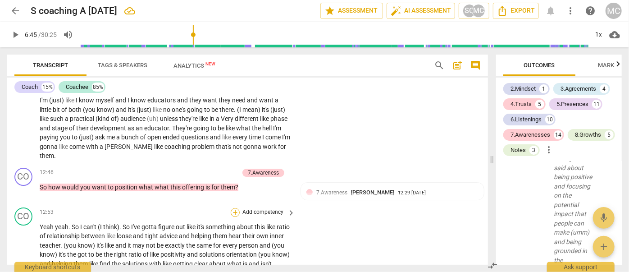
scroll to position [1509, 0]
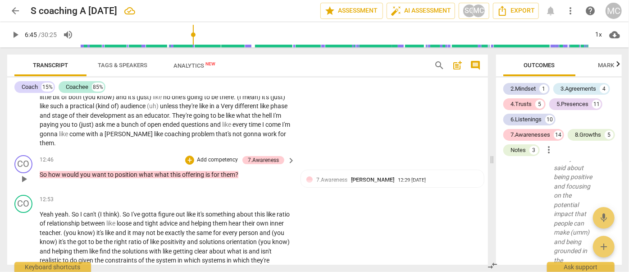
click at [209, 156] on p "Add competency" at bounding box center [217, 160] width 43 height 8
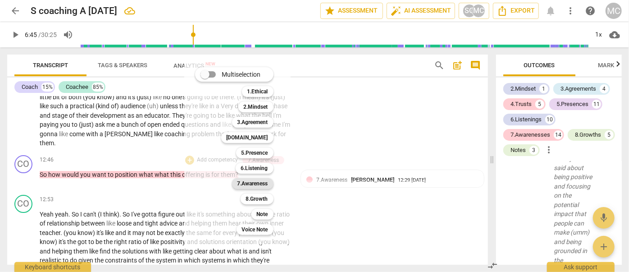
click at [247, 183] on b "7.Awareness" at bounding box center [253, 183] width 31 height 11
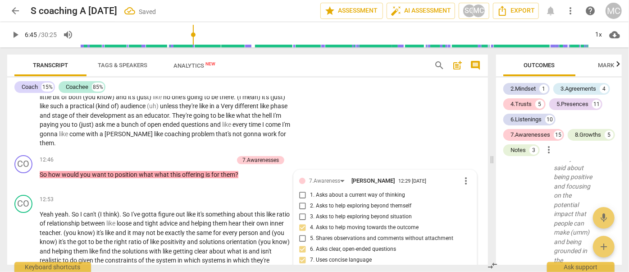
scroll to position [7144, 0]
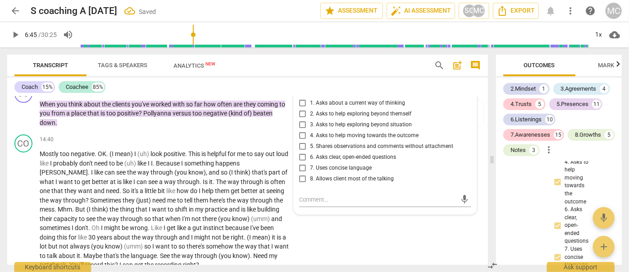
click at [305, 152] on input "6. Asks clear, open-ended questions" at bounding box center [303, 157] width 14 height 11
drag, startPoint x: 316, startPoint y: 193, endPoint x: 321, endPoint y: 196, distance: 4.6
click at [316, 195] on textarea at bounding box center [378, 199] width 158 height 9
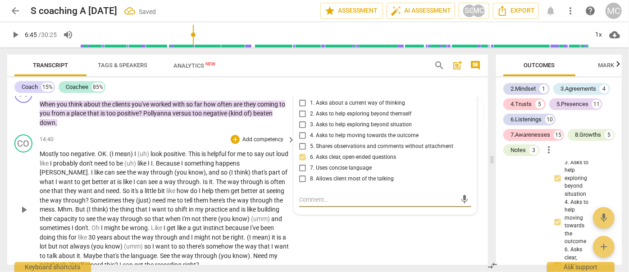
paste textarea "Suggested Rephrase →"
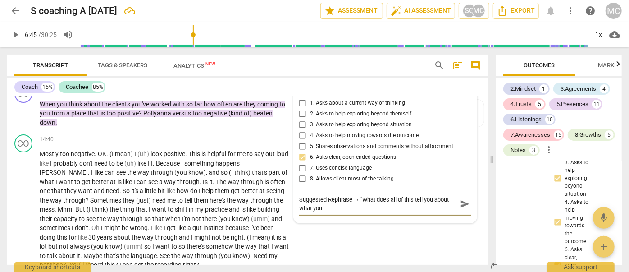
scroll to position [0, 0]
click at [460, 200] on span "send" at bounding box center [465, 204] width 10 height 10
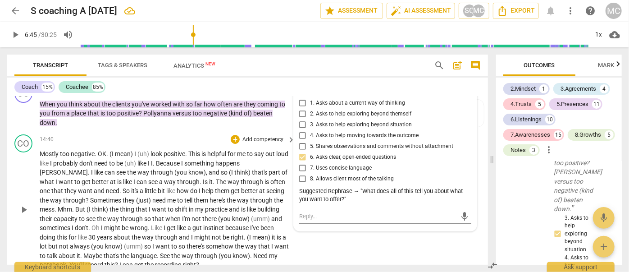
drag, startPoint x: 180, startPoint y: 191, endPoint x: 173, endPoint y: 194, distance: 7.9
click at [178, 193] on p "Mostly too negative . OK . (I mean) I (uh) look positive . This is helpful for …" at bounding box center [165, 209] width 251 height 120
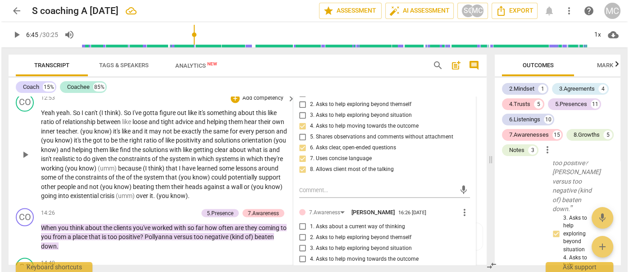
scroll to position [1570, 0]
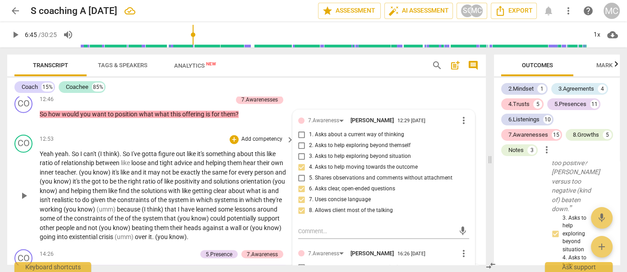
drag, startPoint x: 38, startPoint y: 153, endPoint x: 82, endPoint y: 151, distance: 43.8
click at [82, 151] on div "CO play_arrow pause 12:53 + Add competency keyboard_arrow_right Yeah yeah . So …" at bounding box center [246, 188] width 478 height 115
click at [78, 159] on span "relationship" at bounding box center [78, 162] width 34 height 7
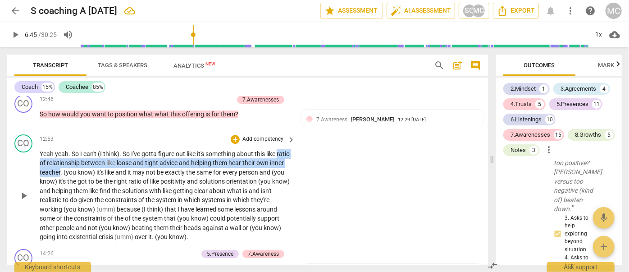
drag, startPoint x: 76, startPoint y: 163, endPoint x: 32, endPoint y: 154, distance: 44.6
click at [32, 154] on div "CO play_arrow pause 12:53 + Add competency keyboard_arrow_right Yeah yeah . So …" at bounding box center [247, 188] width 481 height 115
click at [96, 150] on icon "button" at bounding box center [95, 150] width 5 height 6
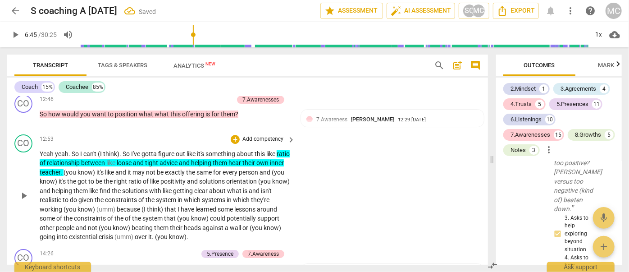
scroll to position [1611, 0]
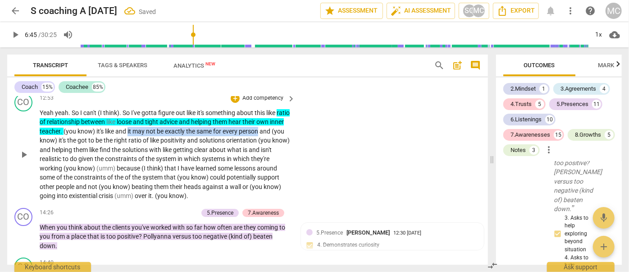
drag, startPoint x: 143, startPoint y: 122, endPoint x: 275, endPoint y: 120, distance: 132.1
click at [275, 120] on p "Yeah yeah . So I can't (I think) . So I've gotta figure out like it's something…" at bounding box center [165, 154] width 251 height 92
click at [307, 111] on span "keyboard_arrow_down" at bounding box center [307, 110] width 11 height 11
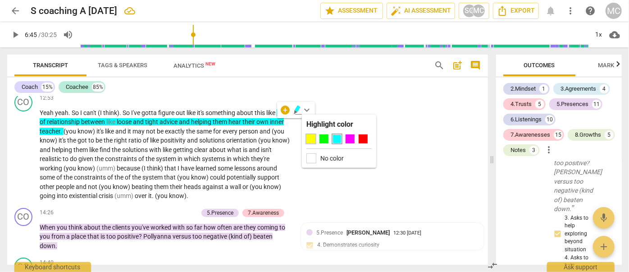
click at [311, 138] on div at bounding box center [311, 138] width 9 height 9
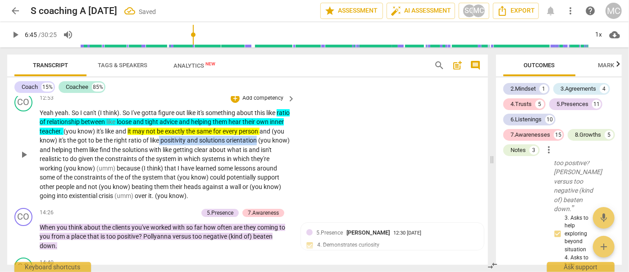
drag, startPoint x: 174, startPoint y: 133, endPoint x: 271, endPoint y: 129, distance: 97.4
click at [271, 129] on p "Yeah yeah . So I can't (I think) . So I've gotta figure out like it's something…" at bounding box center [165, 154] width 251 height 92
click at [304, 121] on span "keyboard_arrow_down" at bounding box center [303, 119] width 11 height 11
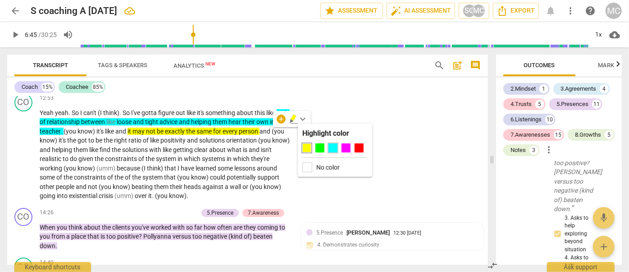
click at [330, 147] on div at bounding box center [333, 147] width 9 height 9
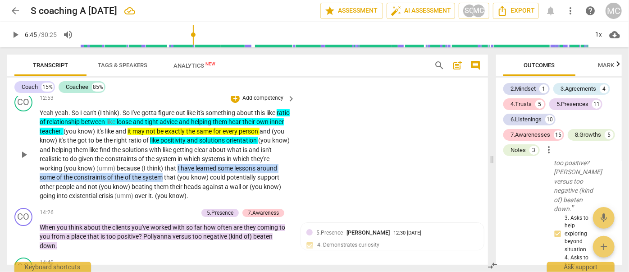
drag, startPoint x: 177, startPoint y: 157, endPoint x: 162, endPoint y: 168, distance: 18.4
click at [162, 168] on p "Yeah yeah . So I can't (I think) . So I've gotta figure out like it's something…" at bounding box center [165, 154] width 251 height 92
click at [183, 156] on icon "button" at bounding box center [185, 156] width 9 height 11
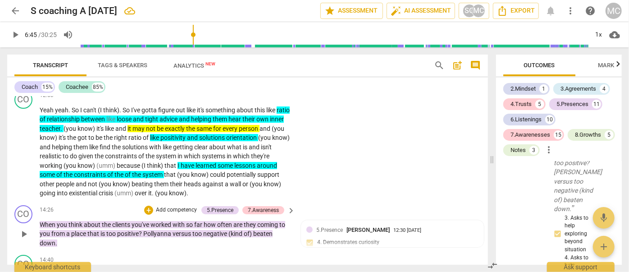
scroll to position [1600, 0]
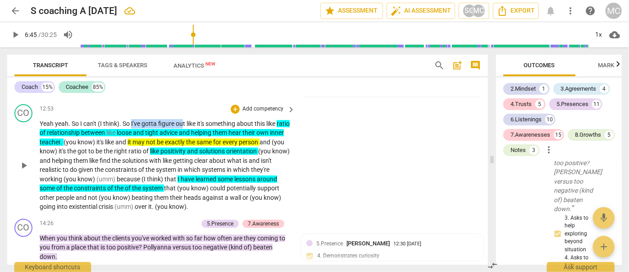
drag, startPoint x: 131, startPoint y: 114, endPoint x: 183, endPoint y: 114, distance: 52.3
click at [183, 119] on p "Yeah yeah . So I can't (I think) . So I've gotta figure out like it's something…" at bounding box center [165, 165] width 251 height 92
drag, startPoint x: 165, startPoint y: 198, endPoint x: 136, endPoint y: 197, distance: 28.4
click at [136, 197] on p "Yeah yeah . So I can't (I think) . So I've gotta figure out like it's something…" at bounding box center [165, 165] width 251 height 92
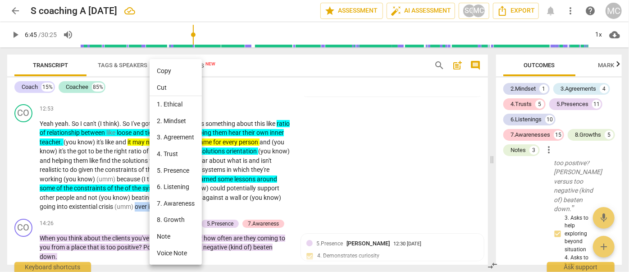
click at [181, 170] on li "5. Presence" at bounding box center [176, 170] width 52 height 17
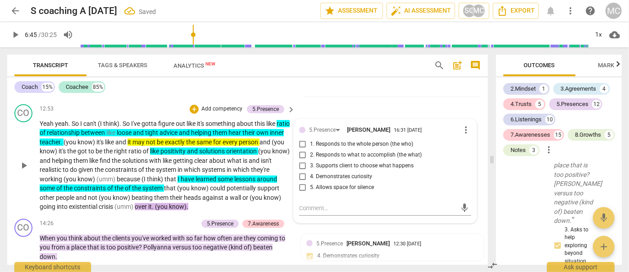
scroll to position [7345, 0]
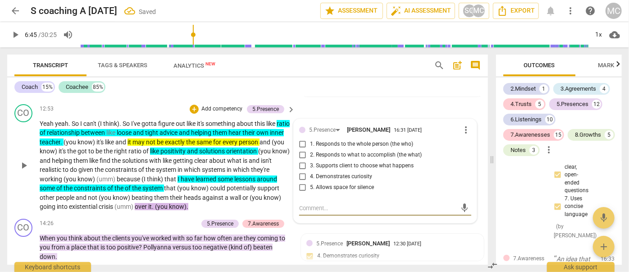
click at [322, 162] on span "3. Supports client to choose what happens" at bounding box center [362, 166] width 104 height 8
click at [310, 160] on input "3. Supports client to choose what happens" at bounding box center [303, 165] width 14 height 11
click at [322, 162] on span "3. Supports client to choose what happens" at bounding box center [362, 166] width 104 height 8
click at [310, 160] on input "3. Supports client to choose what happens" at bounding box center [303, 165] width 14 height 11
click at [318, 162] on span "3. Supports client to choose what happens" at bounding box center [362, 166] width 104 height 8
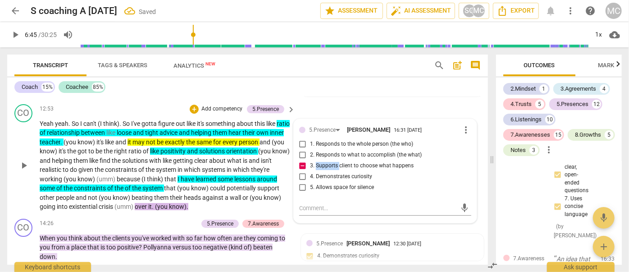
click at [310, 160] on input "3. Supports client to choose what happens" at bounding box center [303, 165] width 14 height 11
click at [320, 162] on span "3. Supports client to choose what happens" at bounding box center [362, 166] width 104 height 8
click at [310, 160] on input "3. Supports client to choose what happens" at bounding box center [303, 165] width 14 height 11
click at [320, 162] on span "3. Supports client to choose what happens" at bounding box center [362, 166] width 104 height 8
click at [310, 160] on input "3. Supports client to choose what happens" at bounding box center [303, 165] width 14 height 11
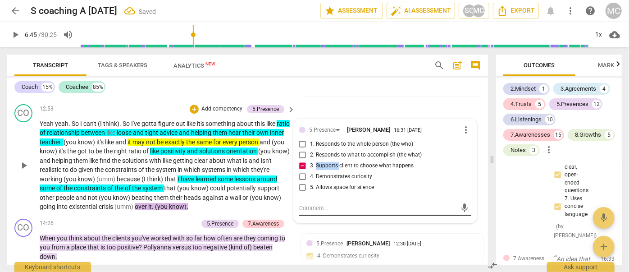
click at [324, 204] on textarea at bounding box center [378, 208] width 158 height 9
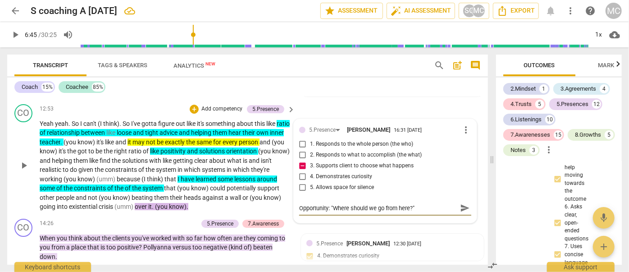
click at [427, 204] on textarea "Opportunity: "Where should we go from here?"" at bounding box center [378, 208] width 158 height 9
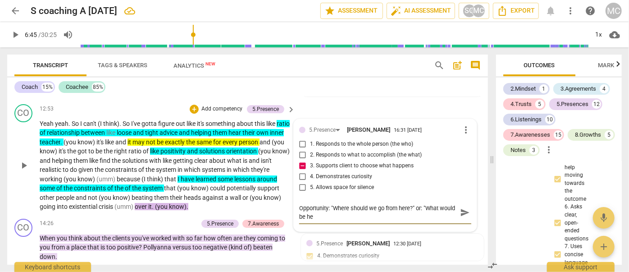
scroll to position [0, 0]
click at [460, 207] on span "send" at bounding box center [465, 212] width 10 height 10
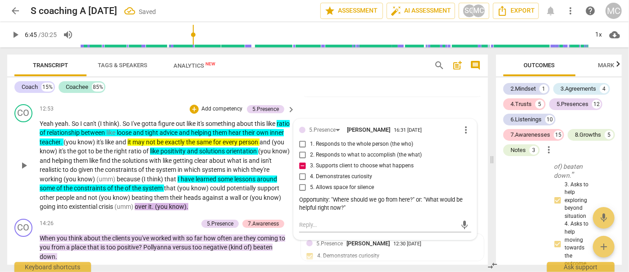
click at [100, 157] on span "like" at bounding box center [94, 160] width 10 height 7
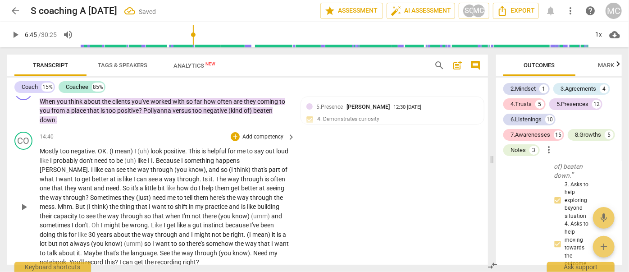
scroll to position [1764, 0]
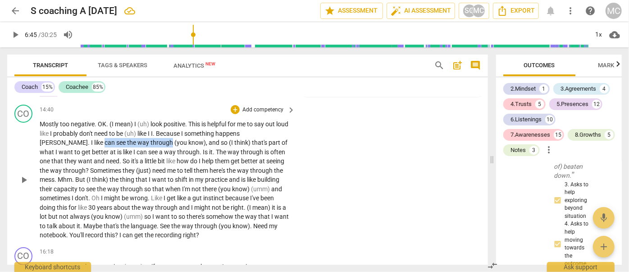
drag, startPoint x: 50, startPoint y: 133, endPoint x: 118, endPoint y: 131, distance: 67.2
click at [118, 131] on p "Mostly too negative . OK . (I mean) I (uh) look positive . This is helpful for …" at bounding box center [165, 179] width 251 height 120
click at [139, 121] on icon "button" at bounding box center [139, 120] width 5 height 6
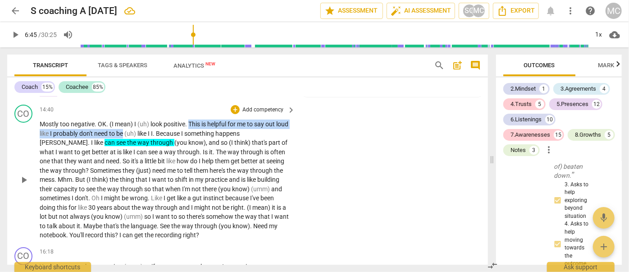
drag, startPoint x: 189, startPoint y: 114, endPoint x: 138, endPoint y: 122, distance: 52.1
click at [138, 122] on p "Mostly too negative . OK . (I mean) I (uh) look positive . This is helpful for …" at bounding box center [165, 179] width 251 height 120
click at [160, 111] on icon "button" at bounding box center [159, 111] width 5 height 6
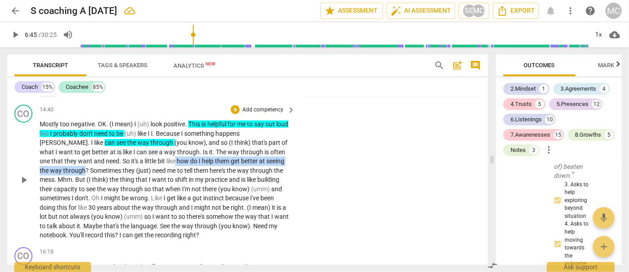
drag, startPoint x: 124, startPoint y: 150, endPoint x: 280, endPoint y: 149, distance: 156.4
click at [280, 149] on p "Mostly too negative . OK . (I mean) I (uh) look positive . This is helpful for …" at bounding box center [165, 179] width 251 height 120
click at [298, 137] on icon "button" at bounding box center [301, 139] width 9 height 11
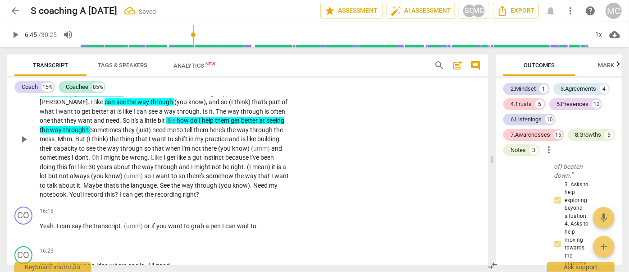
scroll to position [1805, 0]
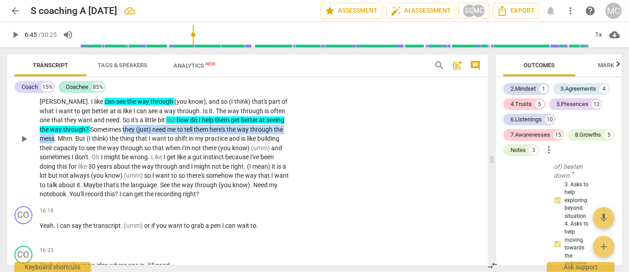
drag, startPoint x: 73, startPoint y: 120, endPoint x: 251, endPoint y: 117, distance: 178.1
click at [251, 117] on p "Mostly too negative . OK . (I mean) I (uh) look positive . This is helpful for …" at bounding box center [165, 138] width 251 height 120
click at [270, 107] on icon "button" at bounding box center [271, 107] width 5 height 6
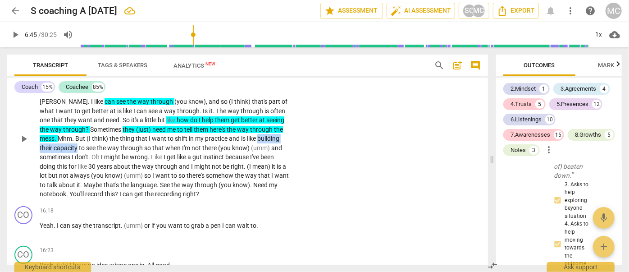
drag, startPoint x: 217, startPoint y: 129, endPoint x: 267, endPoint y: 128, distance: 50.0
click at [267, 128] on p "Mostly too negative . OK . (I mean) I (uh) look positive . This is helpful for …" at bounding box center [165, 138] width 251 height 120
click at [287, 115] on icon "button" at bounding box center [288, 116] width 5 height 6
drag, startPoint x: 184, startPoint y: 155, endPoint x: 131, endPoint y: 159, distance: 53.3
click at [131, 159] on p "Mostly too negative . OK . (I mean) I (uh) look positive . This is helpful for …" at bounding box center [165, 138] width 251 height 120
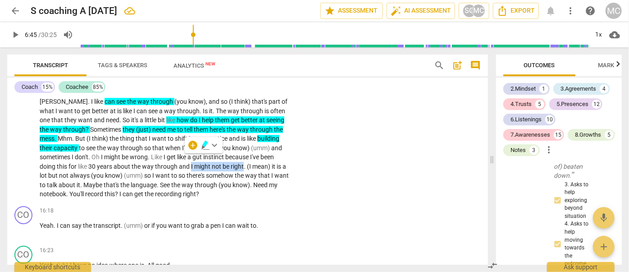
click at [202, 145] on icon "button" at bounding box center [204, 144] width 5 height 6
drag, startPoint x: 105, startPoint y: 138, endPoint x: 159, endPoint y: 137, distance: 53.2
click at [159, 137] on p "Mostly too negative . OK . (I mean) I (uh) look positive . This is helpful for …" at bounding box center [165, 138] width 251 height 120
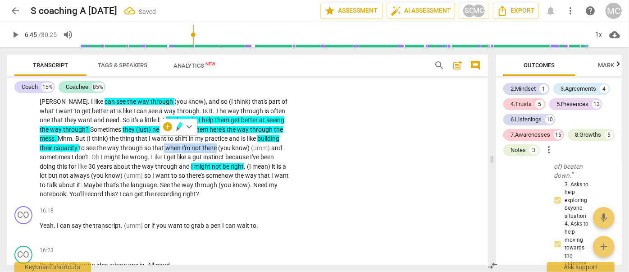
click at [177, 127] on icon "button" at bounding box center [178, 129] width 3 height 4
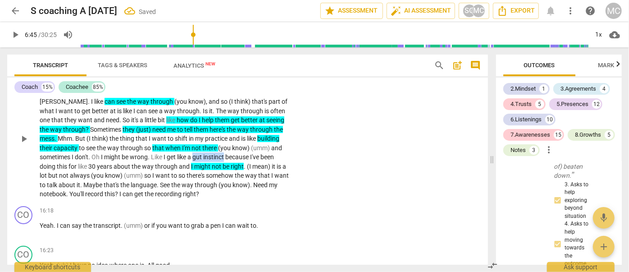
click at [163, 150] on p "Mostly too negative . OK . (I mean) I (uh) look positive . This is helpful for …" at bounding box center [165, 138] width 251 height 120
click at [183, 133] on icon "button" at bounding box center [186, 135] width 9 height 11
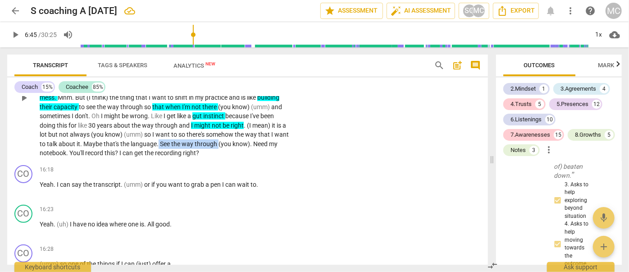
drag, startPoint x: 115, startPoint y: 131, endPoint x: 173, endPoint y: 134, distance: 58.3
click at [173, 134] on p "Mostly too negative . OK . (I mean) I (uh) look positive . This is helpful for …" at bounding box center [165, 97] width 251 height 120
click at [195, 121] on icon "button" at bounding box center [194, 121] width 5 height 6
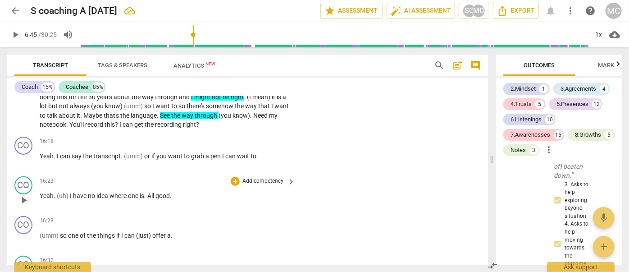
scroll to position [1887, 0]
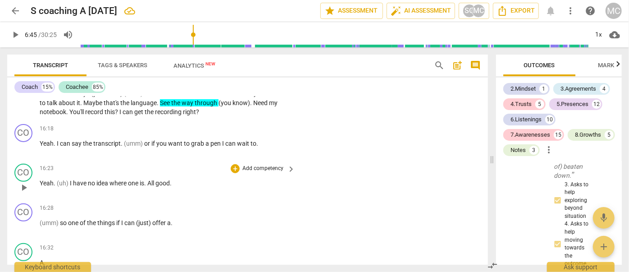
click at [120, 179] on span "where" at bounding box center [119, 182] width 18 height 7
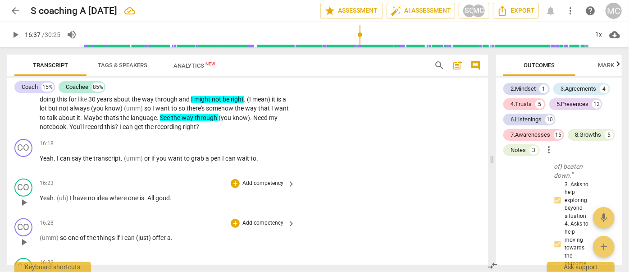
scroll to position [1913, 0]
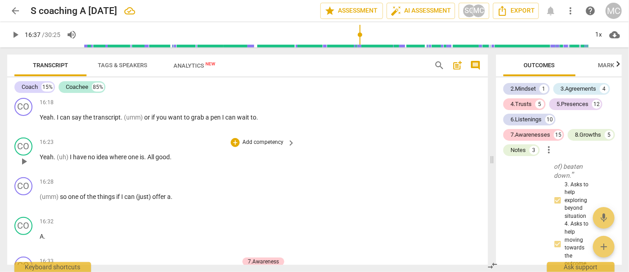
click at [151, 153] on span "All" at bounding box center [151, 156] width 8 height 7
click at [134, 153] on span "one" at bounding box center [134, 156] width 12 height 7
click at [148, 153] on span "All" at bounding box center [151, 156] width 8 height 7
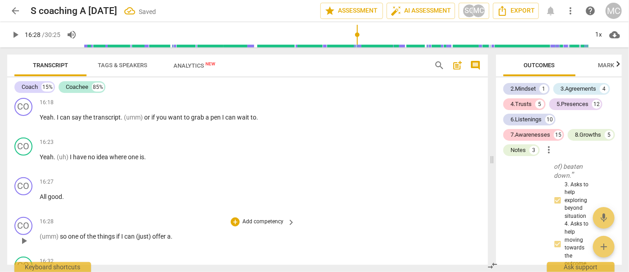
click at [38, 235] on div "play_arrow pause" at bounding box center [28, 241] width 23 height 12
click at [40, 233] on span "(umm)" at bounding box center [50, 236] width 20 height 7
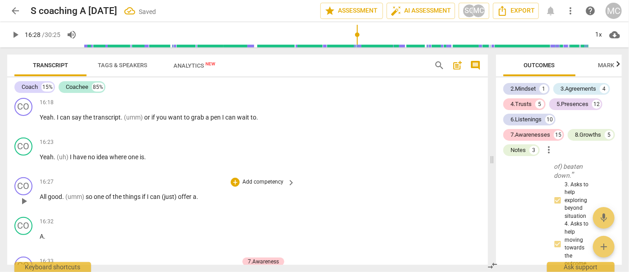
click at [48, 193] on span "good" at bounding box center [55, 196] width 14 height 7
click at [66, 193] on span "(umm)" at bounding box center [75, 196] width 20 height 7
click at [40, 233] on span "A" at bounding box center [42, 236] width 4 height 7
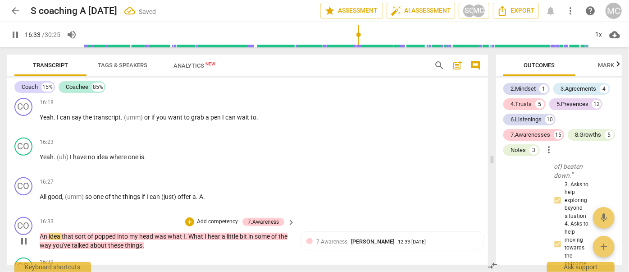
click at [40, 233] on span "An" at bounding box center [44, 236] width 9 height 7
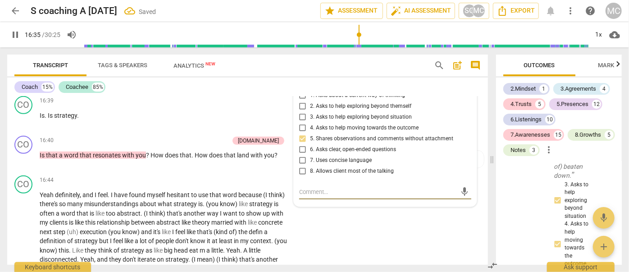
scroll to position [1951, 0]
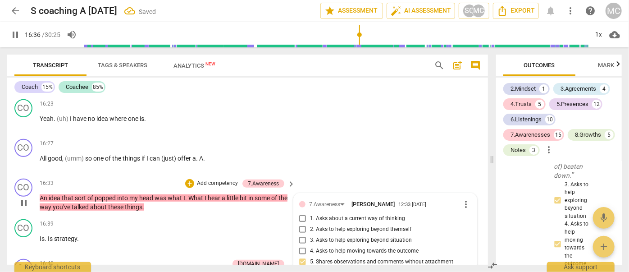
click at [41, 194] on span "An" at bounding box center [44, 197] width 9 height 7
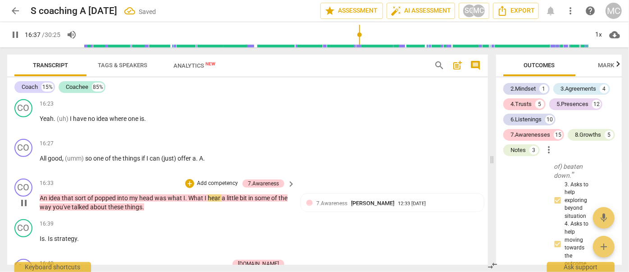
click at [41, 194] on span "An" at bounding box center [44, 197] width 9 height 7
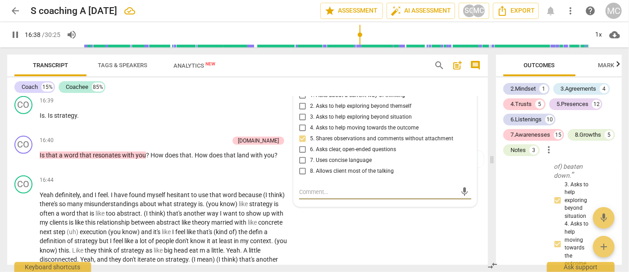
scroll to position [1992, 0]
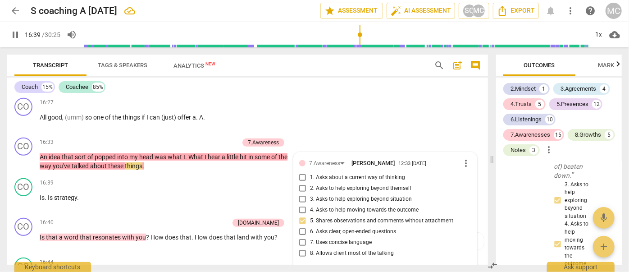
click at [40, 153] on span "An" at bounding box center [44, 156] width 9 height 7
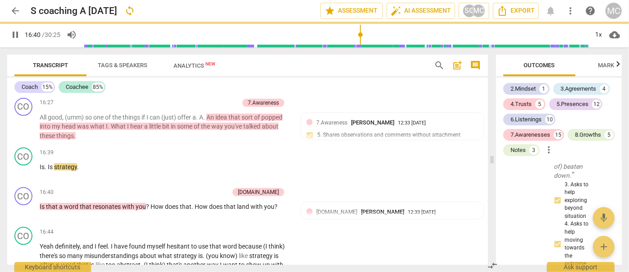
scroll to position [1962, 0]
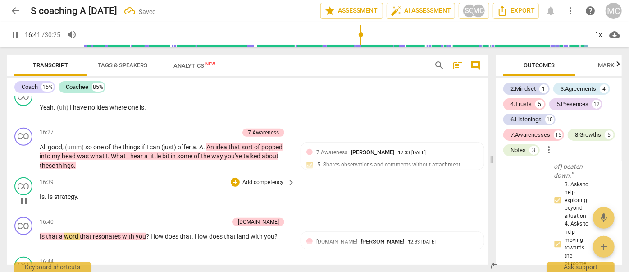
click at [40, 193] on span "Is" at bounding box center [42, 196] width 5 height 7
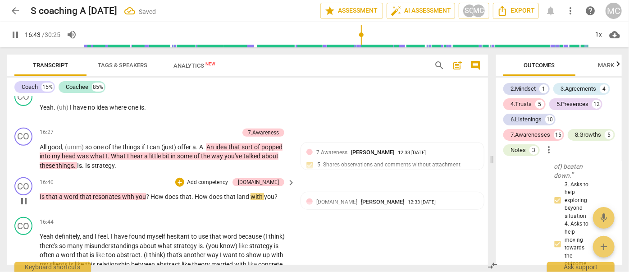
click at [41, 193] on span "Is" at bounding box center [43, 196] width 6 height 7
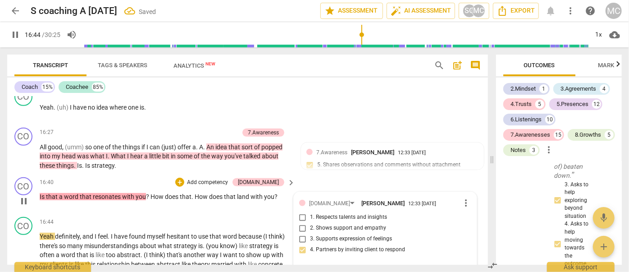
click at [41, 193] on span "Is" at bounding box center [43, 196] width 6 height 7
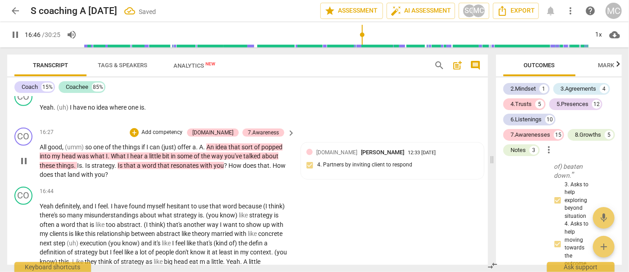
click at [24, 156] on span "pause" at bounding box center [23, 161] width 11 height 11
click at [189, 162] on span "resonates" at bounding box center [185, 165] width 29 height 7
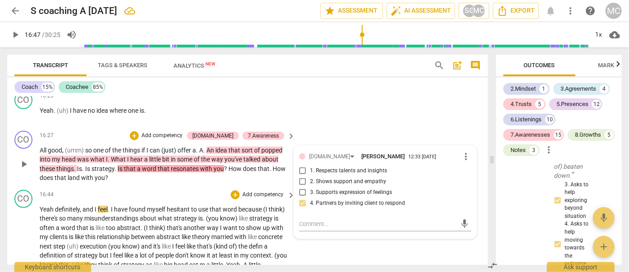
scroll to position [1921, 0]
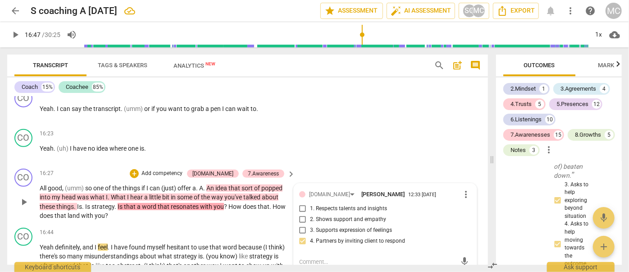
click at [179, 170] on p "Add competency" at bounding box center [162, 174] width 43 height 8
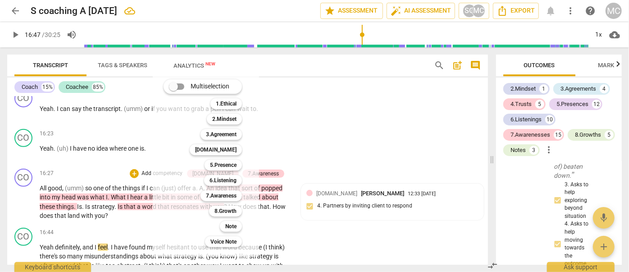
click at [86, 158] on div at bounding box center [314, 136] width 629 height 272
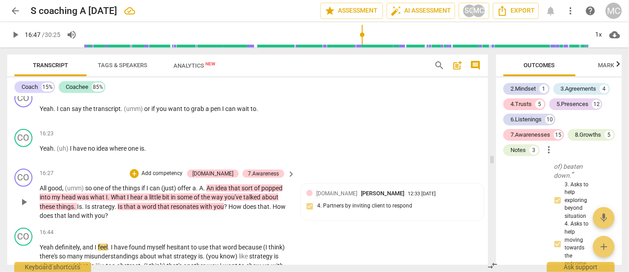
click at [180, 170] on p "Add competency" at bounding box center [162, 174] width 43 height 8
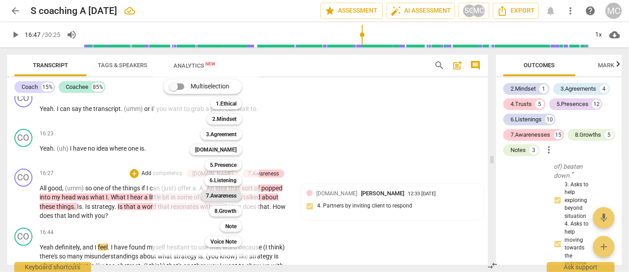
click at [226, 198] on b "7.Awareness" at bounding box center [221, 195] width 31 height 11
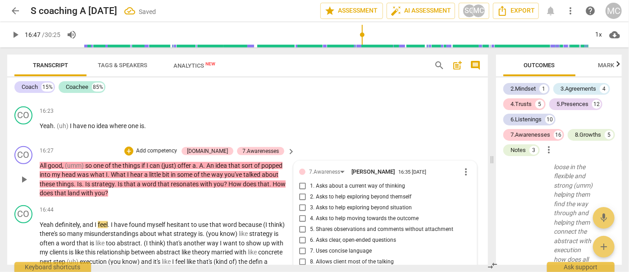
scroll to position [1957, 0]
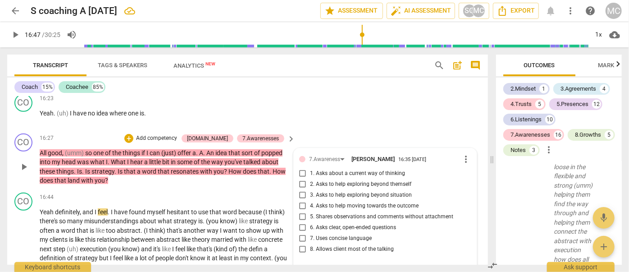
click at [328, 224] on span "6. Asks clear, open-ended questions" at bounding box center [353, 228] width 86 height 8
click at [310, 222] on input "6. Asks clear, open-ended questions" at bounding box center [303, 227] width 14 height 11
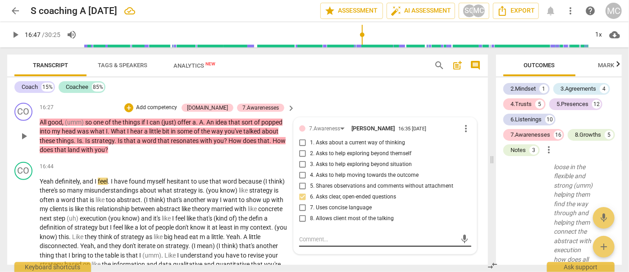
scroll to position [1998, 0]
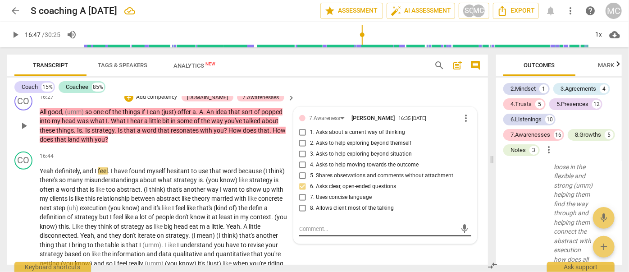
click at [321, 225] on textarea at bounding box center [378, 229] width 158 height 9
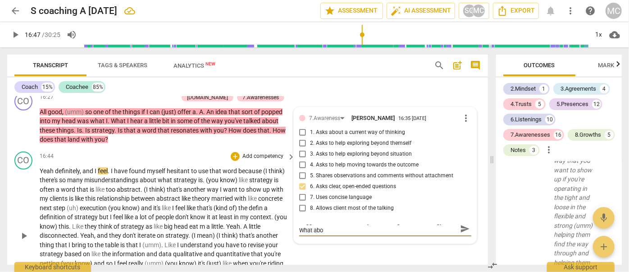
scroll to position [0, 0]
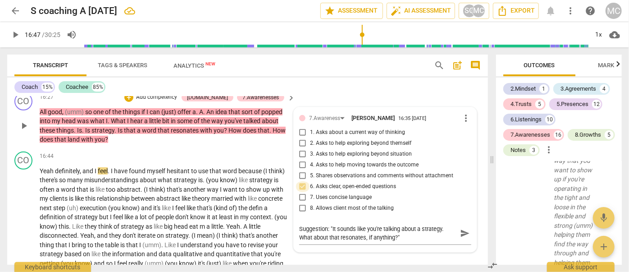
click at [301, 181] on input "6. Asks clear, open-ended questions" at bounding box center [303, 186] width 14 height 11
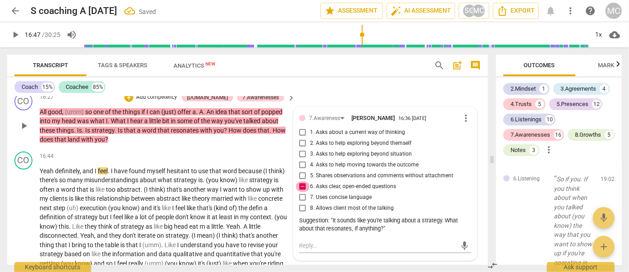
click at [303, 181] on input "6. Asks clear, open-ended questions" at bounding box center [303, 186] width 14 height 11
click at [304, 170] on input "5. Shares observations and comments without attachment" at bounding box center [303, 175] width 14 height 11
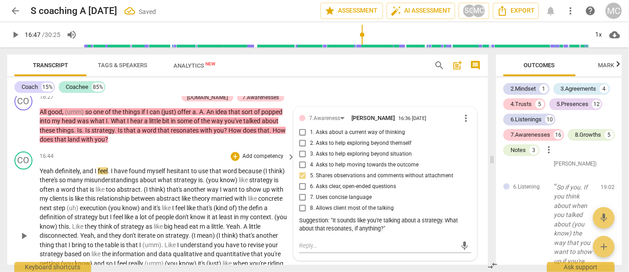
click at [183, 186] on span "another" at bounding box center [194, 189] width 23 height 7
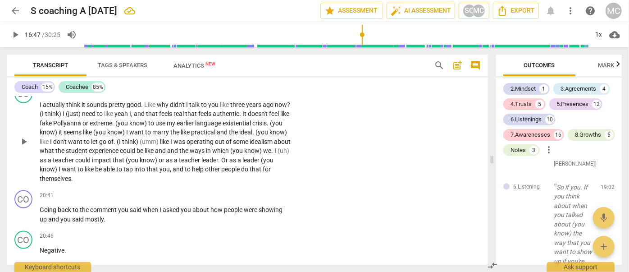
scroll to position [2366, 0]
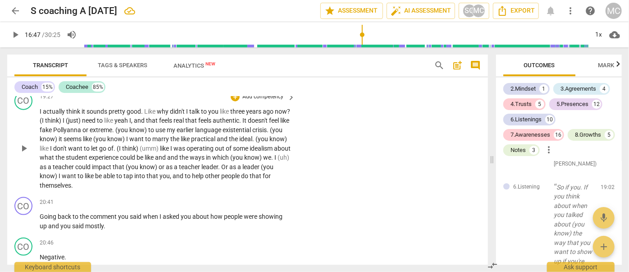
click at [71, 182] on span "themselves" at bounding box center [56, 185] width 32 height 7
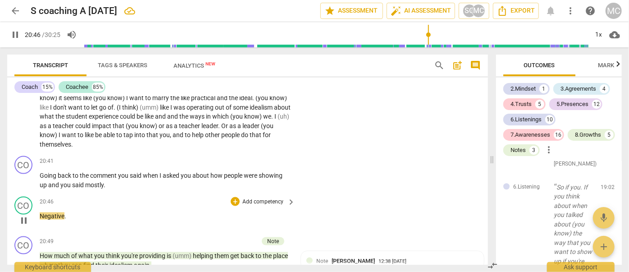
click at [41, 212] on span "Negative" at bounding box center [52, 215] width 25 height 7
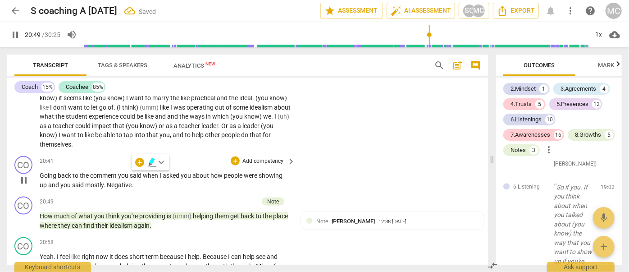
click at [106, 181] on span "." at bounding box center [105, 184] width 3 height 7
click at [41, 212] on span "How" at bounding box center [47, 215] width 14 height 7
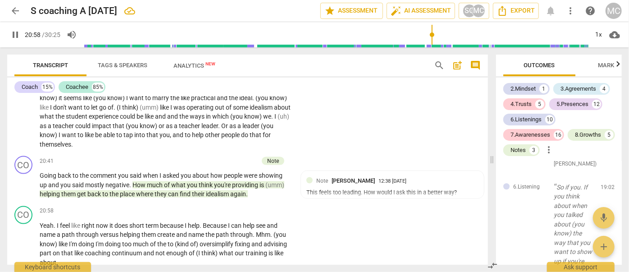
click at [17, 36] on span "pause" at bounding box center [15, 34] width 11 height 11
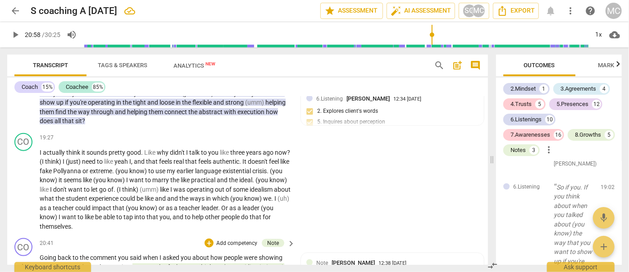
scroll to position [2366, 0]
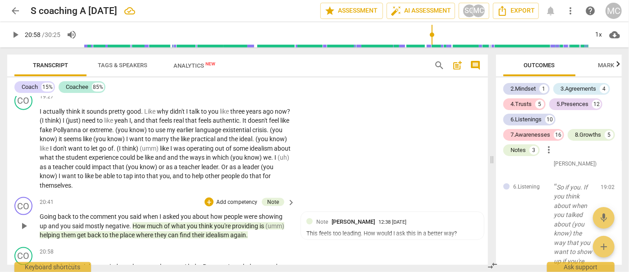
click at [92, 213] on span "comment" at bounding box center [104, 216] width 28 height 7
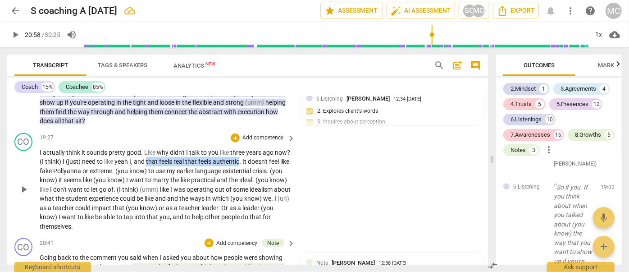
drag, startPoint x: 162, startPoint y: 153, endPoint x: 256, endPoint y: 153, distance: 93.8
click at [256, 153] on p "I actually think it sounds pretty good . Like why didn't I talk to you like thr…" at bounding box center [165, 189] width 251 height 83
click at [275, 137] on icon "button" at bounding box center [277, 138] width 9 height 11
drag, startPoint x: 204, startPoint y: 170, endPoint x: 286, endPoint y: 170, distance: 82.0
click at [286, 170] on p "I actually think it sounds pretty good . Like why didn't I talk to you like thr…" at bounding box center [165, 189] width 251 height 83
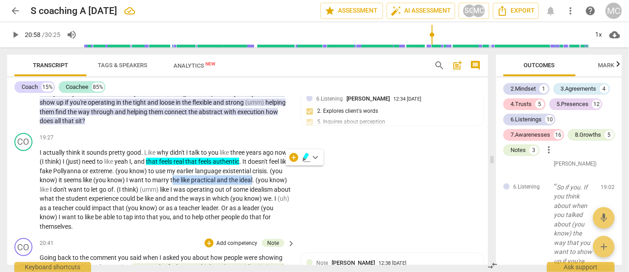
click at [307, 156] on icon "button" at bounding box center [305, 156] width 5 height 6
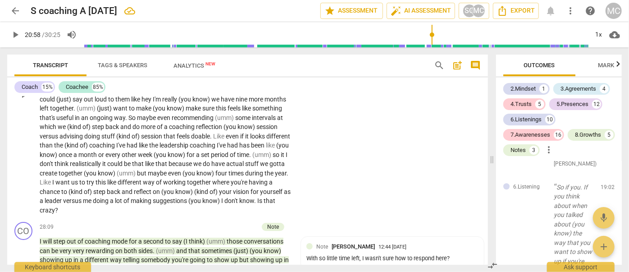
scroll to position [3395, 0]
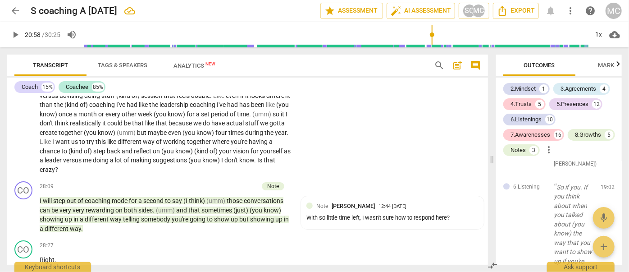
click at [225, 156] on span "don't" at bounding box center [232, 159] width 15 height 7
click at [17, 35] on span "pause" at bounding box center [15, 34] width 11 height 11
drag, startPoint x: 225, startPoint y: 147, endPoint x: 182, endPoint y: 147, distance: 42.8
click at [182, 147] on p "Yeah . Yeah . So here's where my . This is what (I think) I'm really good at . …" at bounding box center [165, 54] width 251 height 240
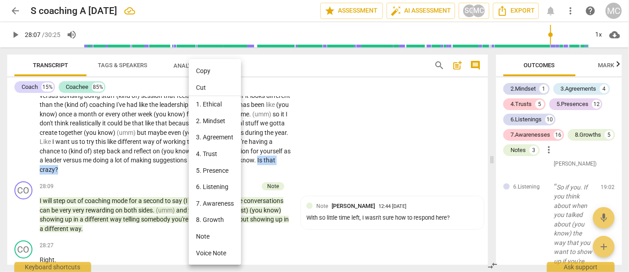
click at [206, 186] on li "6. Listening" at bounding box center [215, 187] width 52 height 17
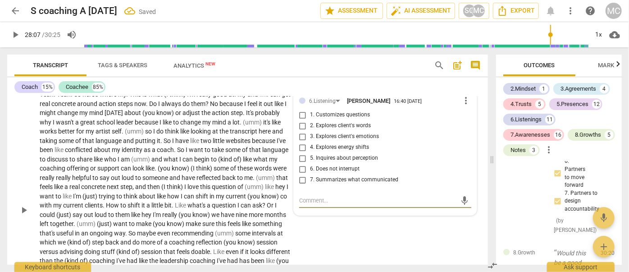
scroll to position [10804, 0]
click at [331, 122] on span "2. Explores client's words" at bounding box center [340, 126] width 61 height 8
click at [310, 120] on input "2. Explores client's words" at bounding box center [303, 125] width 14 height 11
click at [331, 122] on span "2. Explores client's words" at bounding box center [340, 126] width 61 height 8
click at [310, 120] on input "2. Explores client's words" at bounding box center [303, 125] width 14 height 11
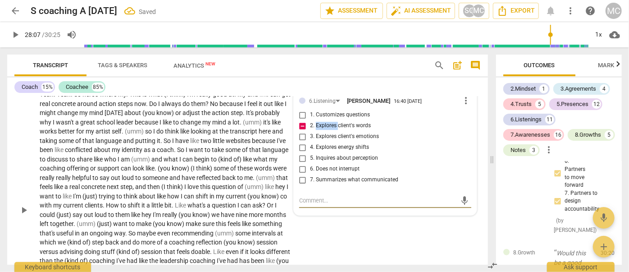
click at [316, 196] on textarea at bounding box center [378, 200] width 158 height 9
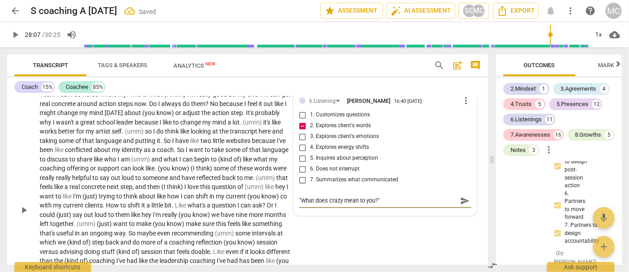
drag, startPoint x: 461, startPoint y: 175, endPoint x: 353, endPoint y: 192, distance: 109.0
click at [461, 196] on span "send" at bounding box center [465, 201] width 10 height 10
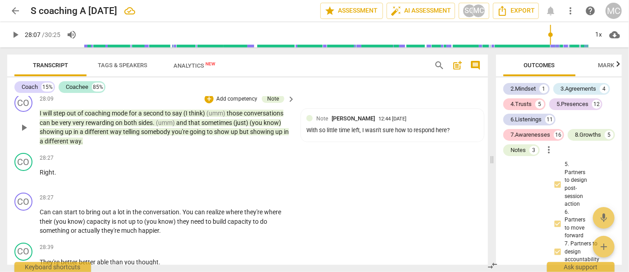
scroll to position [3484, 0]
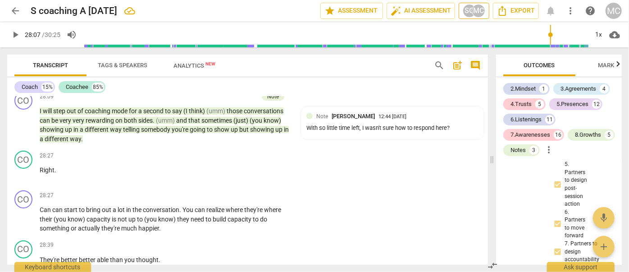
click at [482, 14] on div "MC" at bounding box center [479, 11] width 14 height 14
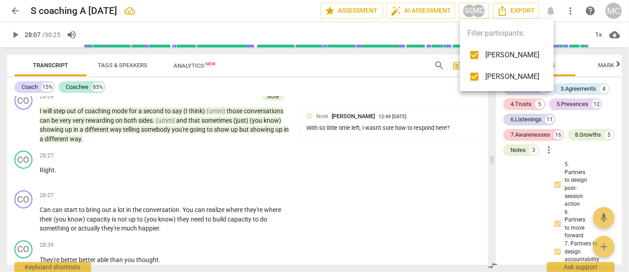
click at [478, 56] on input "checkbox" at bounding box center [475, 55] width 22 height 22
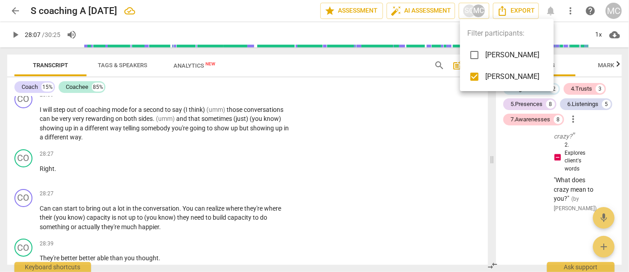
scroll to position [3482, 0]
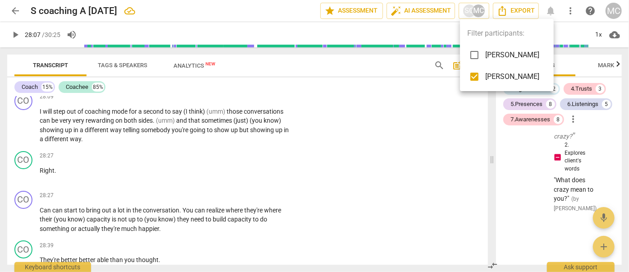
click at [125, 102] on div at bounding box center [314, 136] width 629 height 272
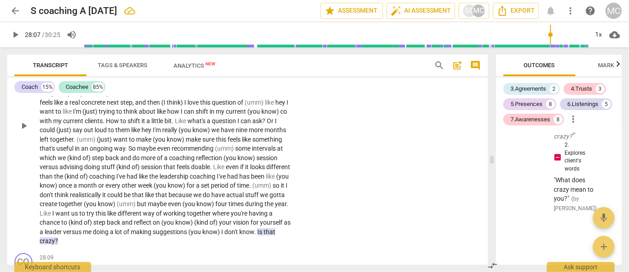
scroll to position [3277, 0]
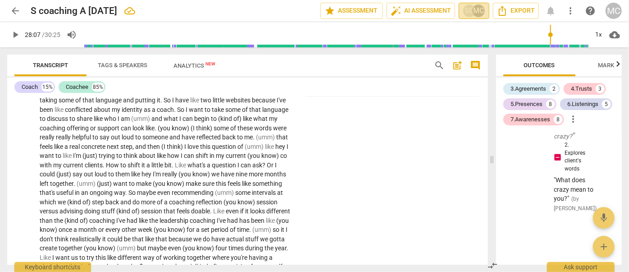
click at [478, 15] on div "MC" at bounding box center [479, 11] width 14 height 14
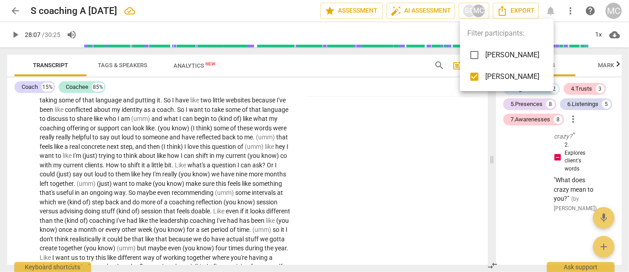
drag, startPoint x: 478, startPoint y: 59, endPoint x: 519, endPoint y: 7, distance: 65.5
click at [479, 59] on input "checkbox" at bounding box center [475, 55] width 22 height 22
click at [519, 7] on div at bounding box center [314, 136] width 629 height 272
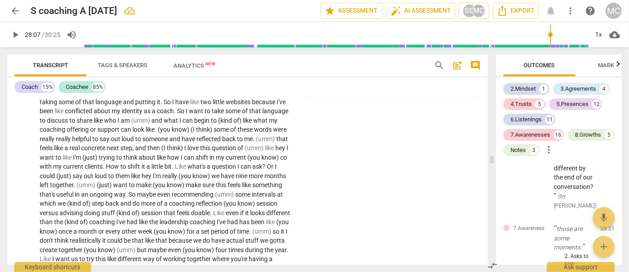
scroll to position [10804, 0]
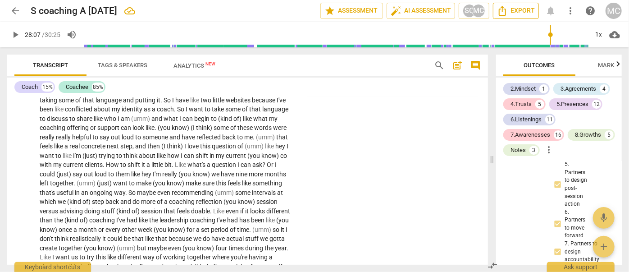
click at [516, 8] on span "Export" at bounding box center [516, 10] width 38 height 11
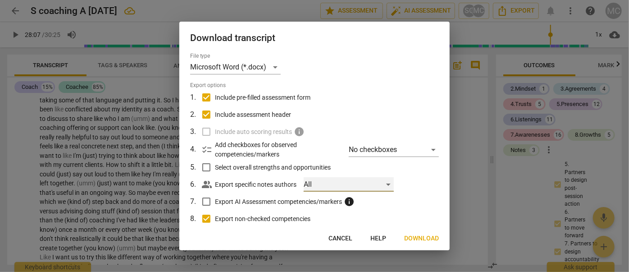
click at [340, 186] on div "All" at bounding box center [349, 184] width 90 height 14
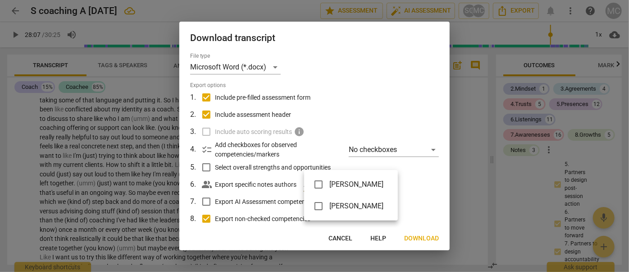
click at [368, 105] on div at bounding box center [314, 136] width 629 height 272
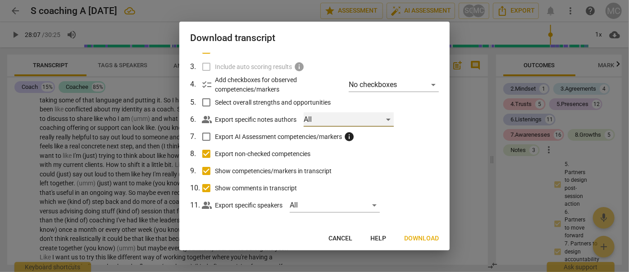
scroll to position [69, 0]
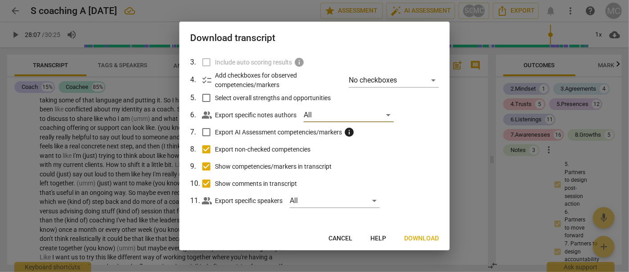
click at [336, 236] on span "Cancel" at bounding box center [341, 238] width 24 height 9
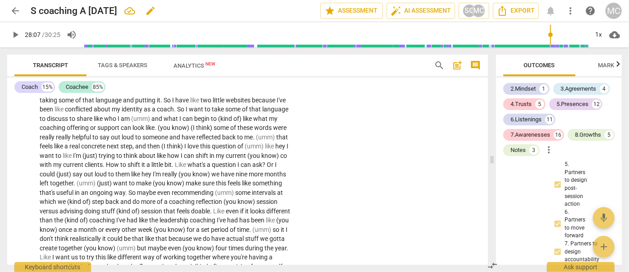
click at [204, 8] on div "S coaching A 7-7-25 edit" at bounding box center [172, 11] width 283 height 16
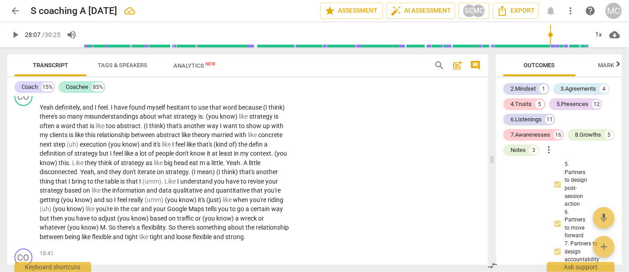
scroll to position [2002, 0]
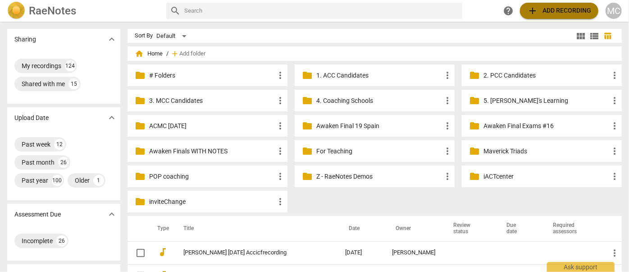
click at [533, 9] on span "add" at bounding box center [532, 10] width 11 height 11
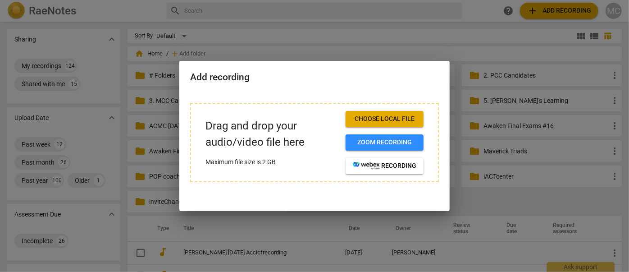
click at [382, 119] on span "Choose local file" at bounding box center [385, 119] width 64 height 9
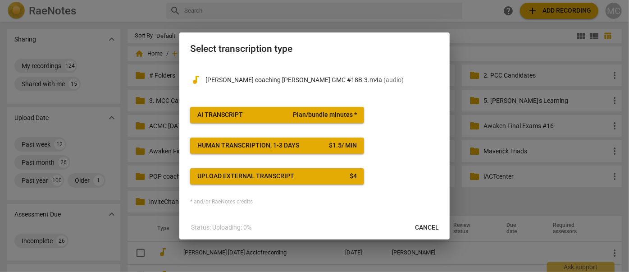
click at [253, 118] on span "AI Transcript Plan/bundle minutes *" at bounding box center [277, 114] width 160 height 9
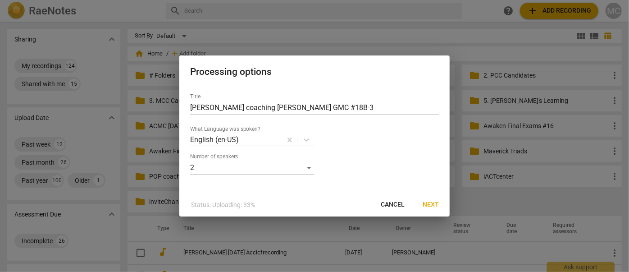
click at [431, 206] on span "Next" at bounding box center [431, 204] width 16 height 9
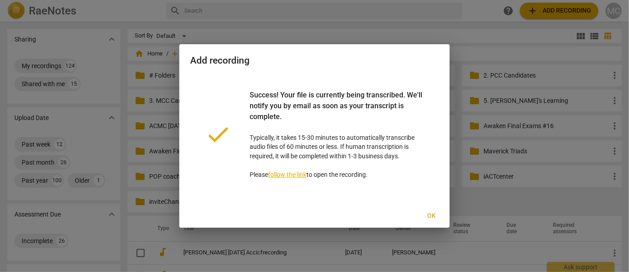
click at [433, 216] on span "Ok" at bounding box center [432, 215] width 14 height 9
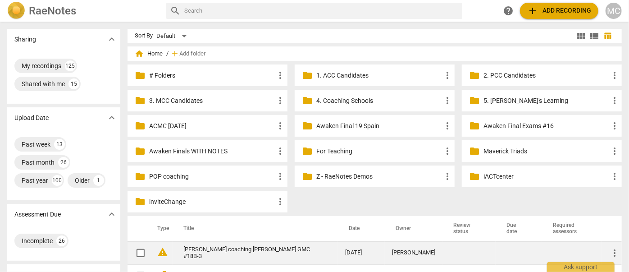
click at [242, 256] on link "[PERSON_NAME] coaching [PERSON_NAME] GMC #18B-3" at bounding box center [247, 253] width 129 height 14
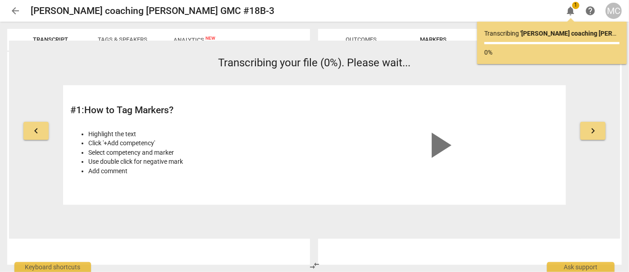
click at [573, 12] on span "notifications" at bounding box center [570, 10] width 11 height 11
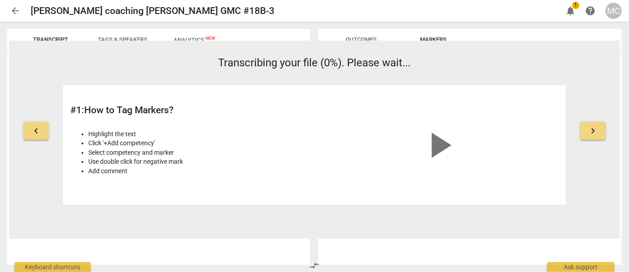
click at [572, 10] on span "notifications" at bounding box center [570, 10] width 11 height 11
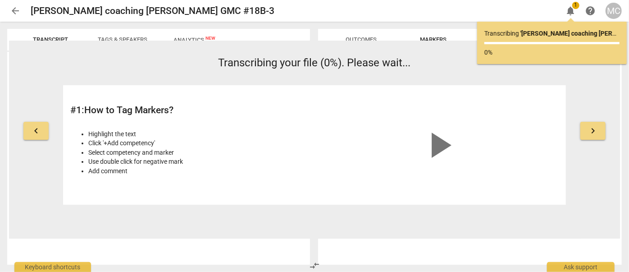
click at [19, 13] on span "arrow_back" at bounding box center [15, 10] width 11 height 11
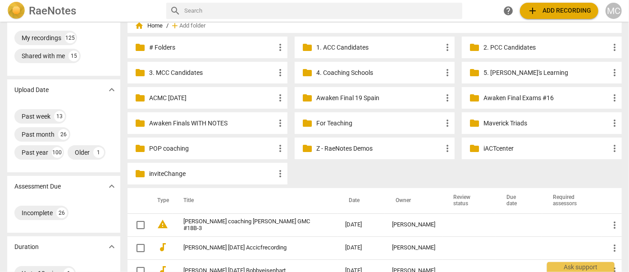
scroll to position [82, 0]
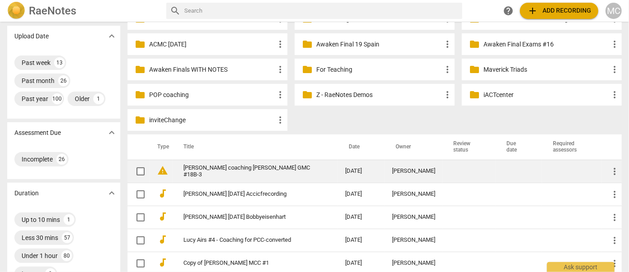
click at [210, 175] on td "[PERSON_NAME] coaching [PERSON_NAME] GMC #18B-3" at bounding box center [255, 171] width 165 height 23
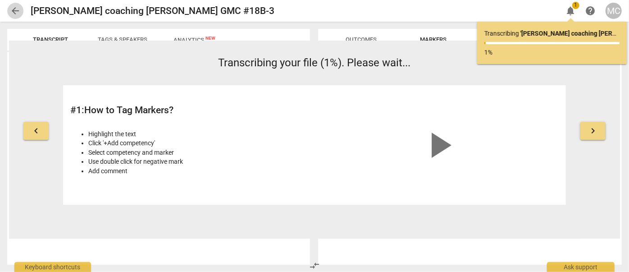
click at [17, 11] on span "arrow_back" at bounding box center [15, 10] width 11 height 11
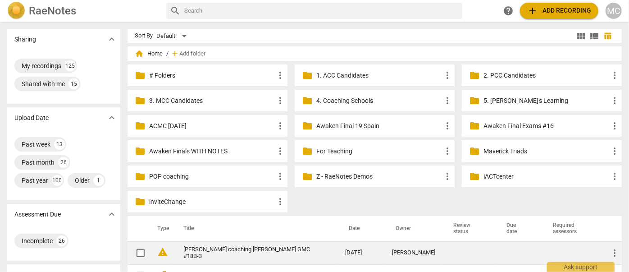
click at [229, 257] on td "[PERSON_NAME] coaching [PERSON_NAME] GMC #18B-3" at bounding box center [255, 252] width 165 height 23
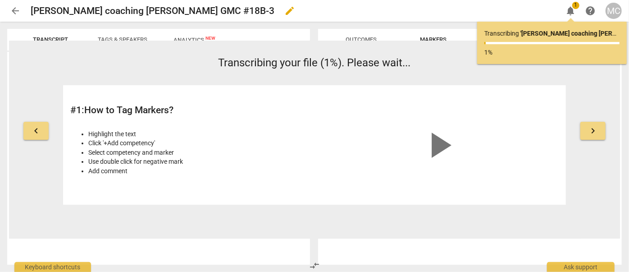
click at [260, 14] on div "Nicole coaching Shelli GMC #18B-3 edit" at bounding box center [293, 11] width 525 height 16
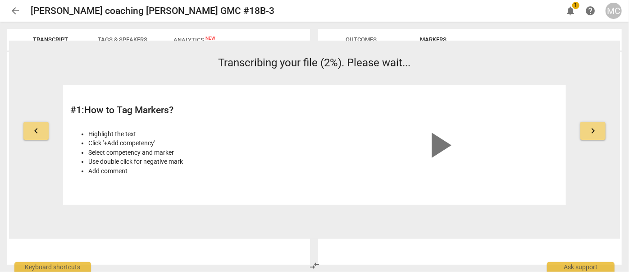
click at [13, 10] on span "arrow_back" at bounding box center [15, 10] width 11 height 11
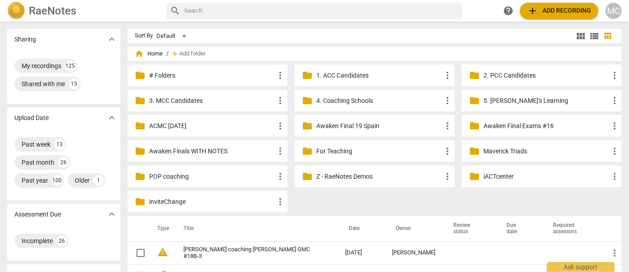
click at [280, 13] on input "text" at bounding box center [321, 11] width 275 height 14
type input "gianluca"
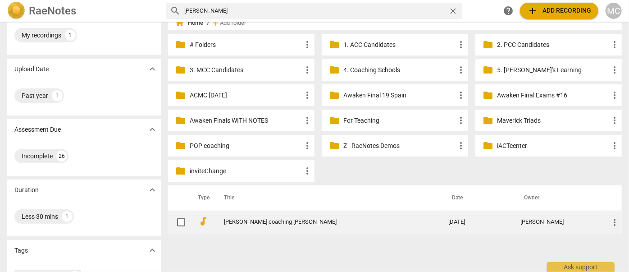
scroll to position [41, 0]
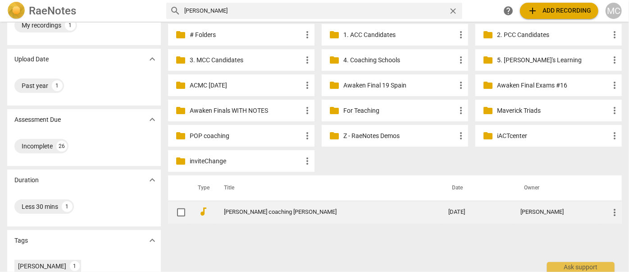
click at [247, 211] on link "Matthew coaching Gianluca" at bounding box center [320, 212] width 192 height 7
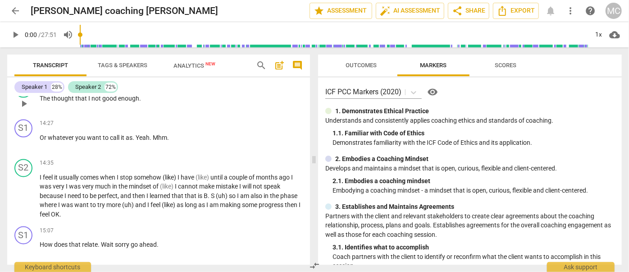
scroll to position [2582, 0]
click at [14, 9] on span "arrow_back" at bounding box center [15, 10] width 11 height 11
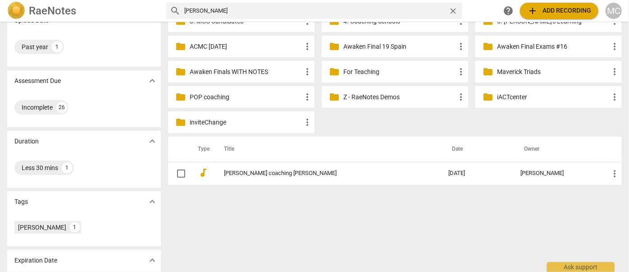
scroll to position [82, 0]
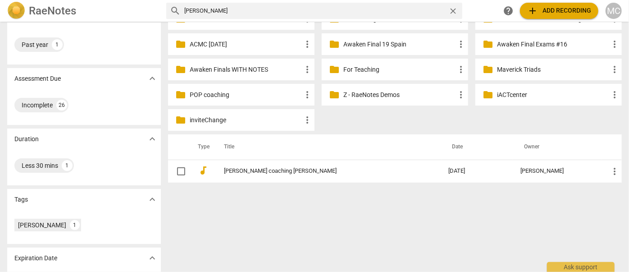
click at [459, 10] on div "close" at bounding box center [456, 10] width 14 height 9
click at [455, 9] on span "close" at bounding box center [453, 10] width 9 height 9
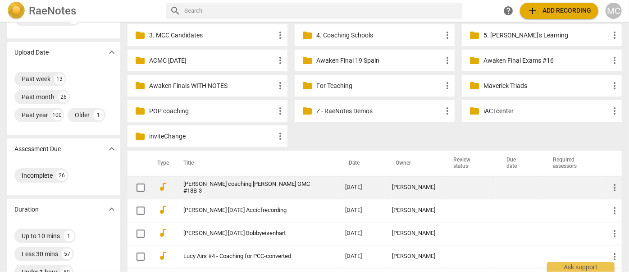
scroll to position [82, 0]
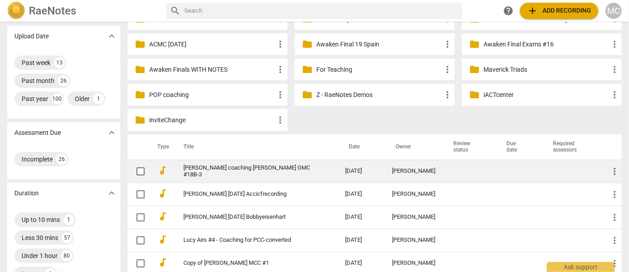
click at [205, 165] on td "[PERSON_NAME] coaching [PERSON_NAME] GMC #18B-3" at bounding box center [255, 171] width 165 height 23
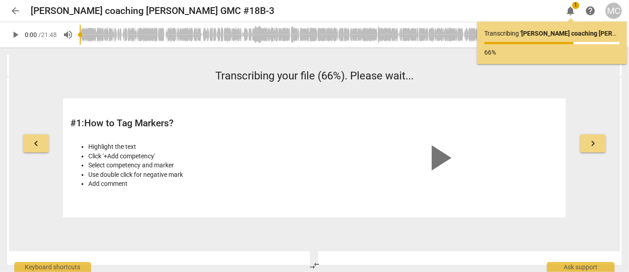
click at [10, 7] on span "arrow_back" at bounding box center [15, 10] width 11 height 11
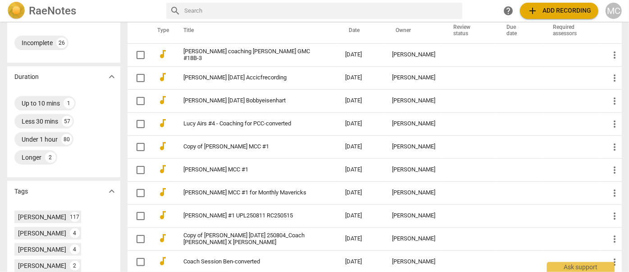
scroll to position [205, 0]
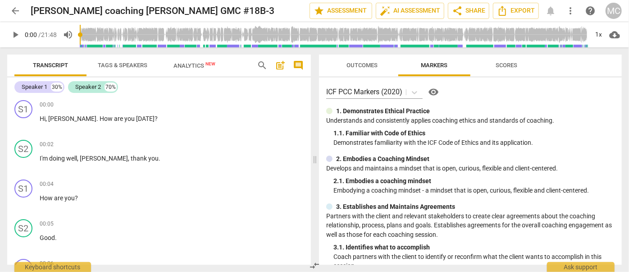
click at [135, 64] on span "Tags & Speakers" at bounding box center [123, 65] width 50 height 7
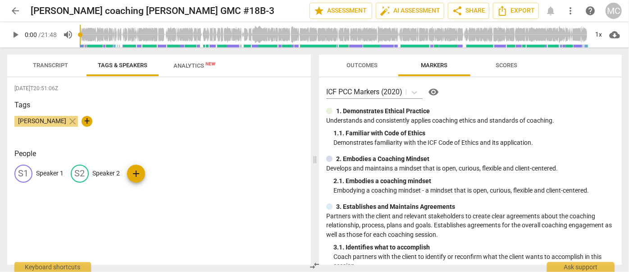
click at [55, 169] on div "S1 Speaker 1" at bounding box center [38, 174] width 49 height 18
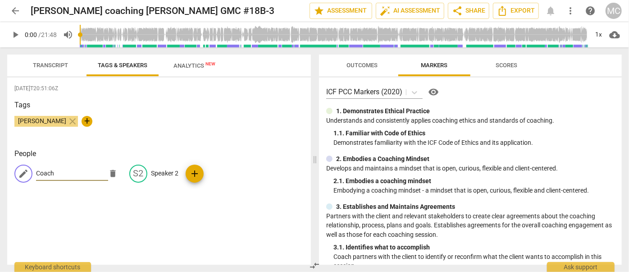
type input "Coach"
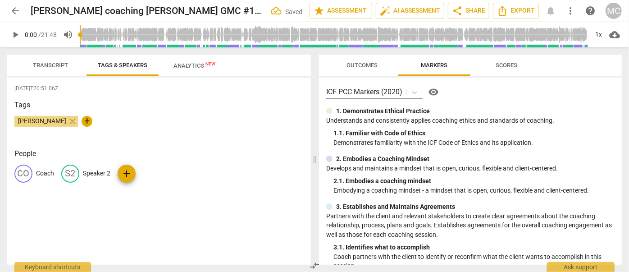
click at [92, 173] on p "Speaker 2" at bounding box center [96, 173] width 27 height 9
type input "Client"
click at [513, 15] on span "Export" at bounding box center [516, 10] width 38 height 11
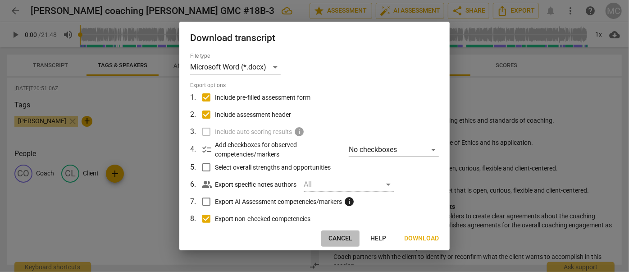
click at [339, 243] on span "Cancel" at bounding box center [341, 238] width 24 height 9
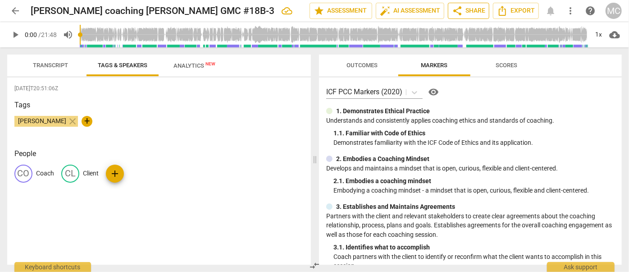
click at [464, 12] on span "share Share" at bounding box center [468, 10] width 33 height 11
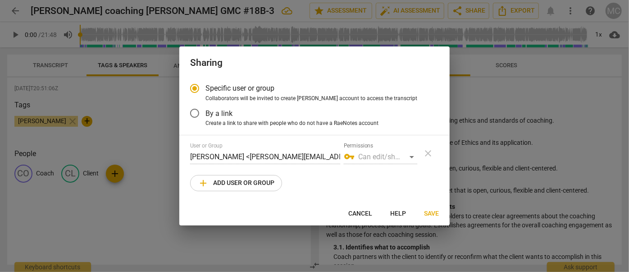
radio input "false"
click at [211, 116] on span "By a link" at bounding box center [219, 113] width 27 height 10
click at [206, 116] on input "By a link" at bounding box center [195, 113] width 22 height 22
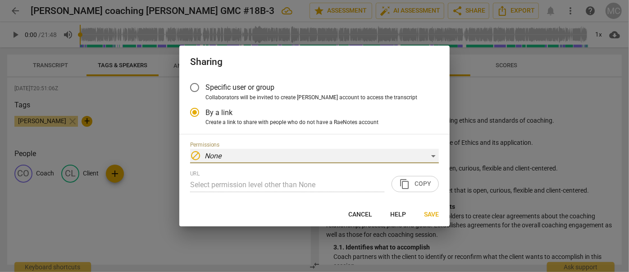
click at [308, 154] on div "block None" at bounding box center [314, 156] width 249 height 14
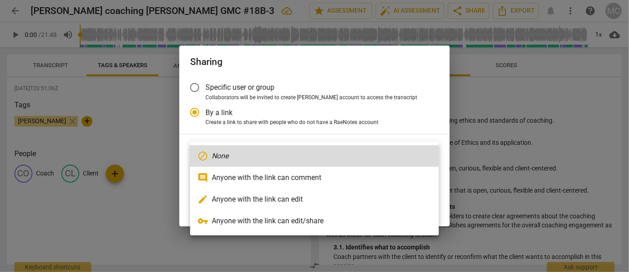
click at [310, 203] on li "edit Anyone with the link can edit" at bounding box center [314, 199] width 249 height 22
radio input "false"
type input "[URL][DOMAIN_NAME]"
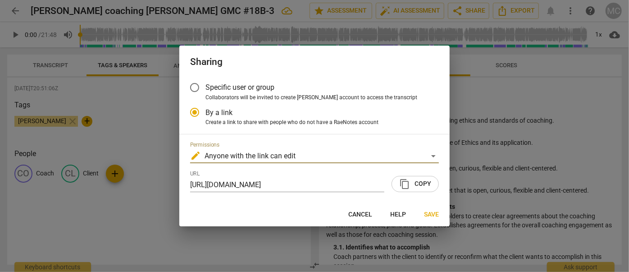
click at [412, 186] on span "content_copy Copy" at bounding box center [415, 184] width 32 height 11
click at [426, 215] on span "Save" at bounding box center [431, 214] width 15 height 9
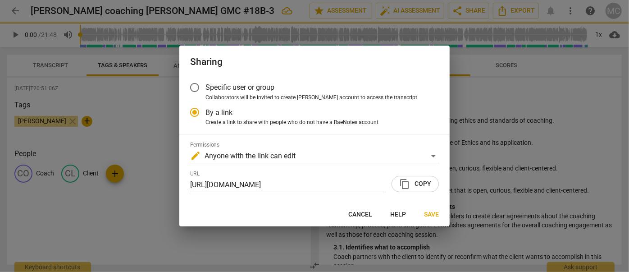
radio input "false"
